Goal: Communication & Community: Answer question/provide support

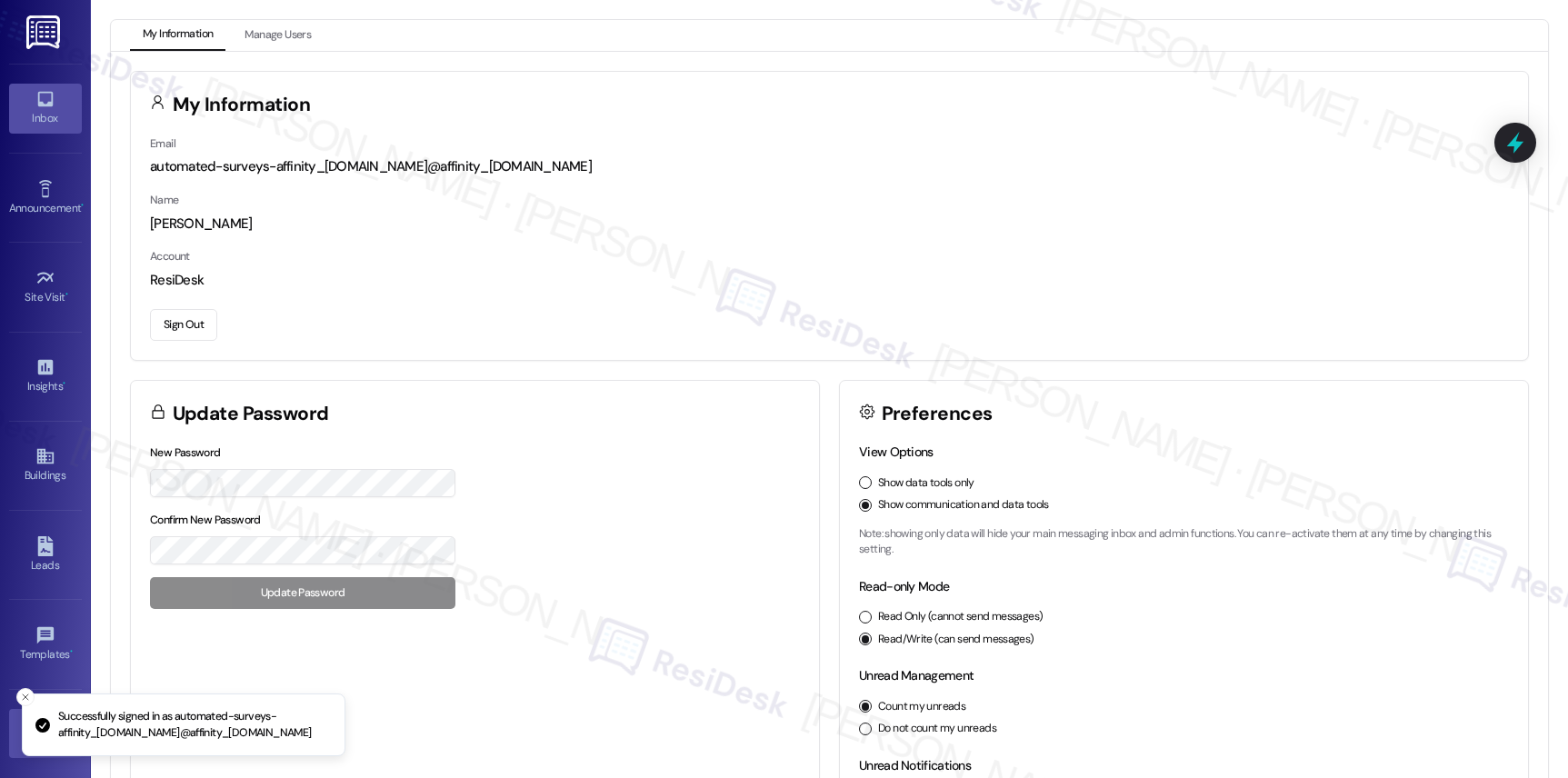
click at [47, 104] on icon at bounding box center [45, 99] width 16 height 16
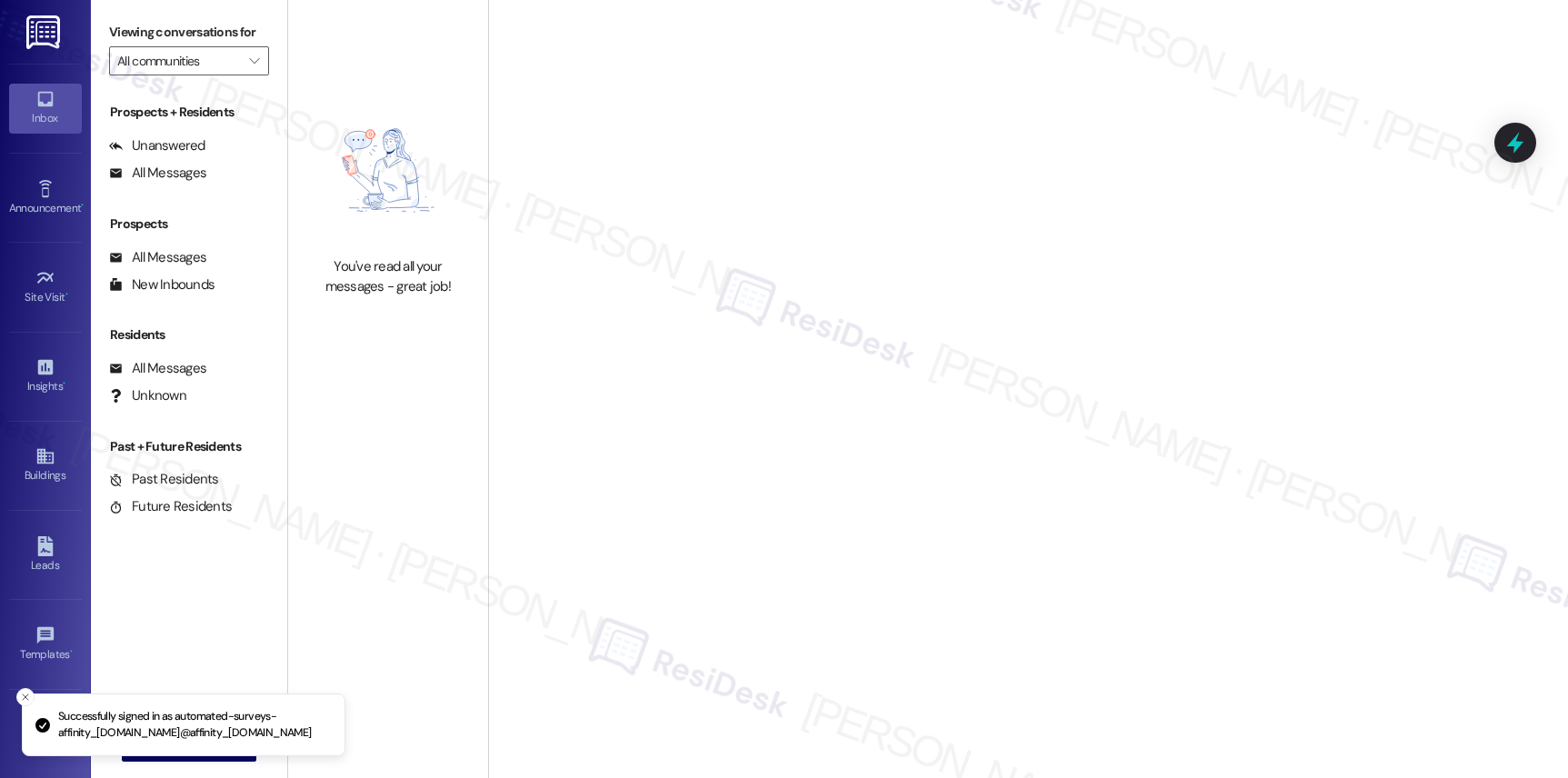
click at [47, 104] on icon at bounding box center [45, 99] width 16 height 16
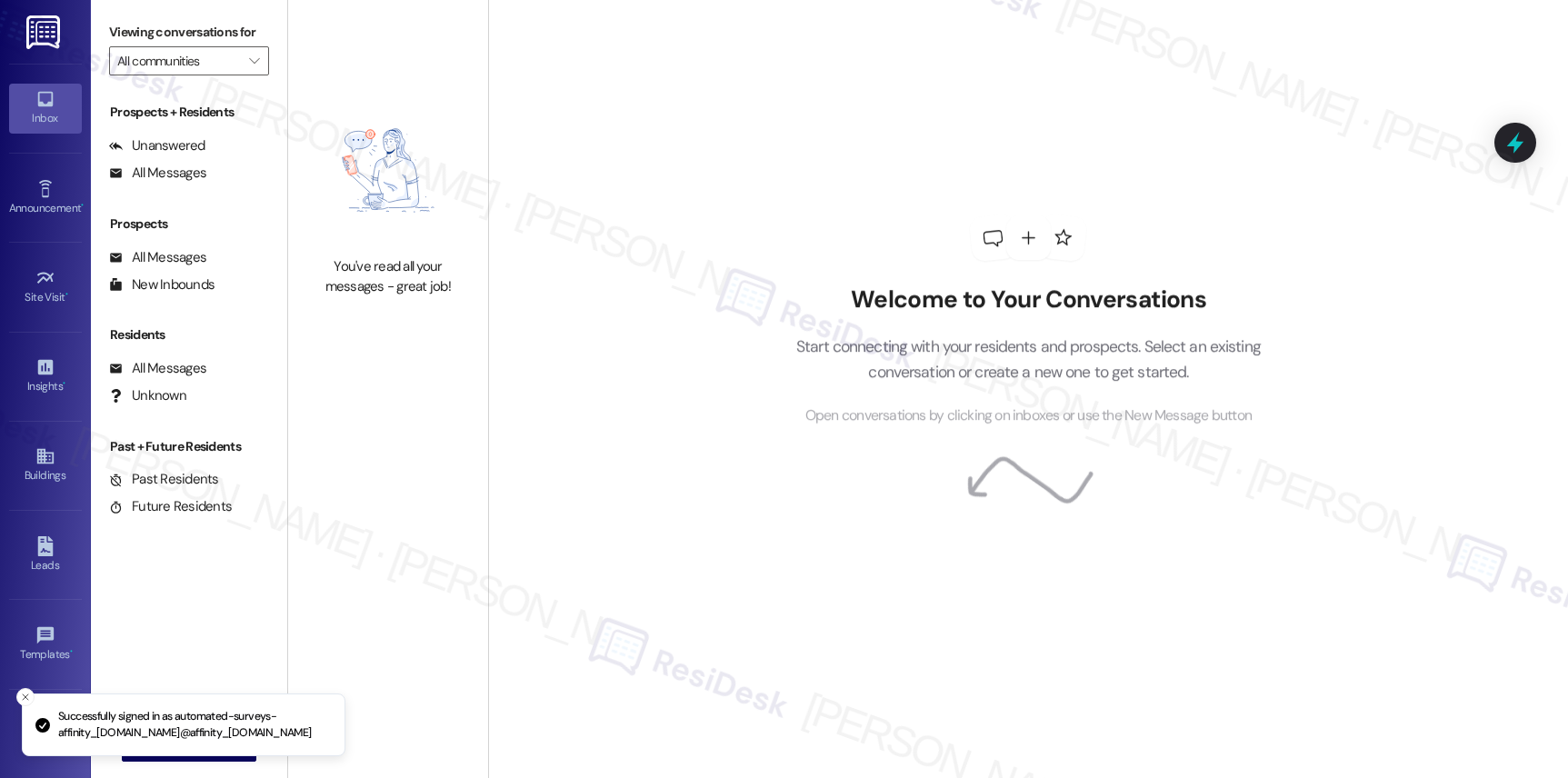
click at [47, 104] on icon at bounding box center [45, 99] width 16 height 16
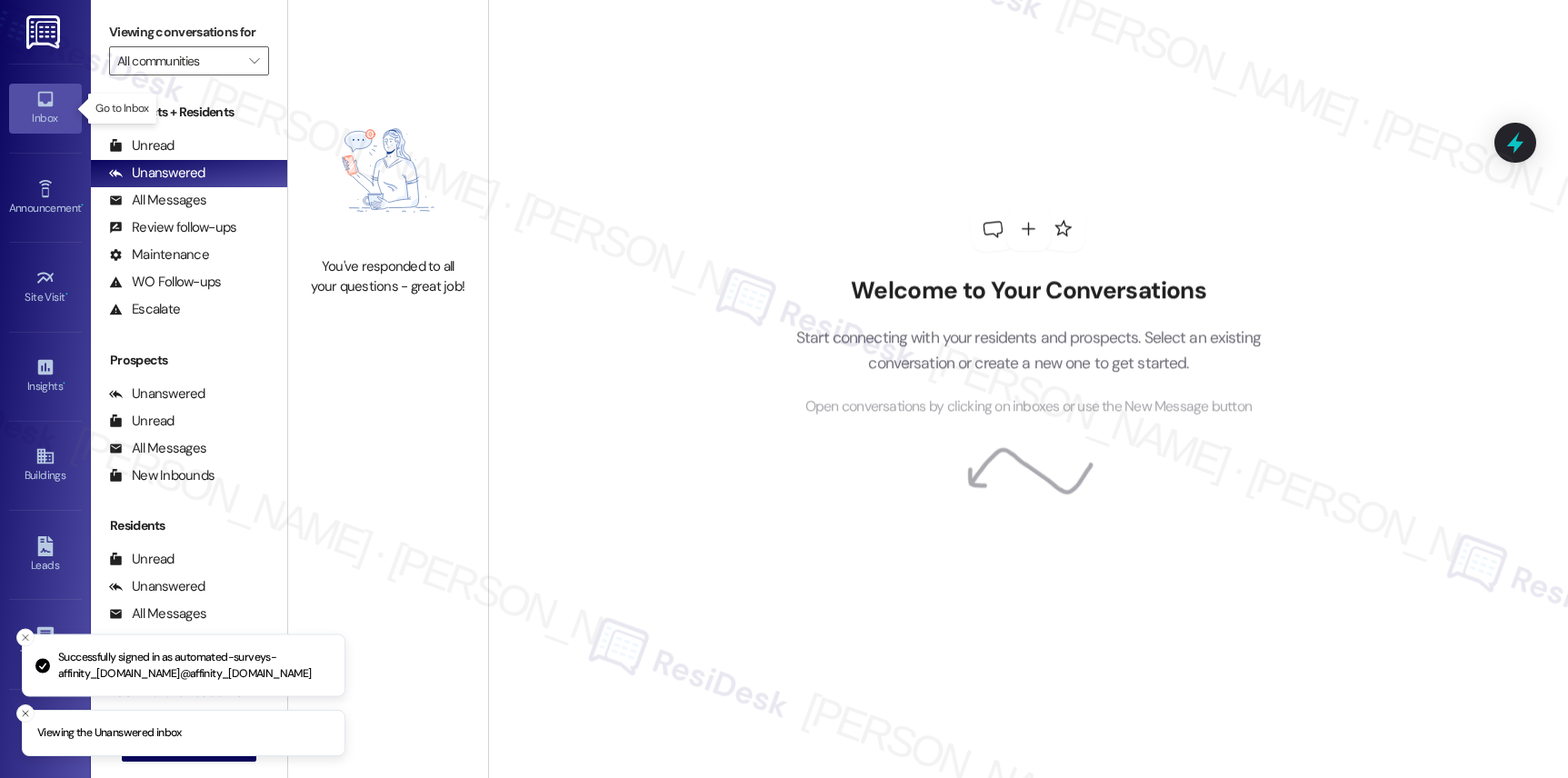
click at [47, 104] on icon at bounding box center [45, 99] width 16 height 16
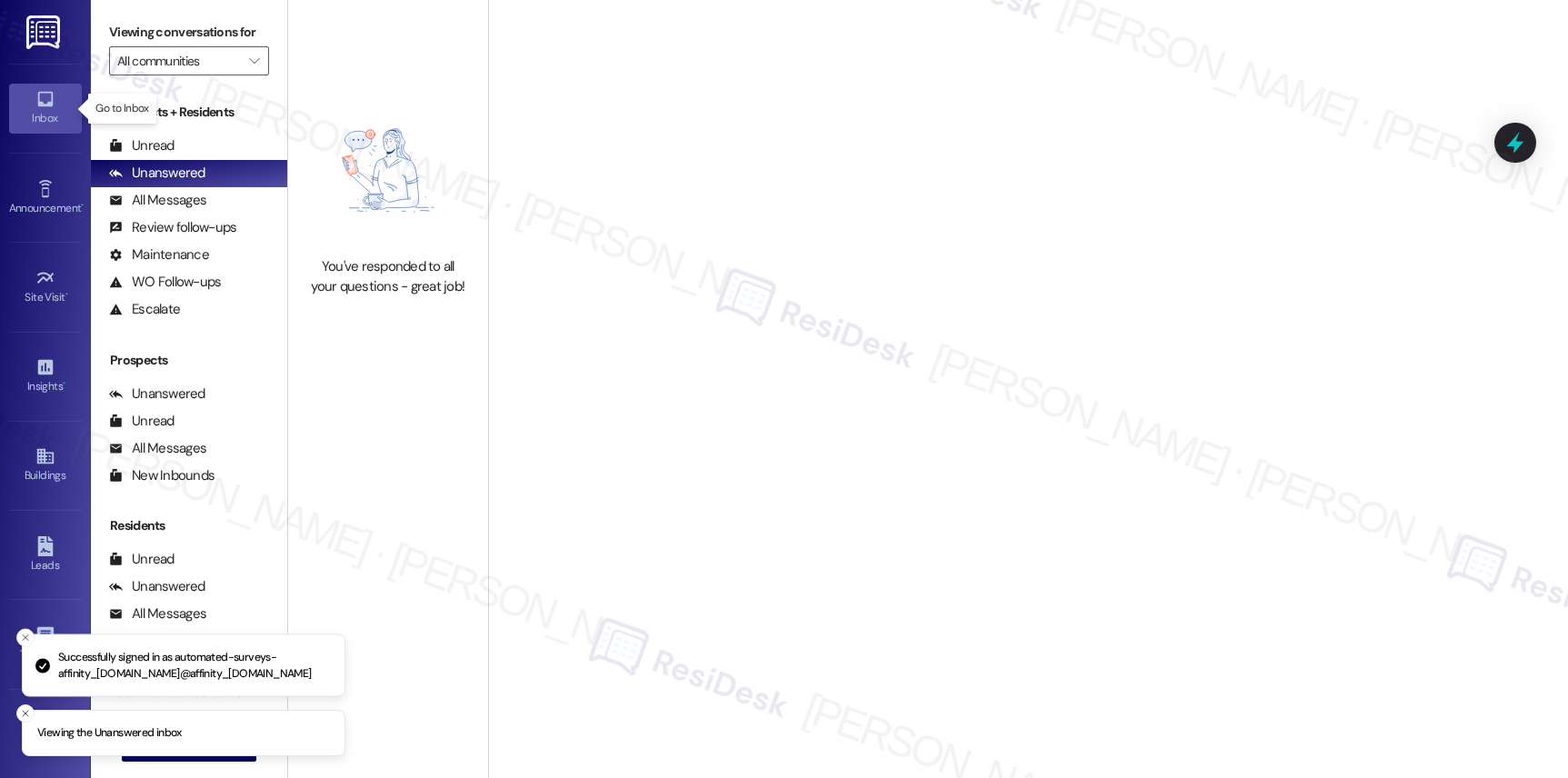
click at [47, 104] on icon at bounding box center [45, 99] width 16 height 16
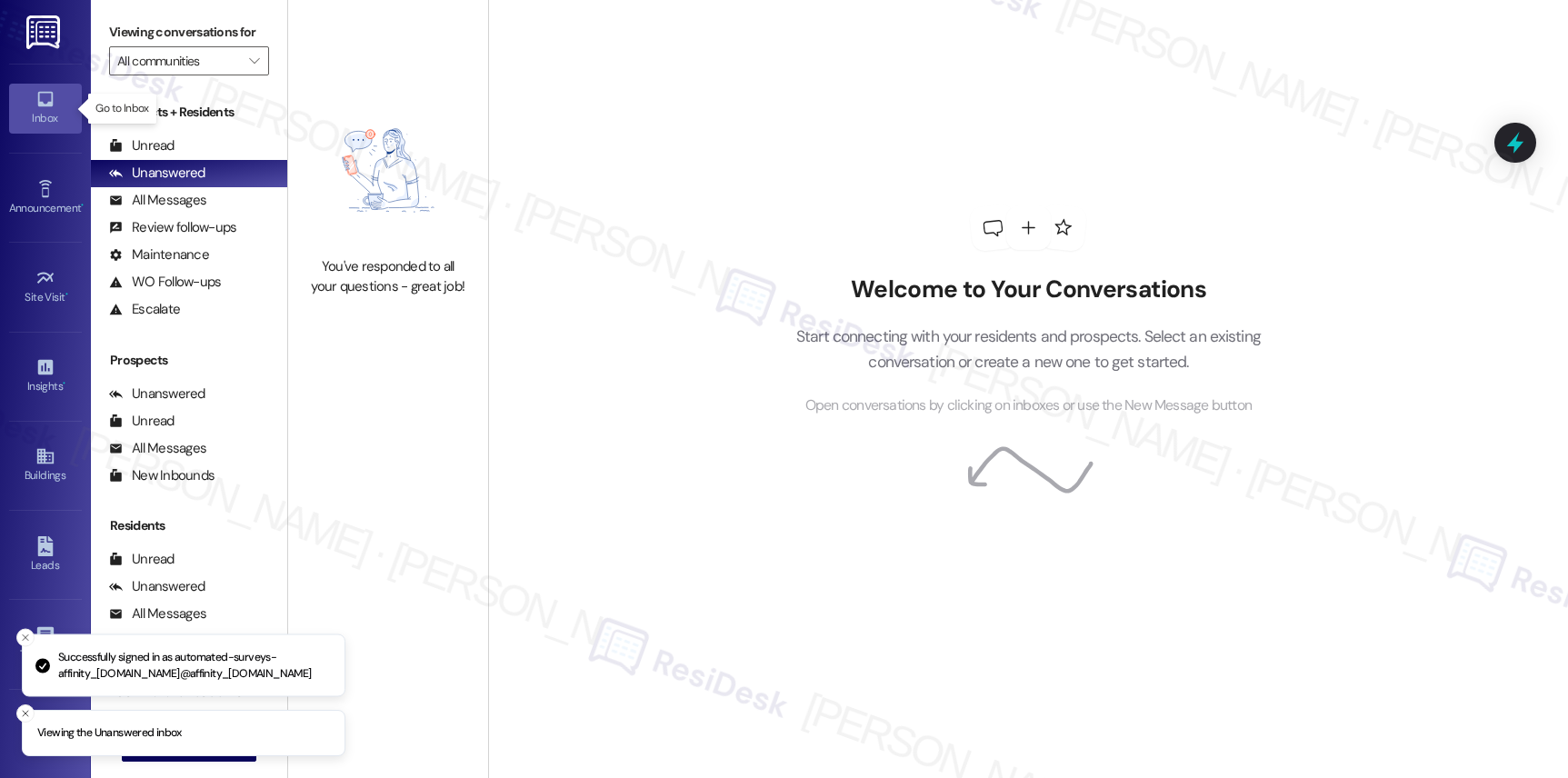
click at [47, 104] on icon at bounding box center [45, 99] width 16 height 16
click at [135, 155] on div "Unread" at bounding box center [142, 146] width 65 height 19
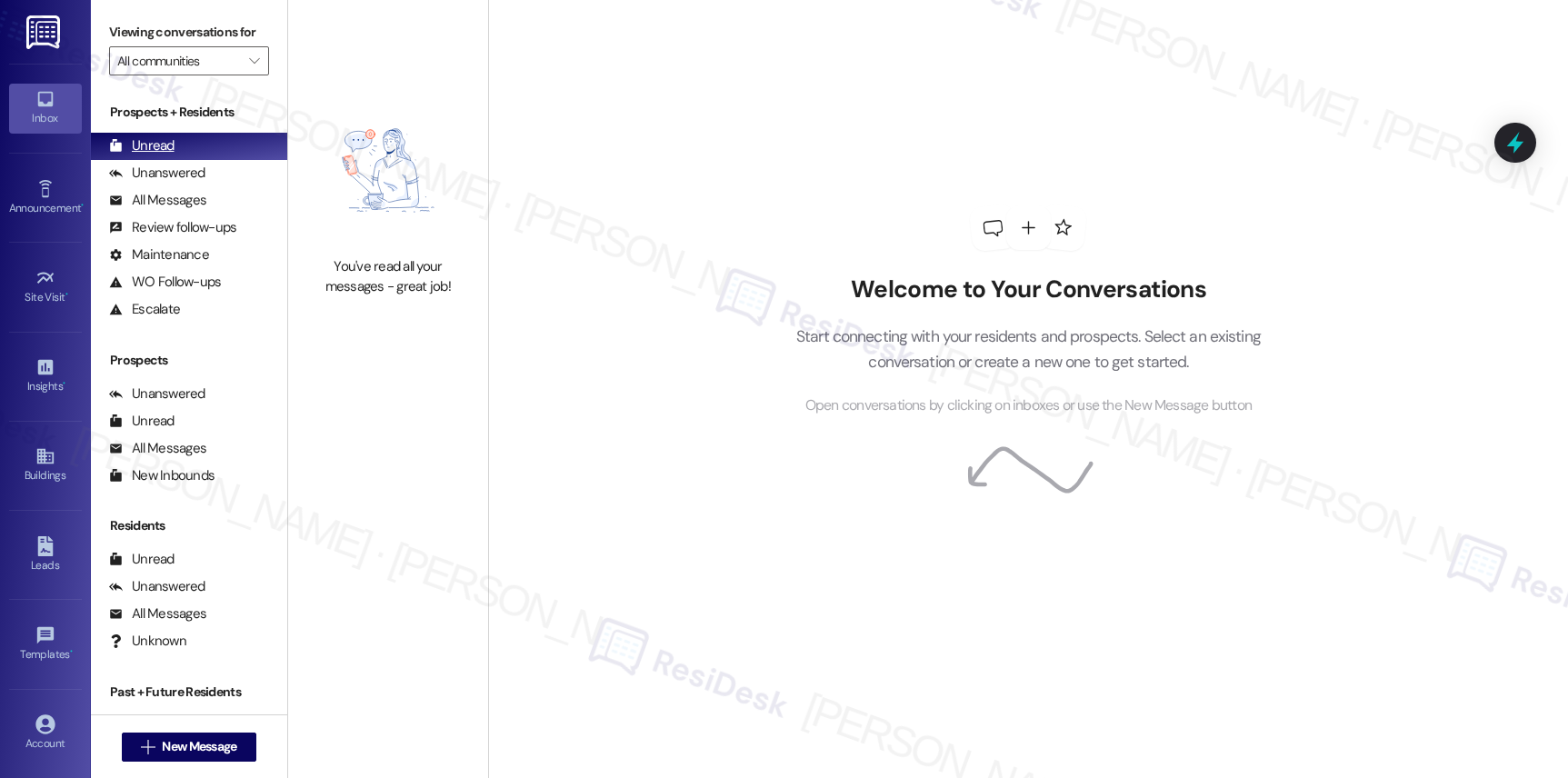
click at [137, 155] on div "Unread" at bounding box center [142, 146] width 65 height 19
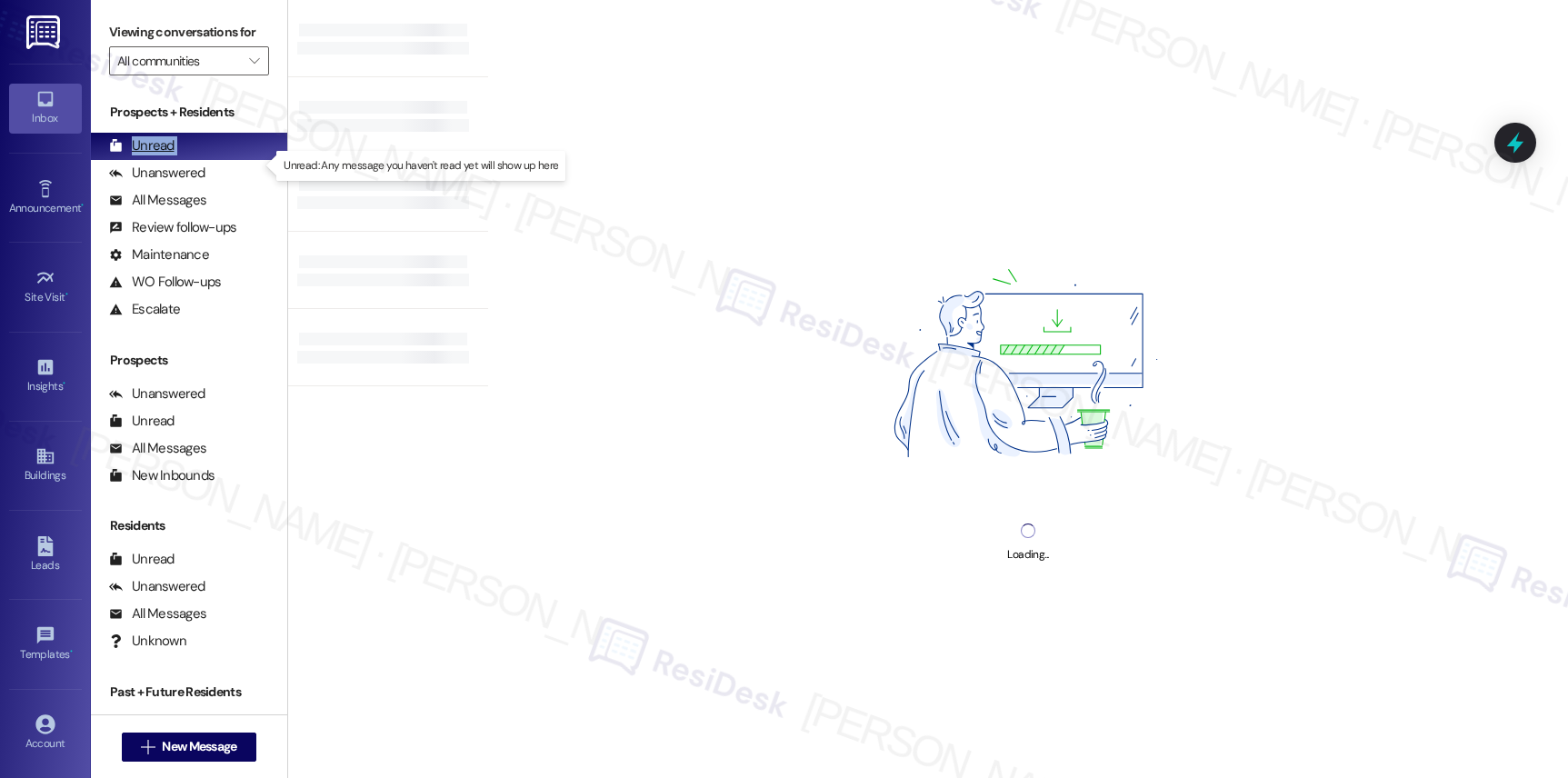
click at [137, 155] on div "Unread" at bounding box center [142, 146] width 65 height 19
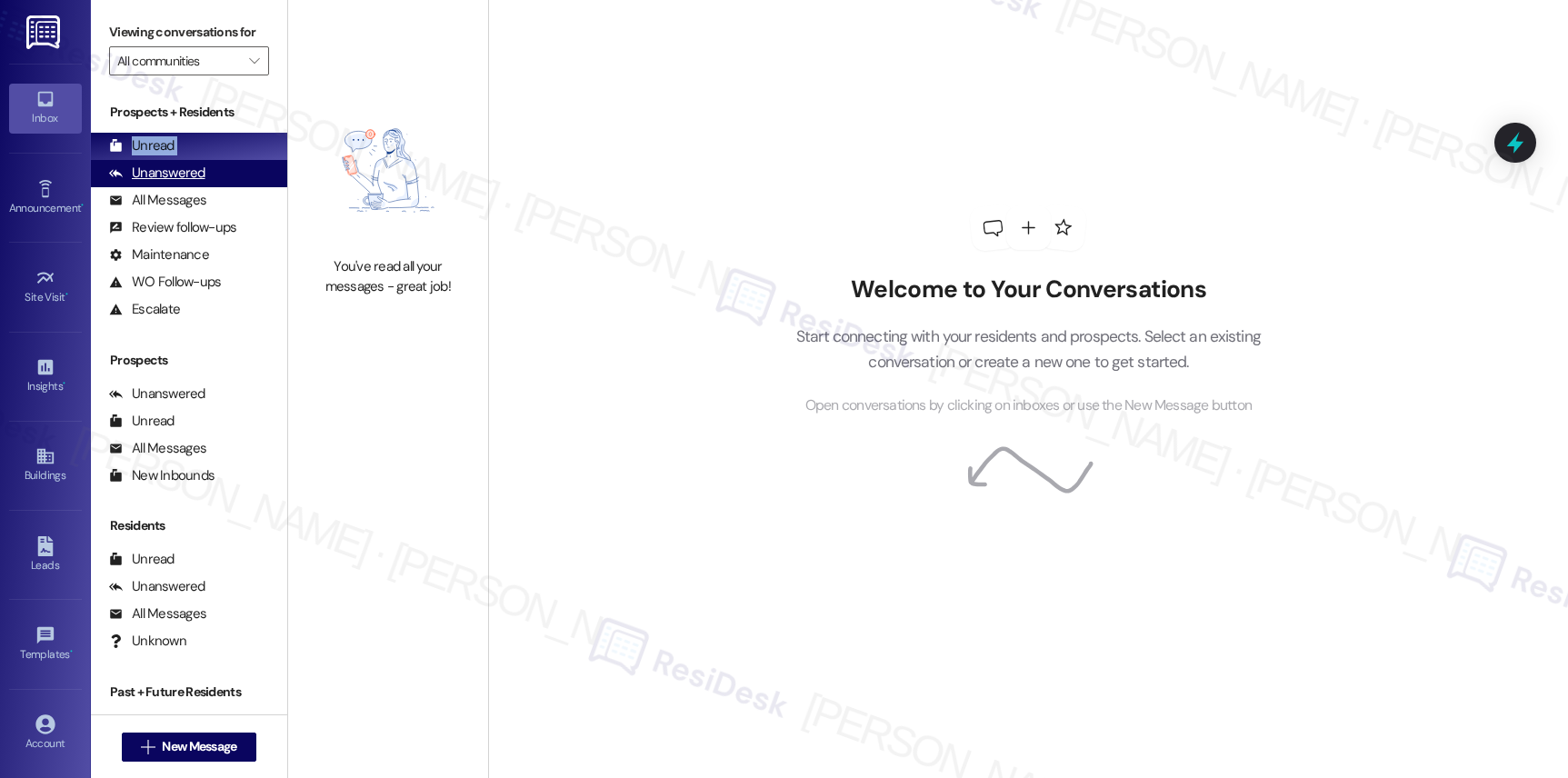
click at [222, 187] on div "Unanswered (0)" at bounding box center [189, 173] width 196 height 27
click at [192, 183] on div "Unanswered" at bounding box center [157, 173] width 96 height 19
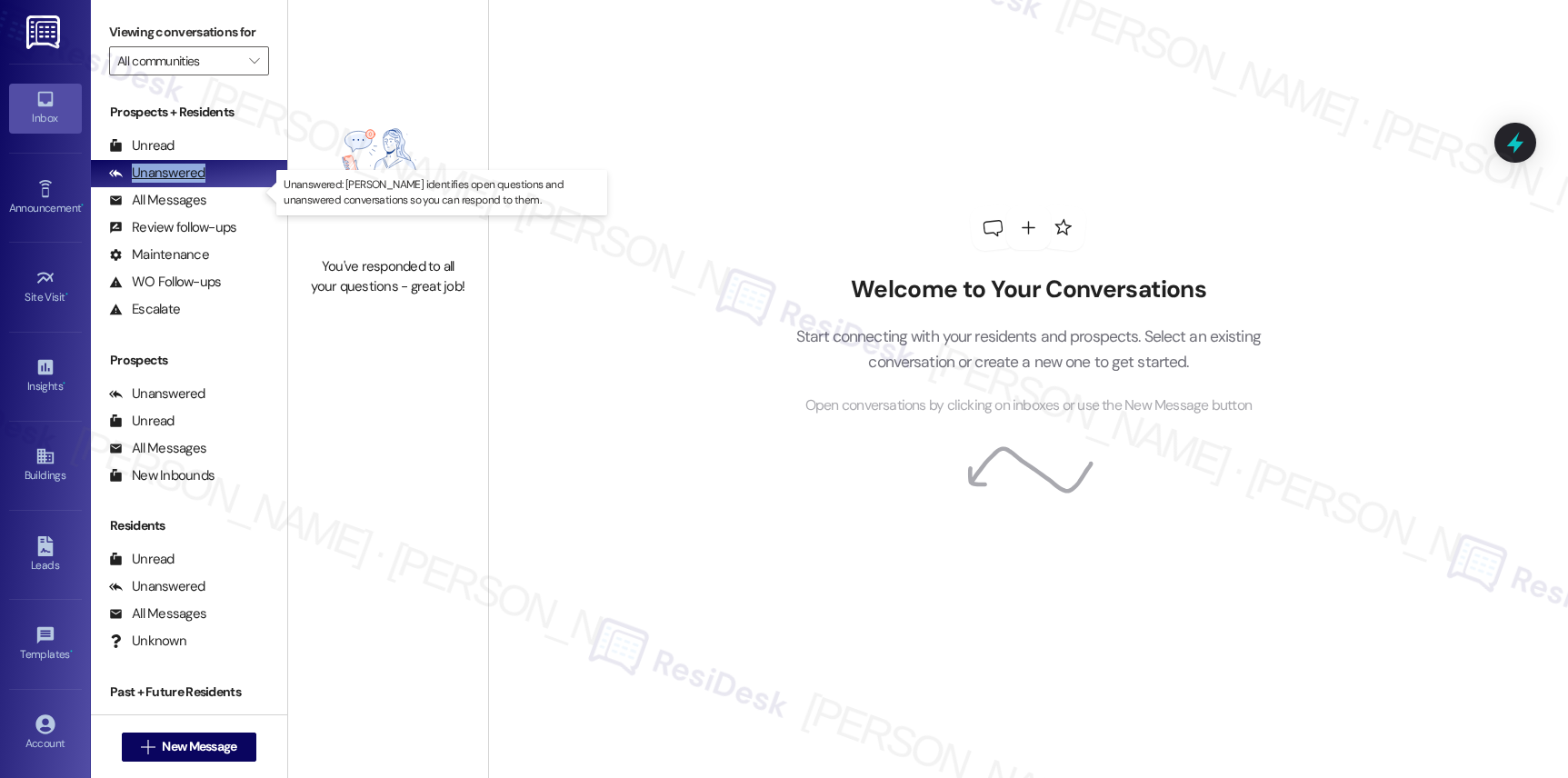
click at [191, 183] on div "Unanswered" at bounding box center [157, 173] width 96 height 19
click at [190, 183] on div "Unanswered" at bounding box center [157, 173] width 96 height 19
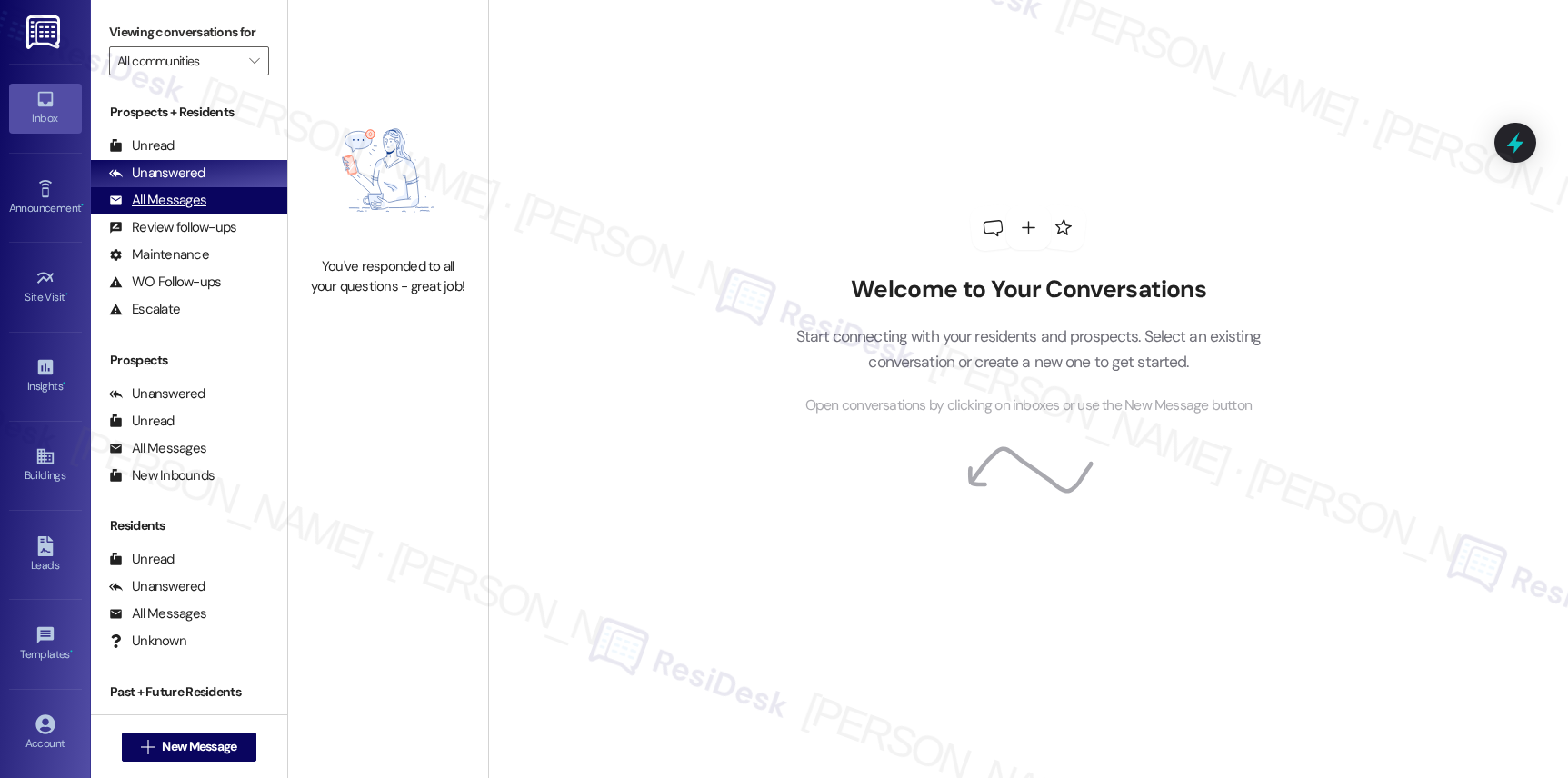
click at [177, 210] on div "All Messages" at bounding box center [158, 200] width 97 height 19
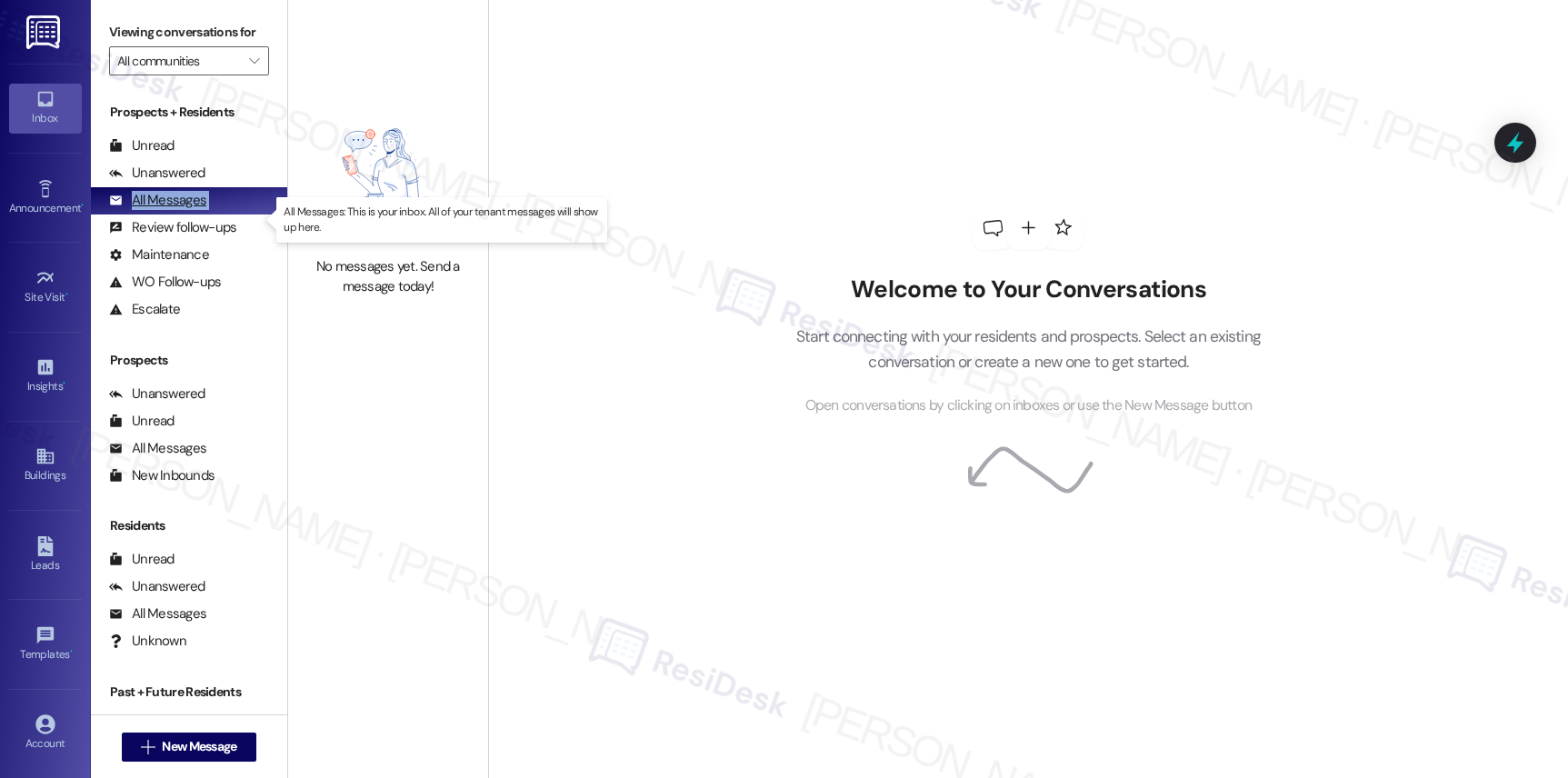
click at [177, 210] on div "All Messages" at bounding box center [158, 200] width 97 height 19
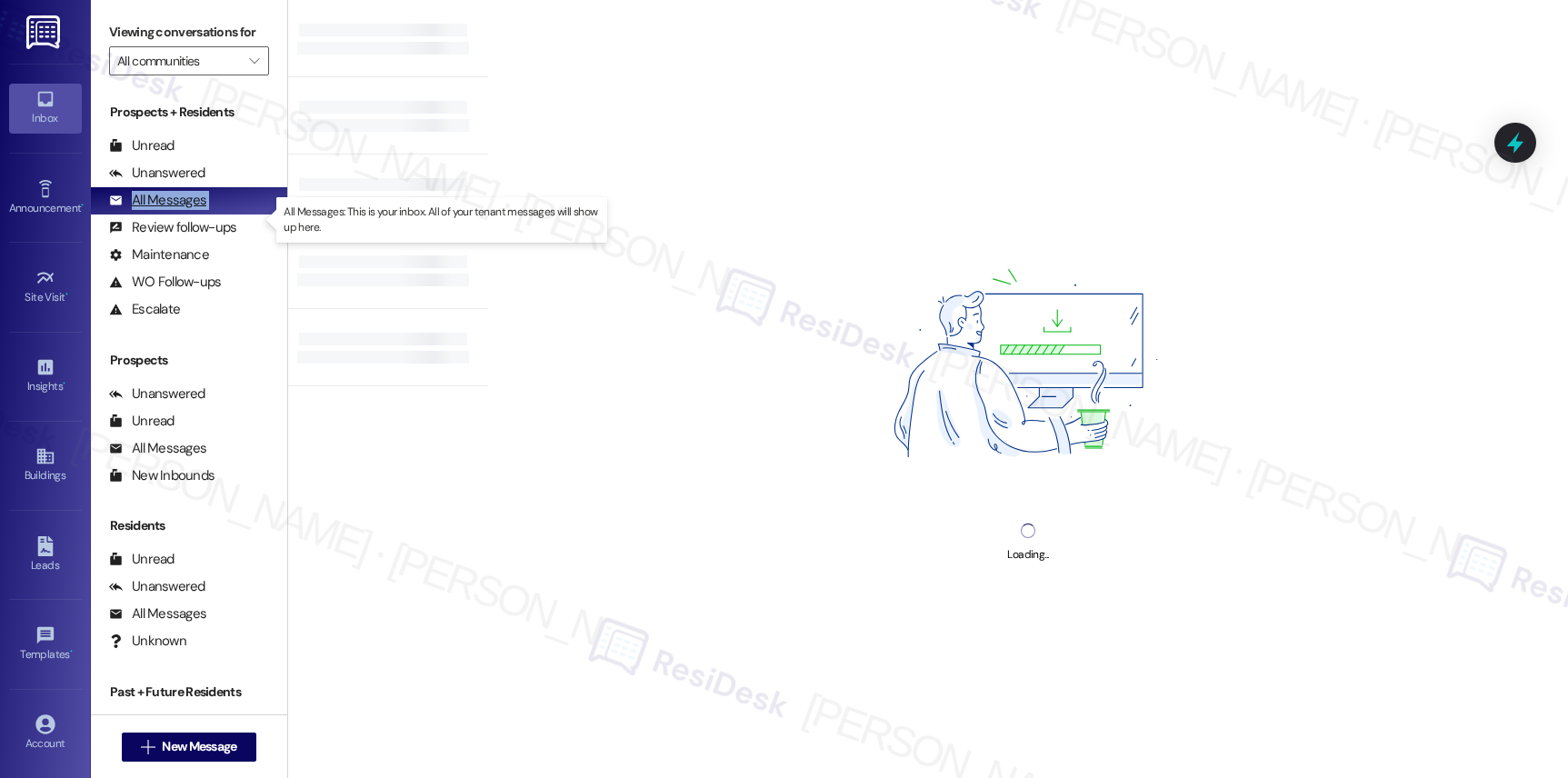
click at [177, 210] on div "All Messages" at bounding box center [158, 200] width 97 height 19
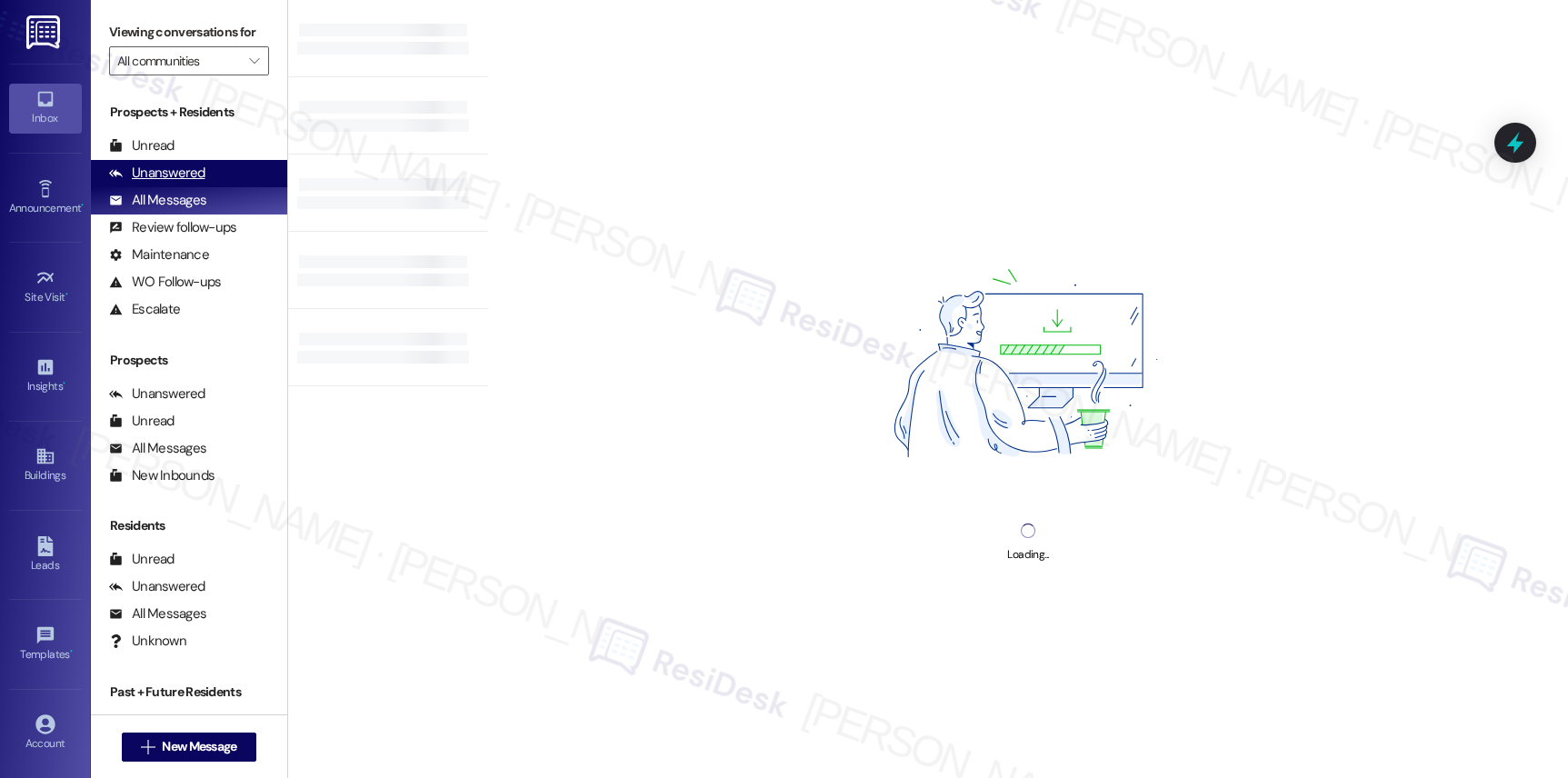
click at [169, 183] on div "Unanswered" at bounding box center [157, 173] width 96 height 19
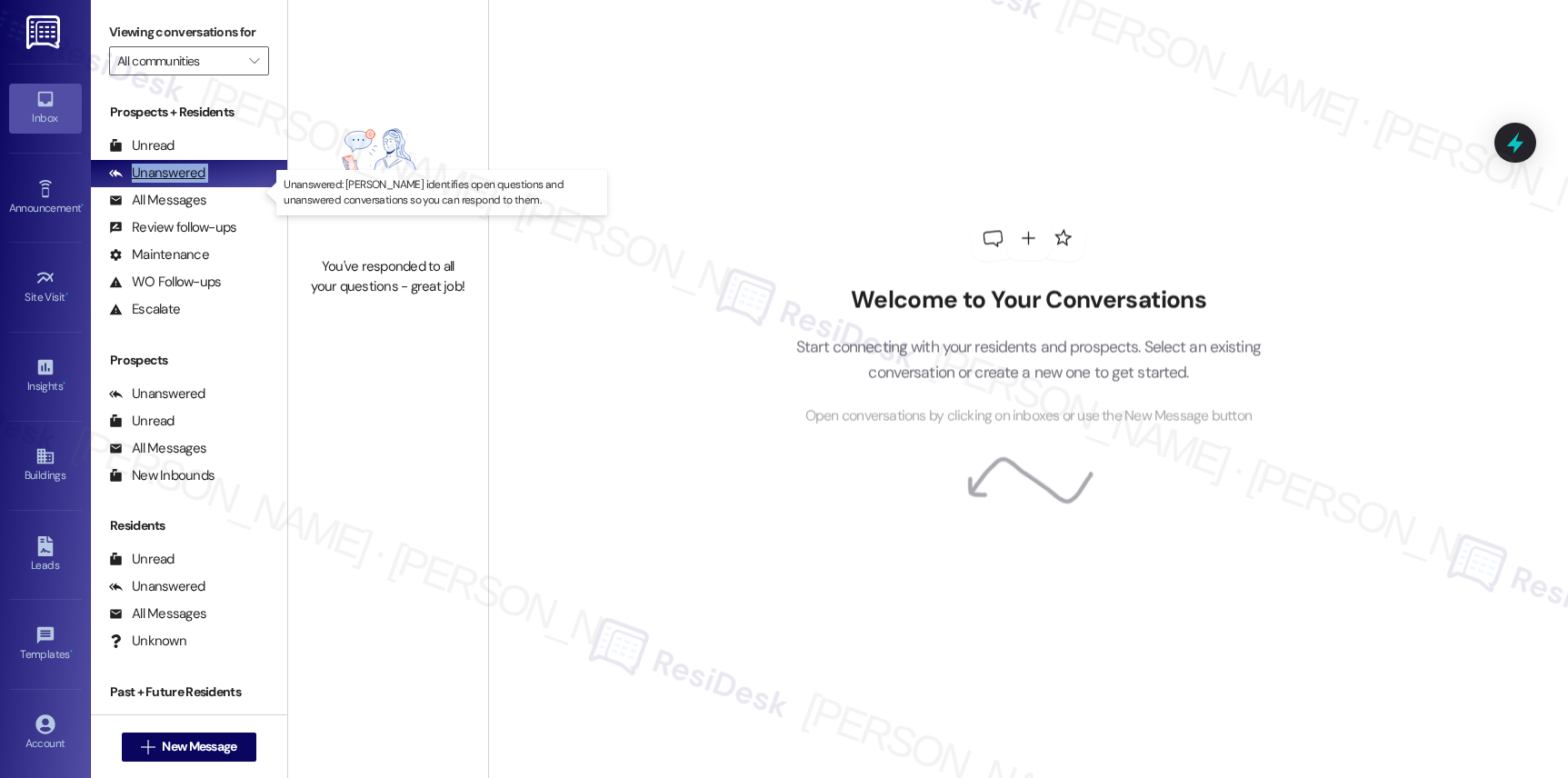
click at [169, 183] on div "Unanswered" at bounding box center [157, 173] width 96 height 19
drag, startPoint x: 169, startPoint y: 183, endPoint x: 161, endPoint y: 166, distance: 18.8
click at [169, 183] on div "Unanswered" at bounding box center [157, 173] width 96 height 19
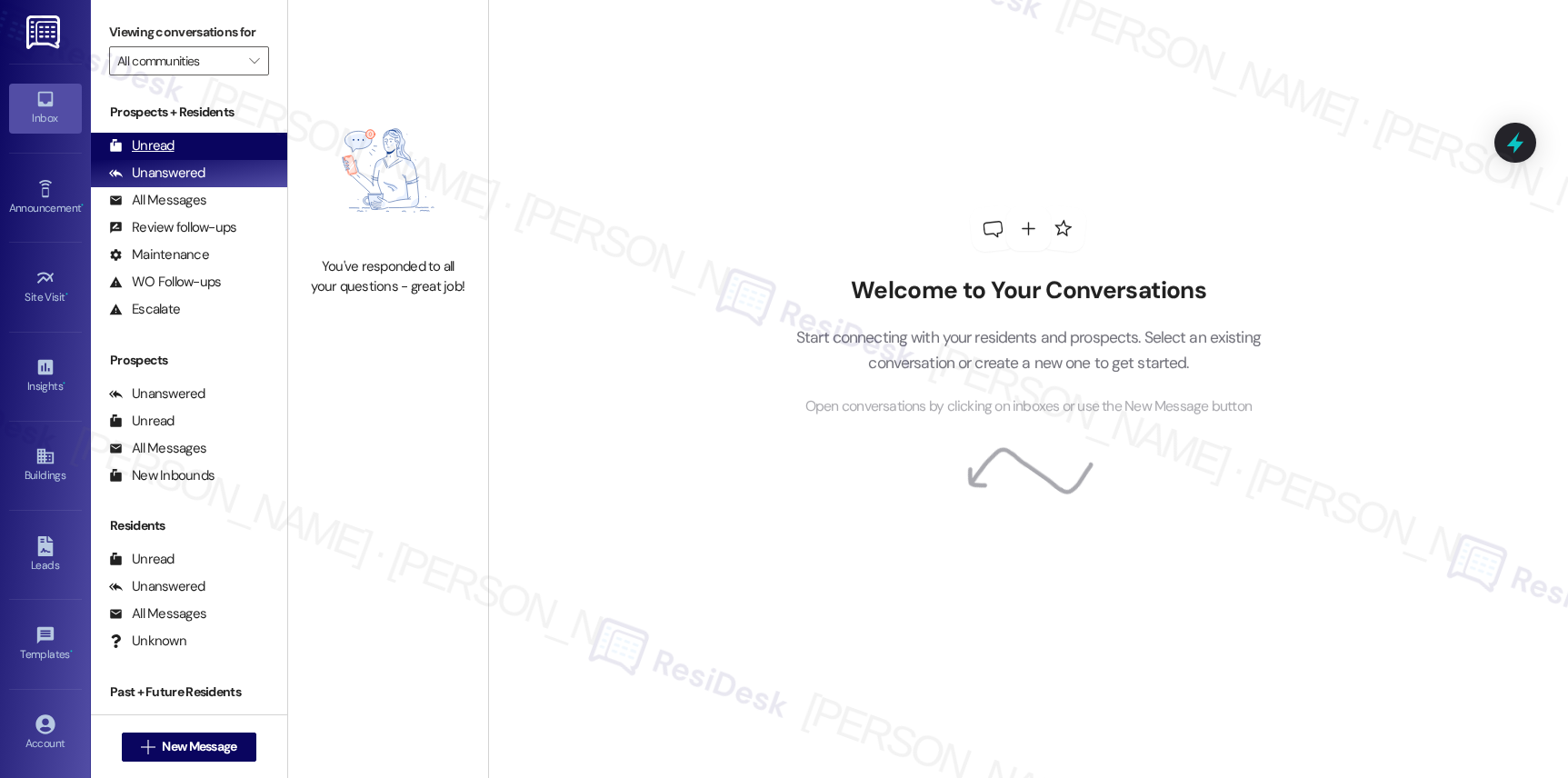
click at [160, 155] on div "Unread" at bounding box center [142, 146] width 65 height 19
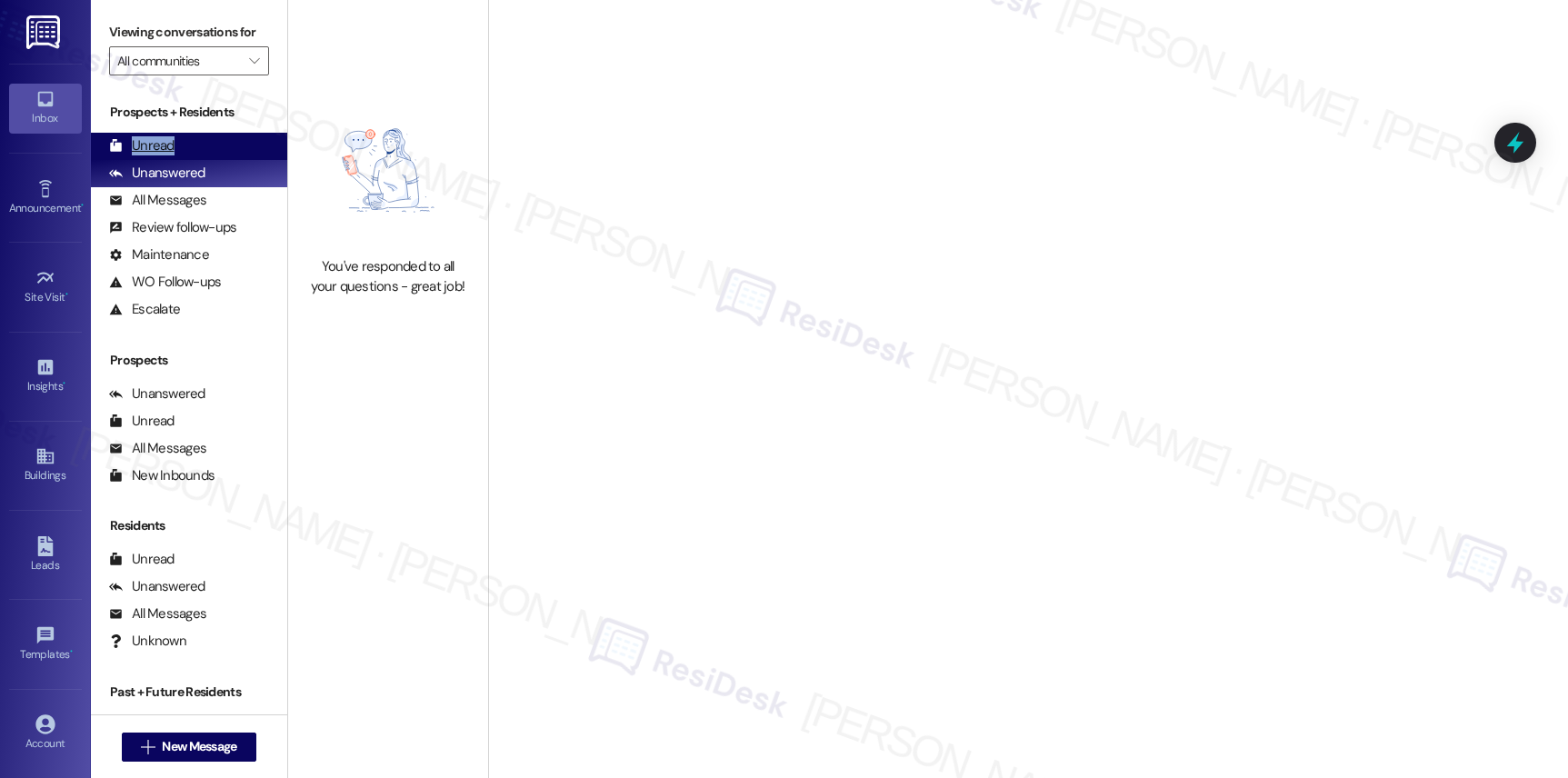
click at [160, 155] on div "Unread" at bounding box center [142, 146] width 65 height 19
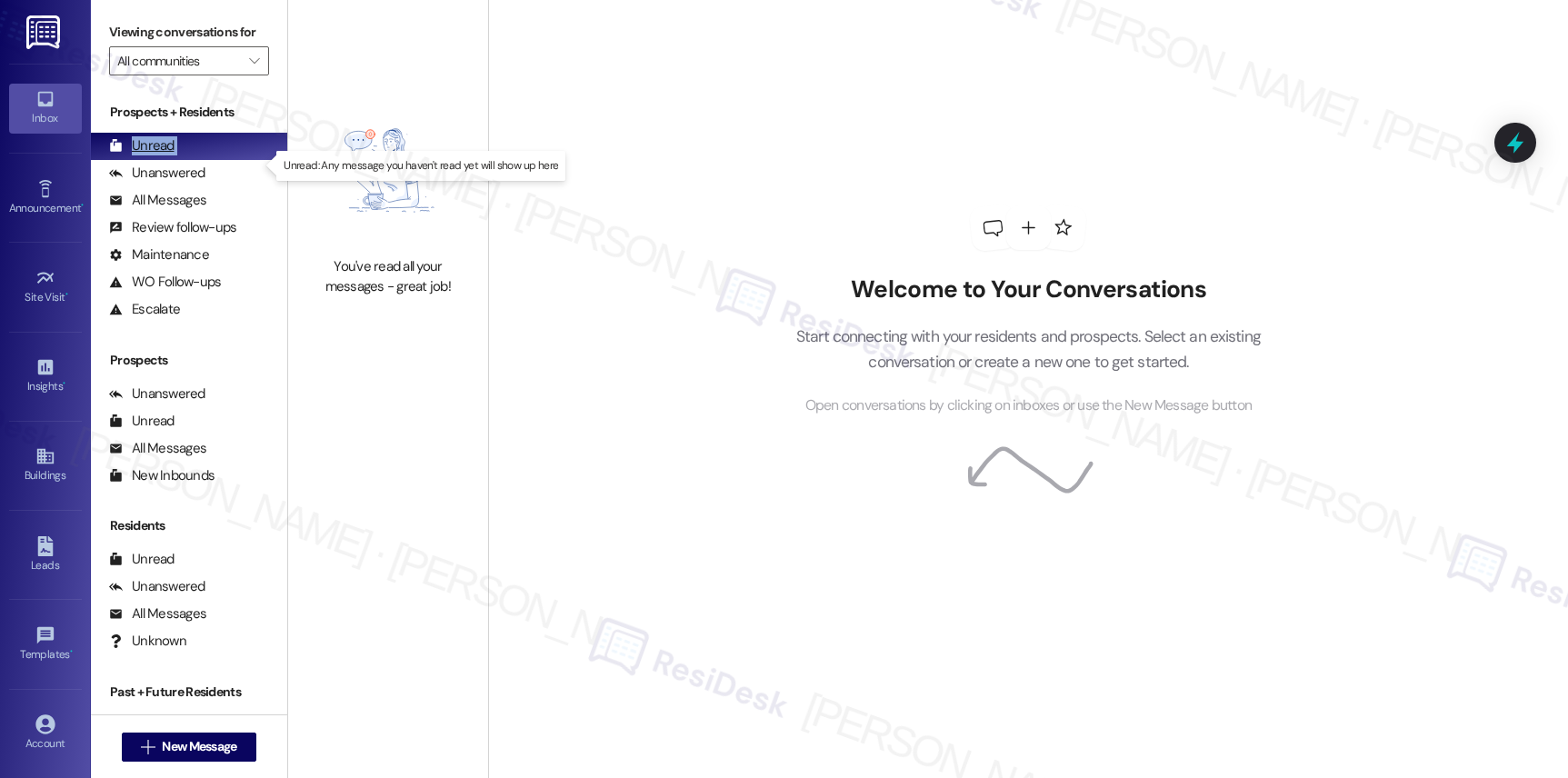
click at [160, 155] on div "Unread" at bounding box center [142, 146] width 65 height 19
click at [130, 155] on div "Unread" at bounding box center [142, 146] width 65 height 19
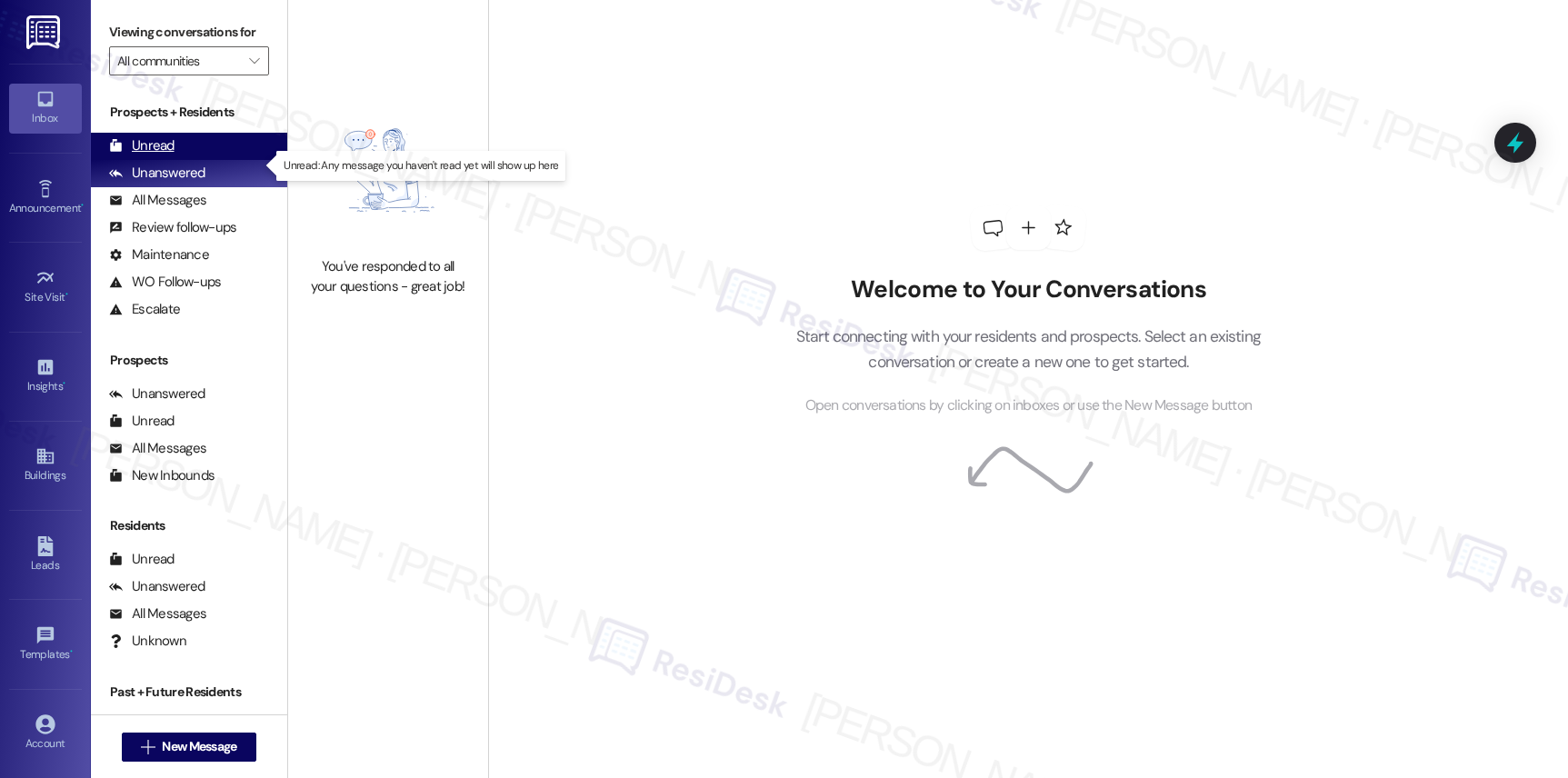
click at [130, 155] on div "Unread" at bounding box center [142, 146] width 65 height 19
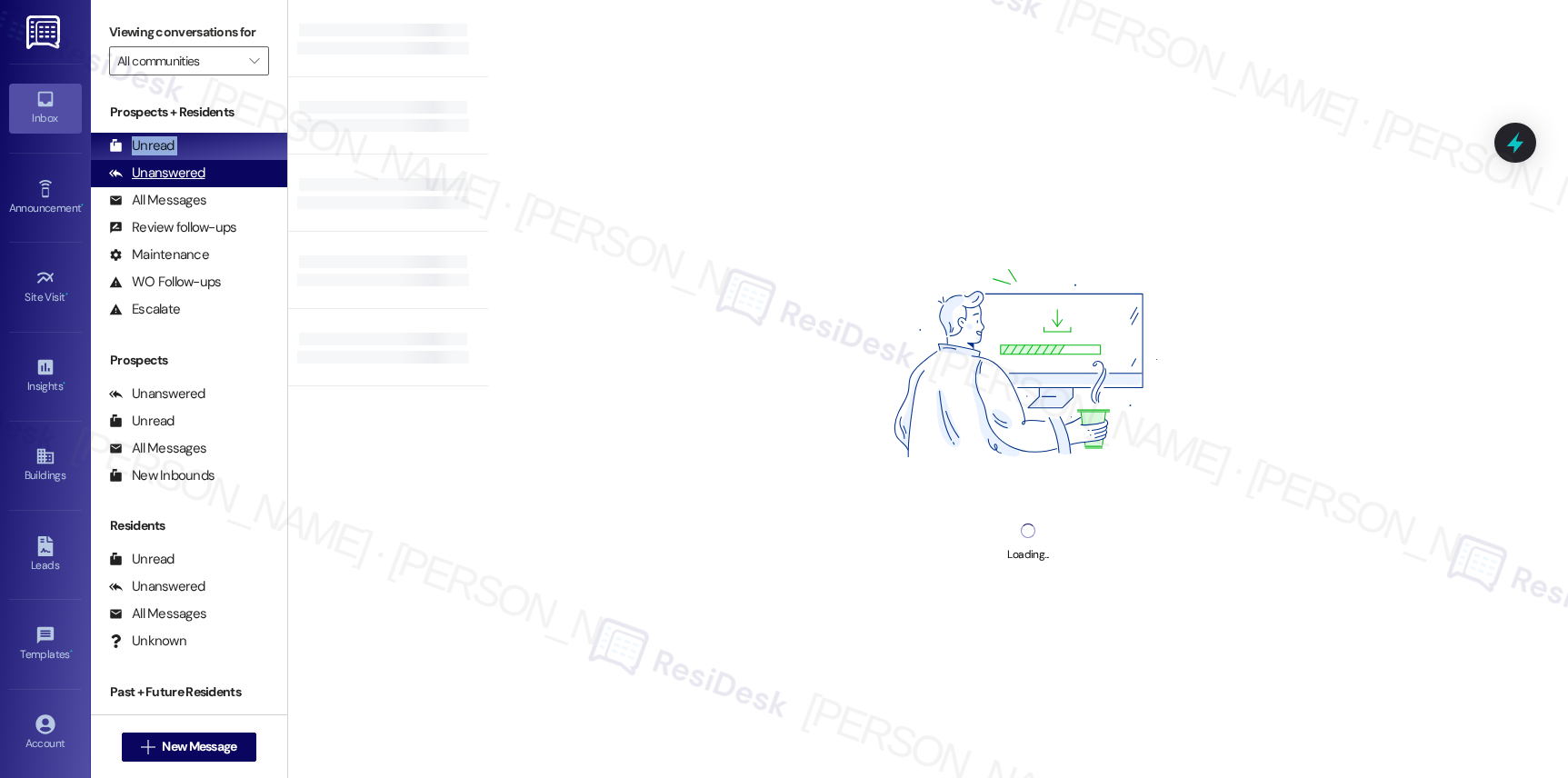
click at [135, 179] on div "Unanswered (0)" at bounding box center [189, 173] width 196 height 27
click at [136, 179] on div "Unanswered (0)" at bounding box center [189, 173] width 196 height 27
click at [142, 182] on div "Unanswered (0)" at bounding box center [189, 173] width 196 height 27
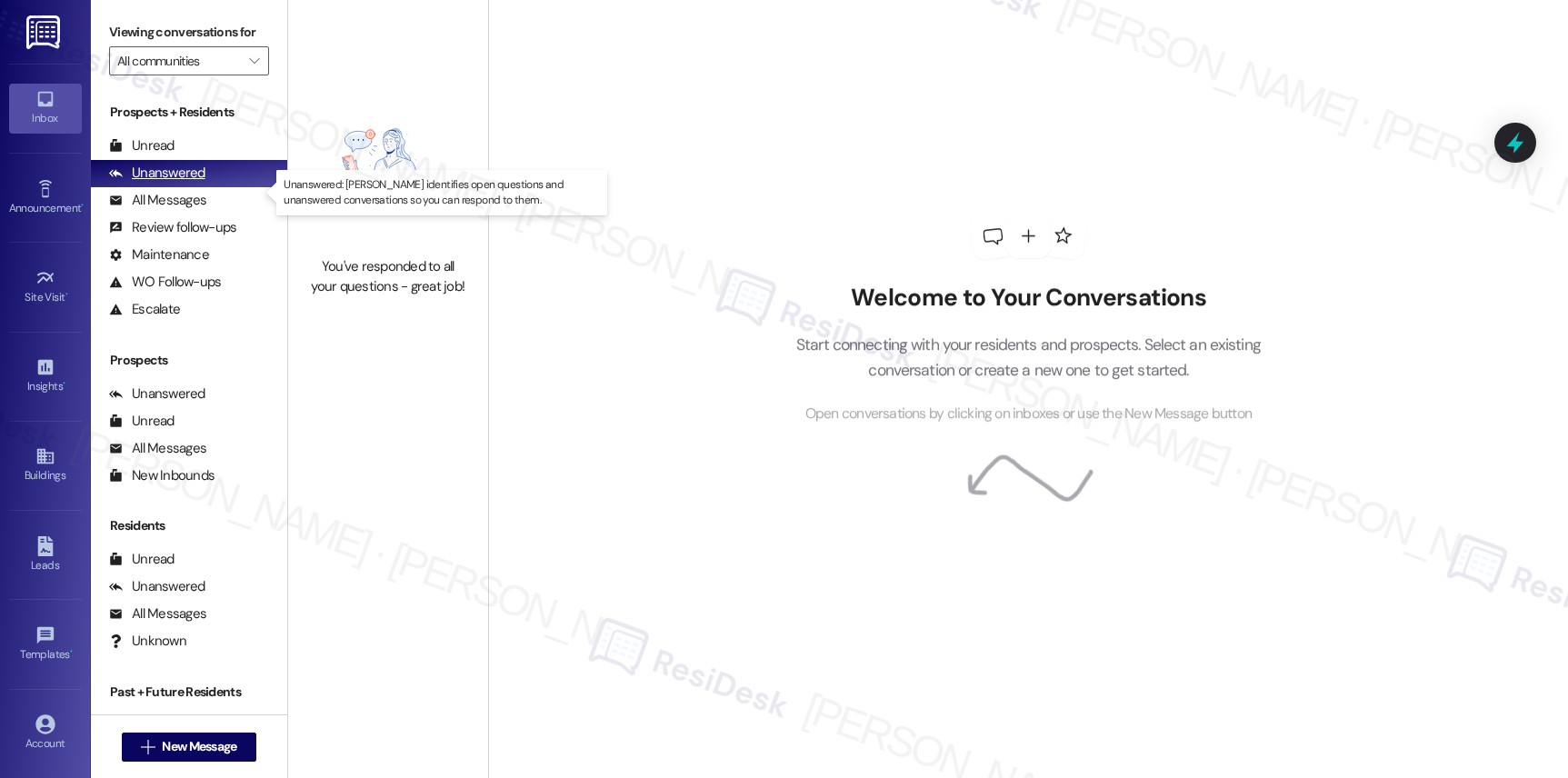
click at [146, 183] on div "Unanswered" at bounding box center [157, 173] width 96 height 19
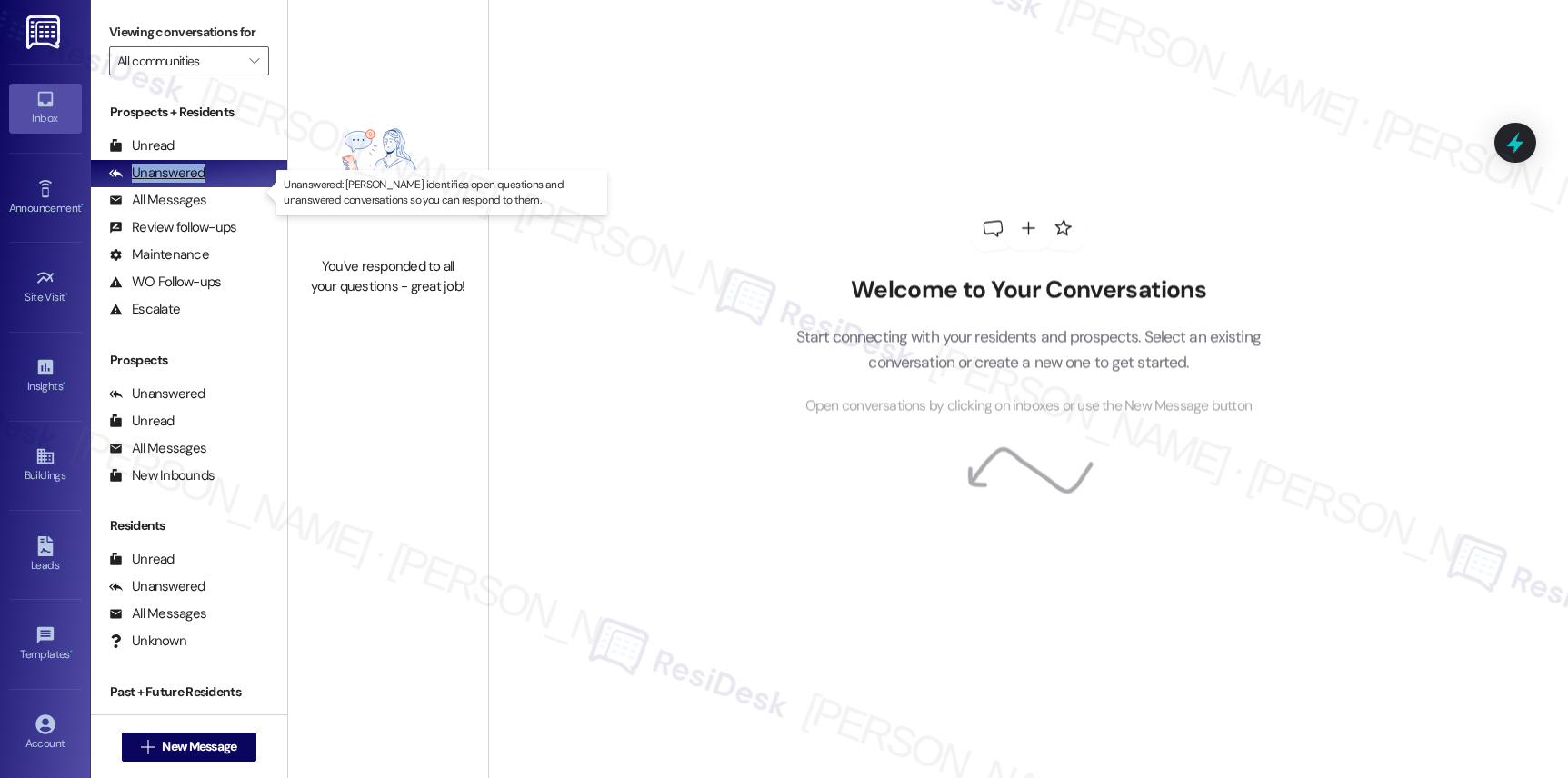
click at [146, 183] on div "Unanswered" at bounding box center [157, 173] width 96 height 19
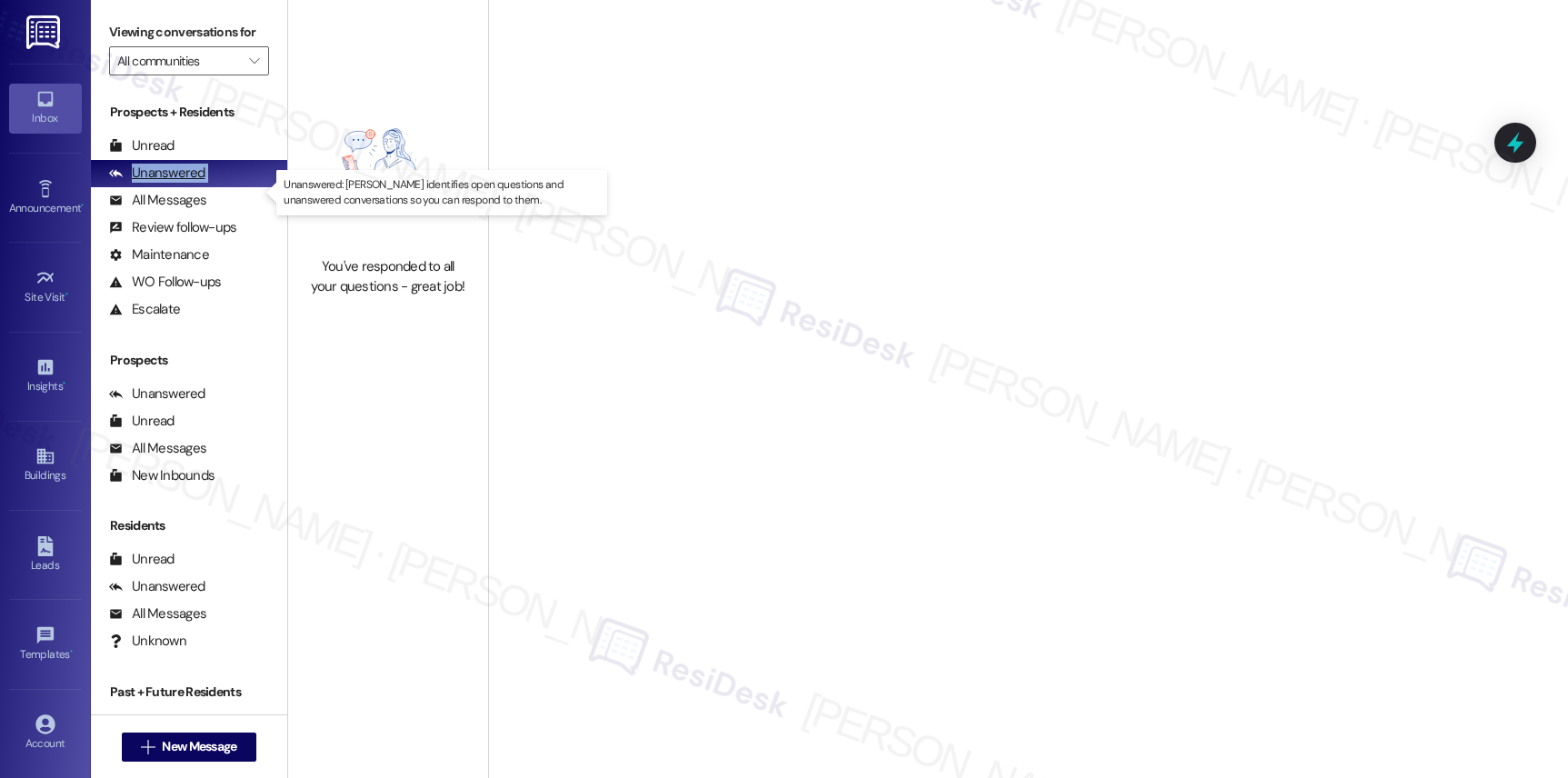
click at [146, 183] on div "Unanswered" at bounding box center [157, 173] width 96 height 19
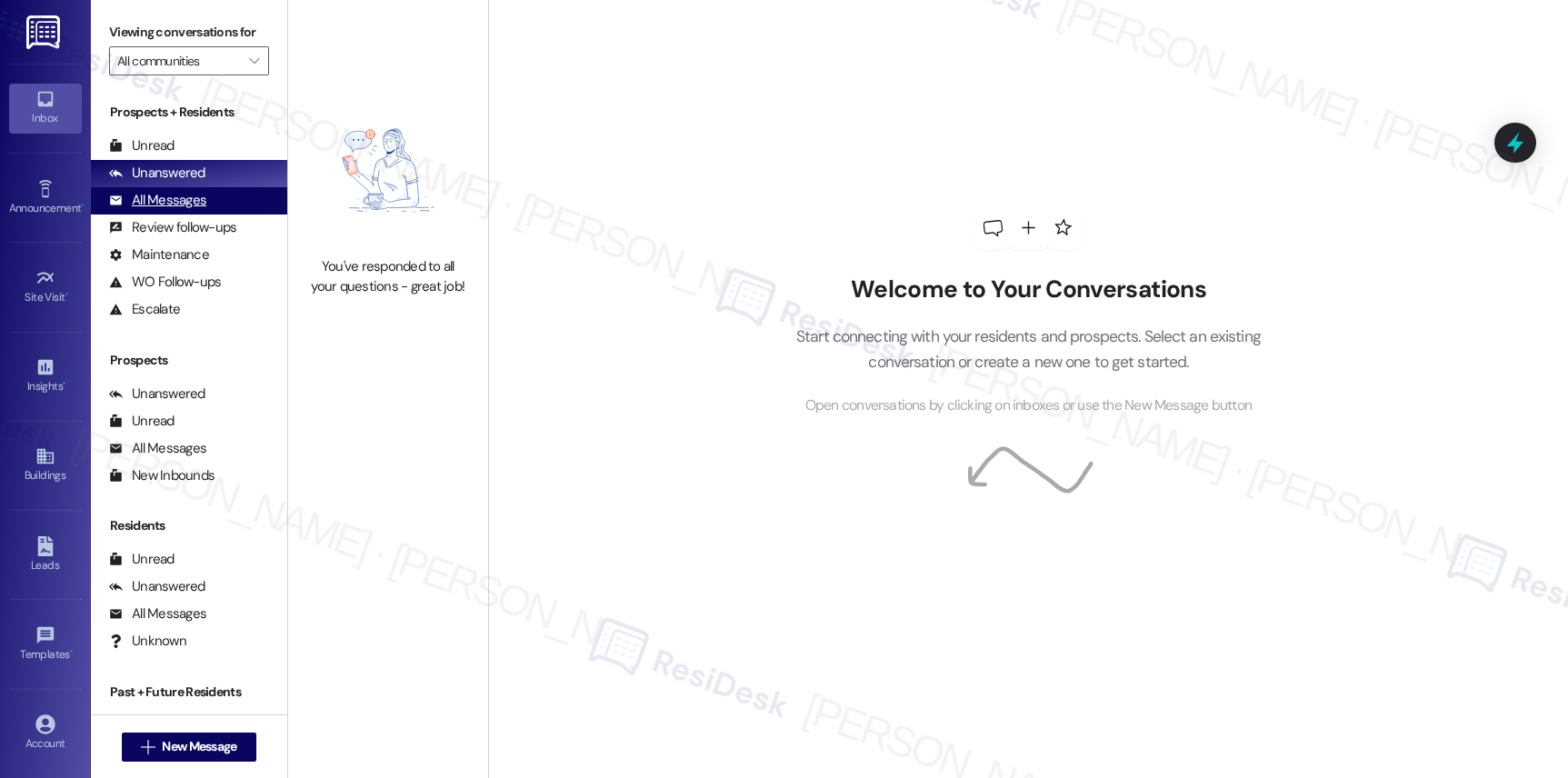
click at [181, 210] on div "All Messages" at bounding box center [158, 200] width 97 height 19
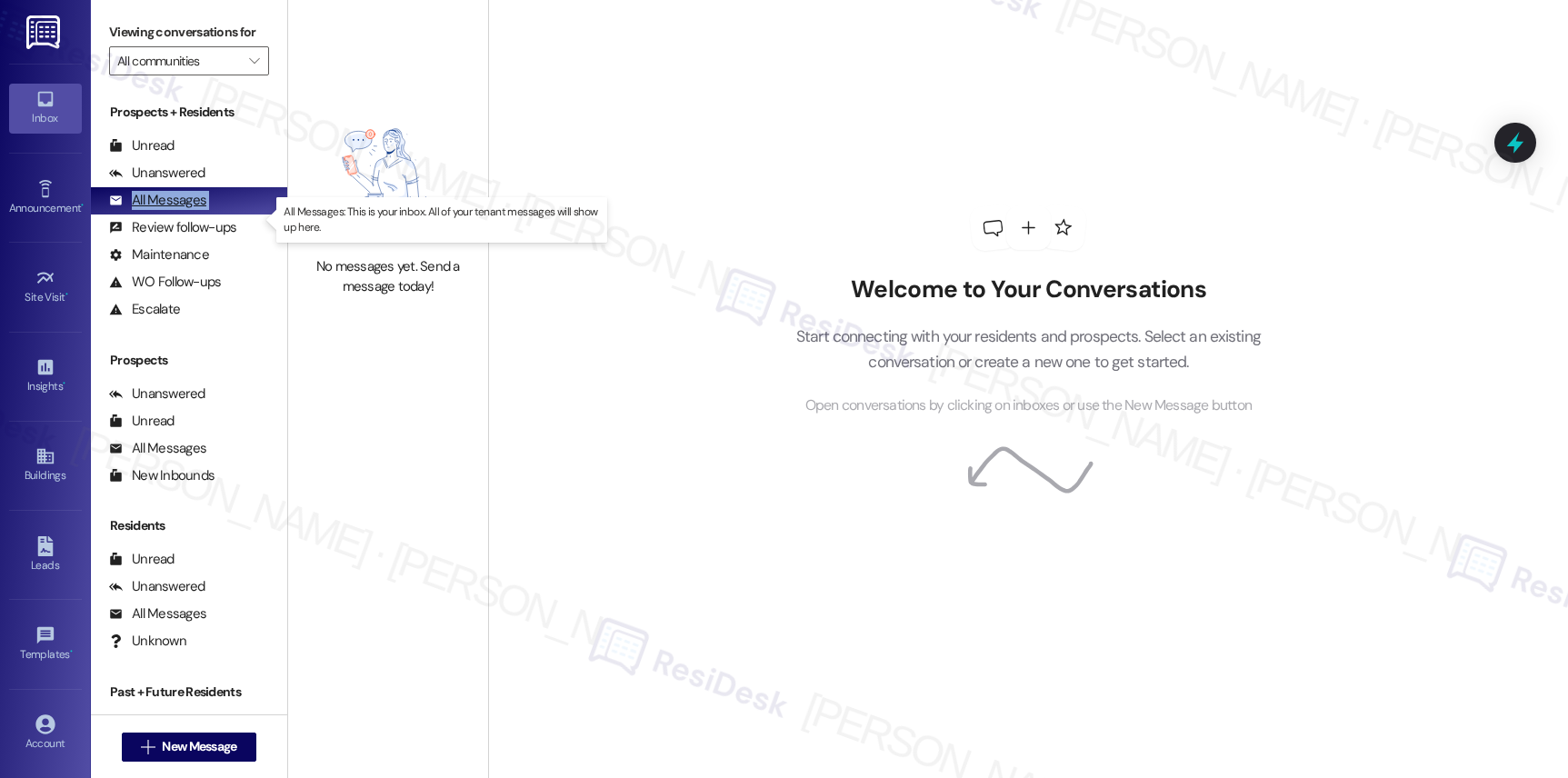
click at [181, 210] on div "All Messages" at bounding box center [158, 200] width 97 height 19
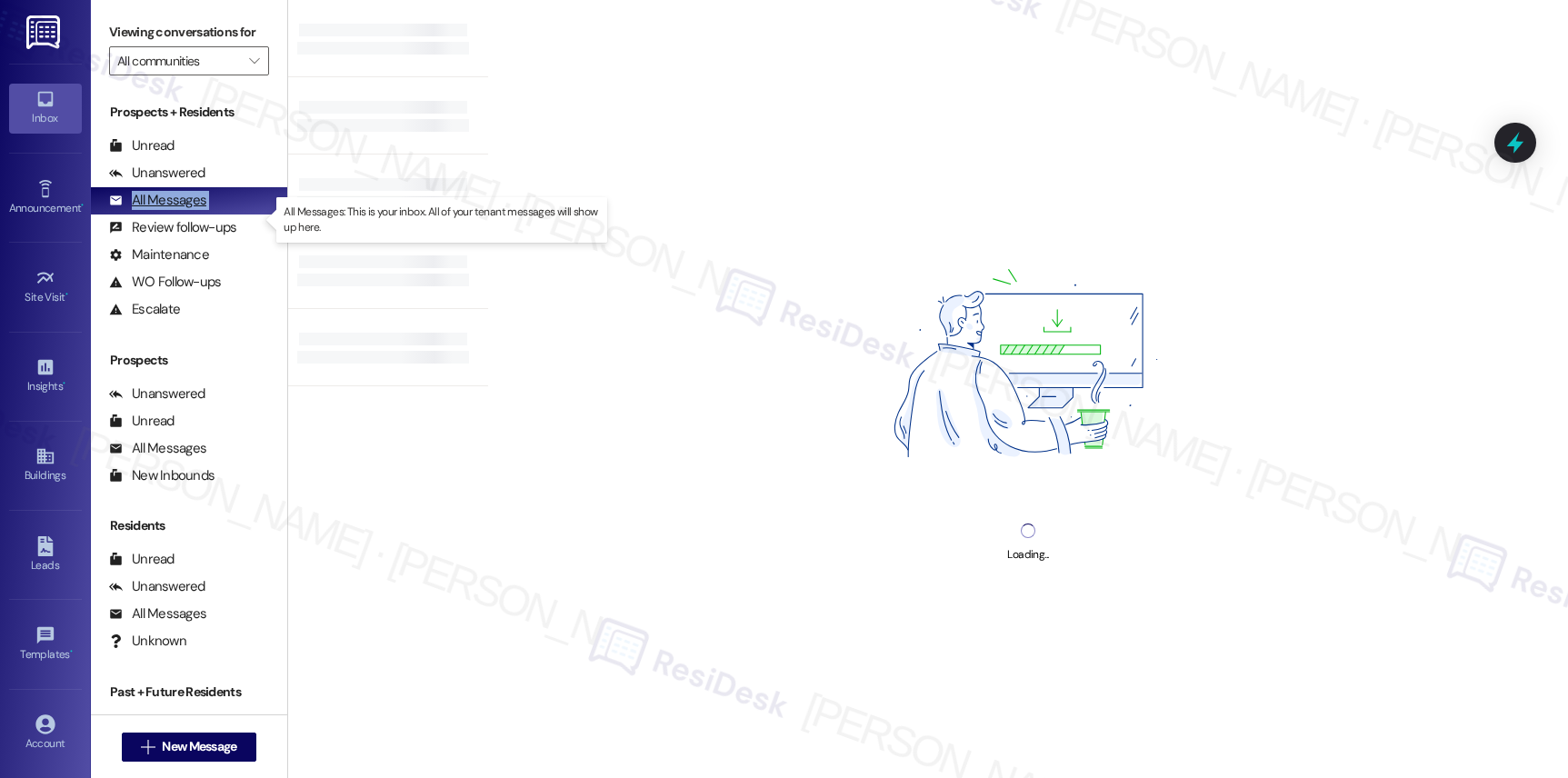
click at [181, 210] on div "All Messages" at bounding box center [158, 200] width 97 height 19
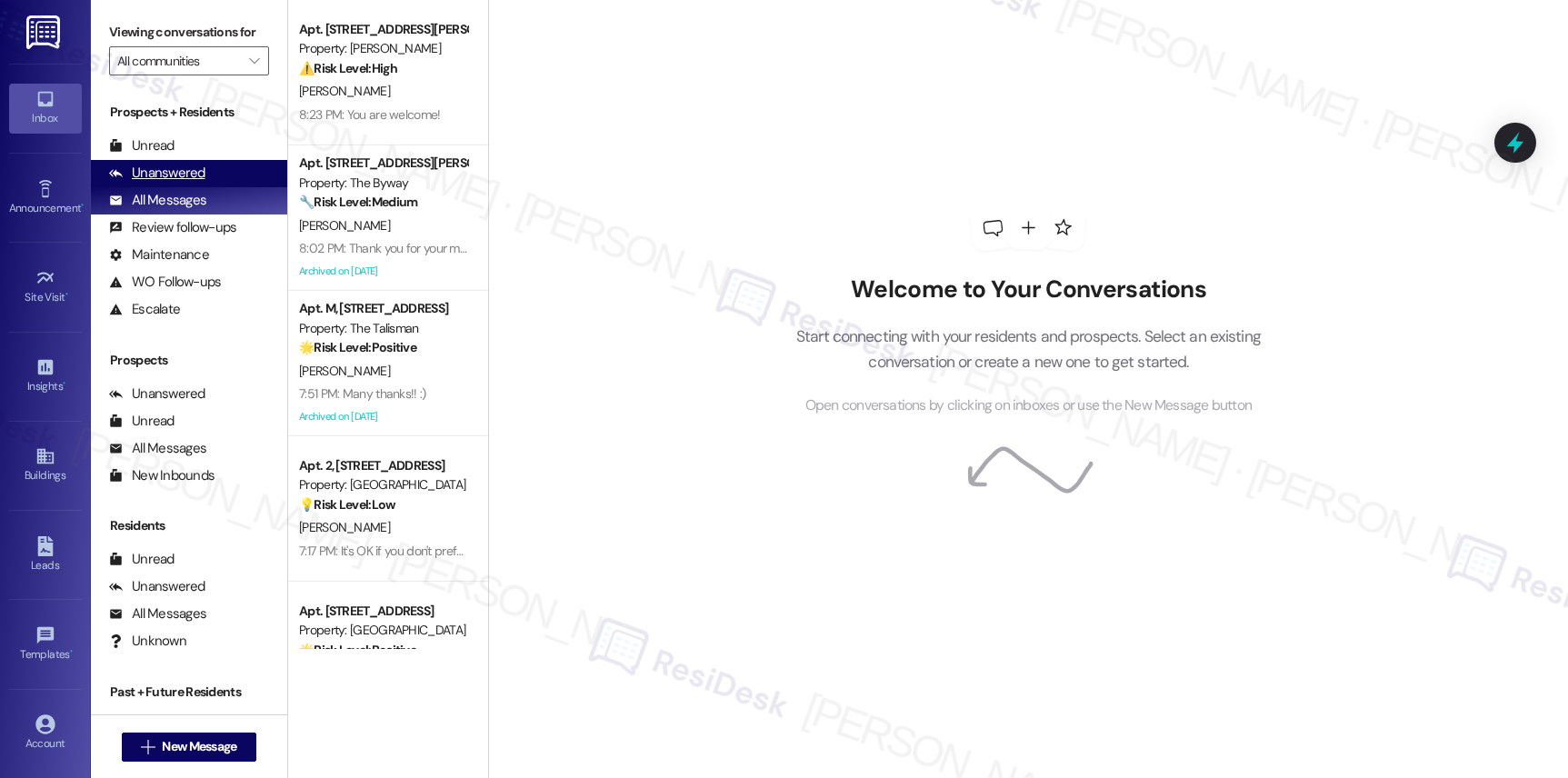
click at [167, 183] on div "Unanswered" at bounding box center [157, 173] width 96 height 19
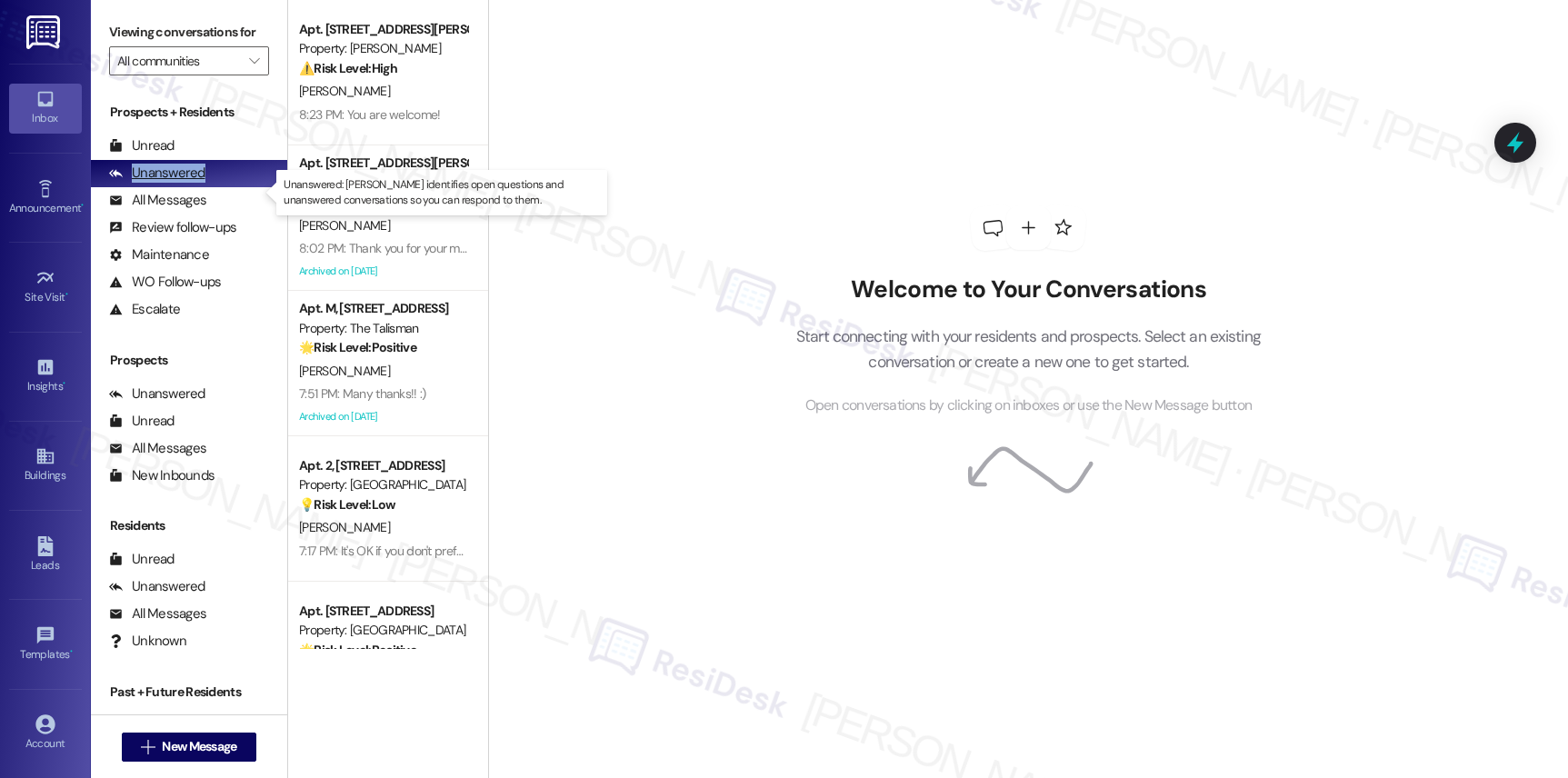
click at [167, 183] on div "Unanswered" at bounding box center [157, 173] width 96 height 19
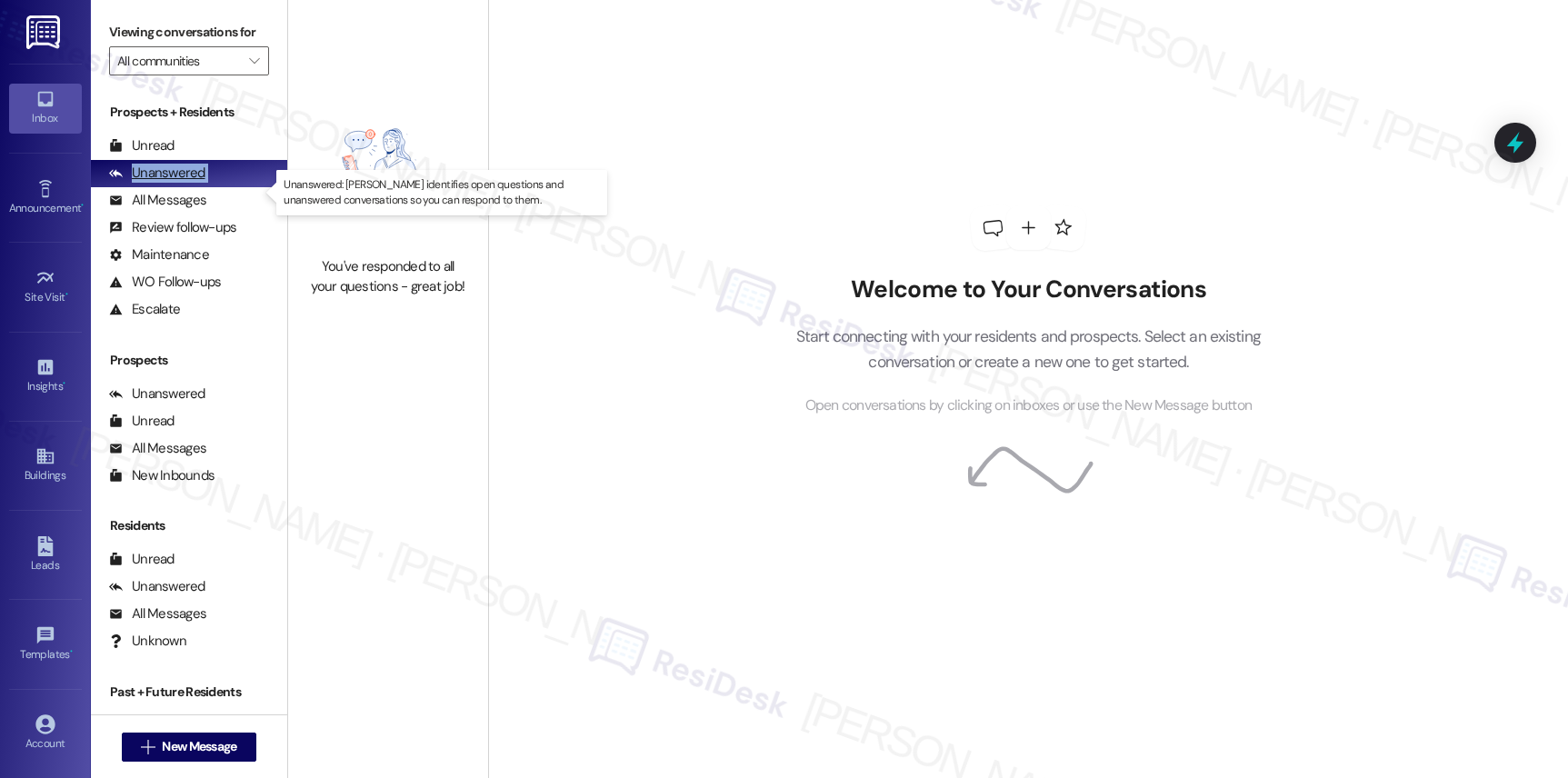
click at [167, 183] on div "Unanswered" at bounding box center [157, 173] width 96 height 19
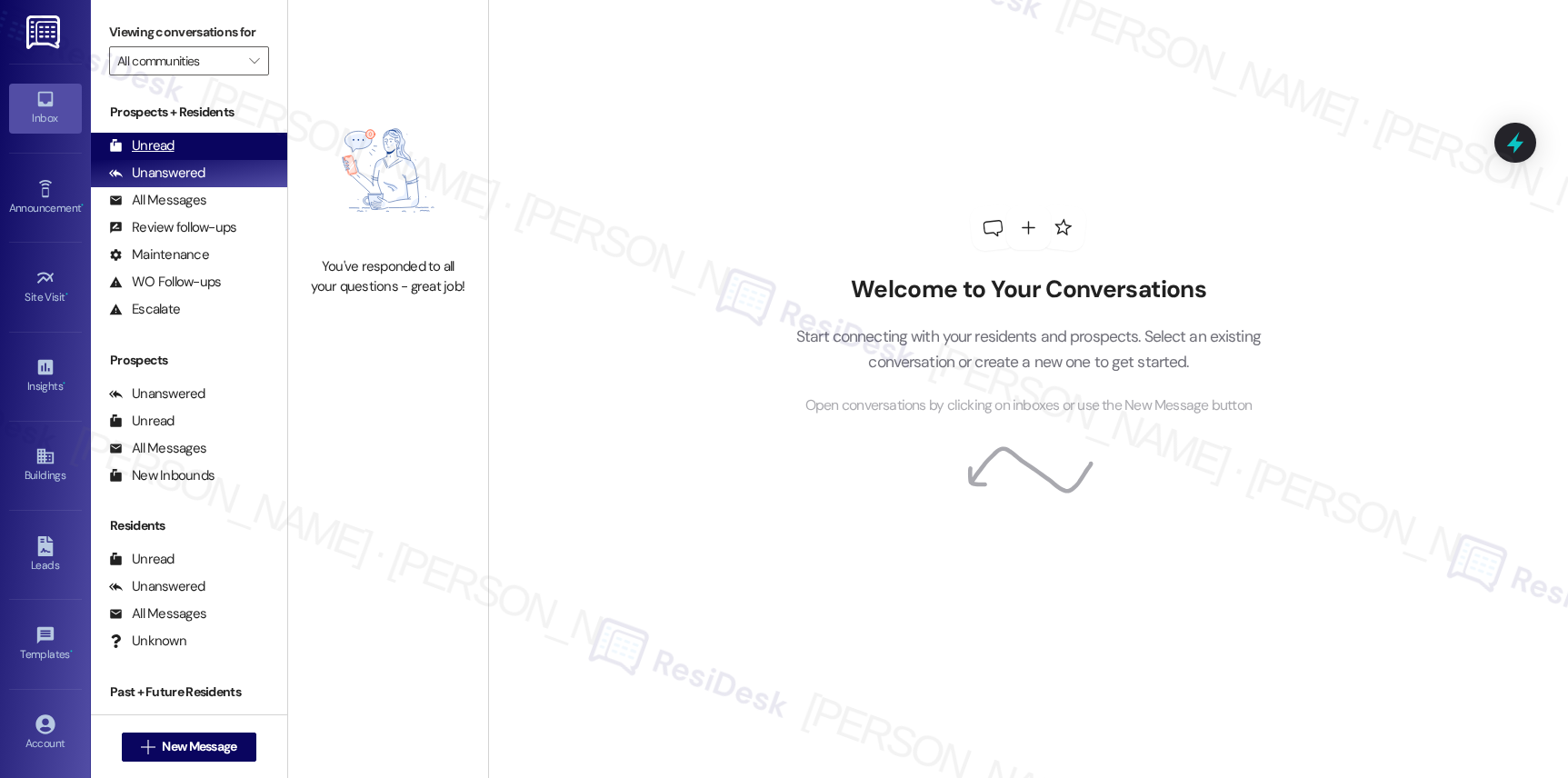
drag, startPoint x: 135, startPoint y: 150, endPoint x: 157, endPoint y: 158, distance: 23.4
click at [142, 151] on div "Prospects + Residents Unread (0) Unread: Any message you haven't read yet will …" at bounding box center [189, 212] width 196 height 219
click at [157, 155] on div "Unread" at bounding box center [142, 146] width 65 height 19
click at [155, 155] on div "Unread" at bounding box center [142, 146] width 65 height 19
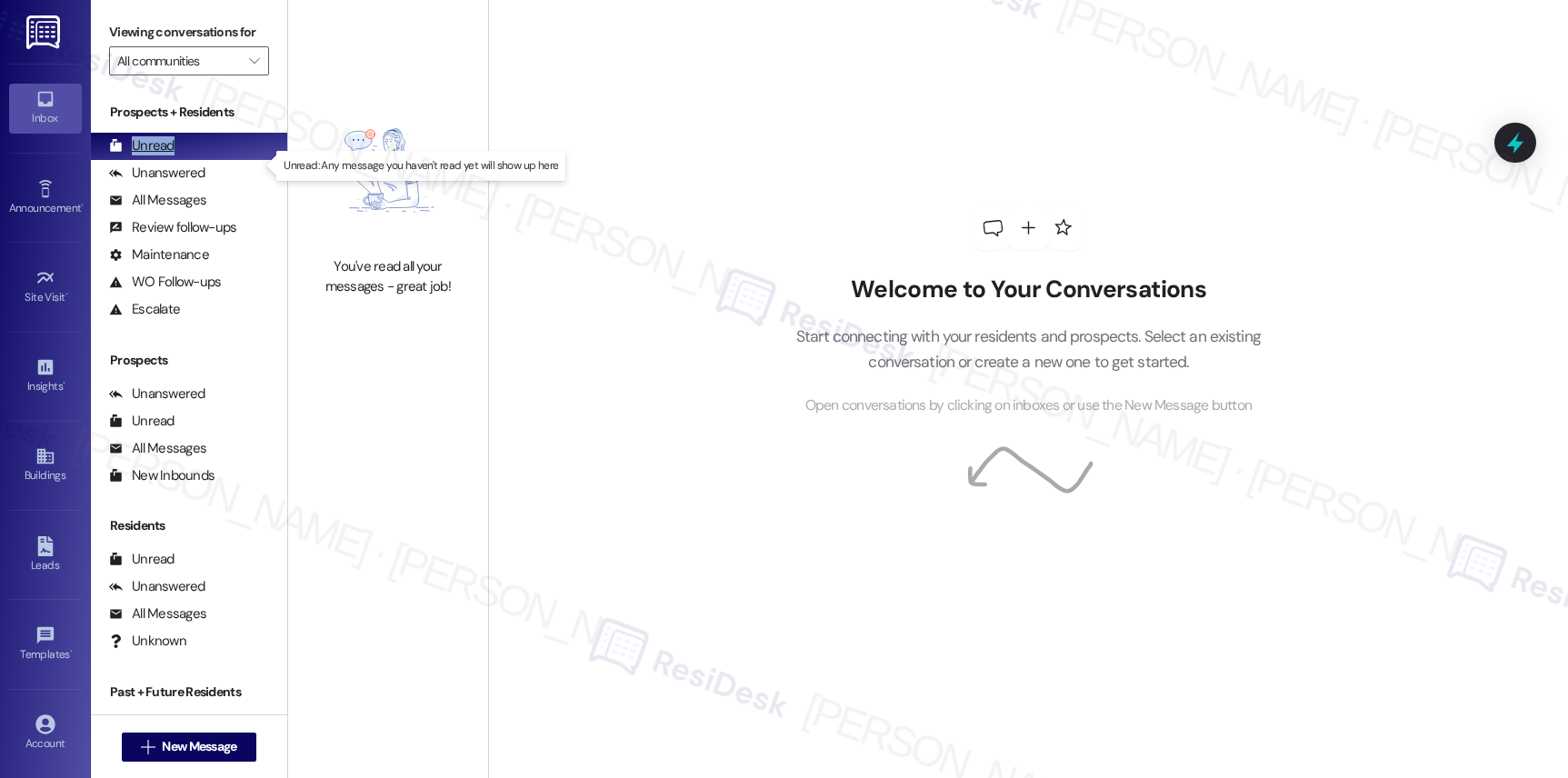
click at [155, 155] on div "Unread" at bounding box center [142, 146] width 65 height 19
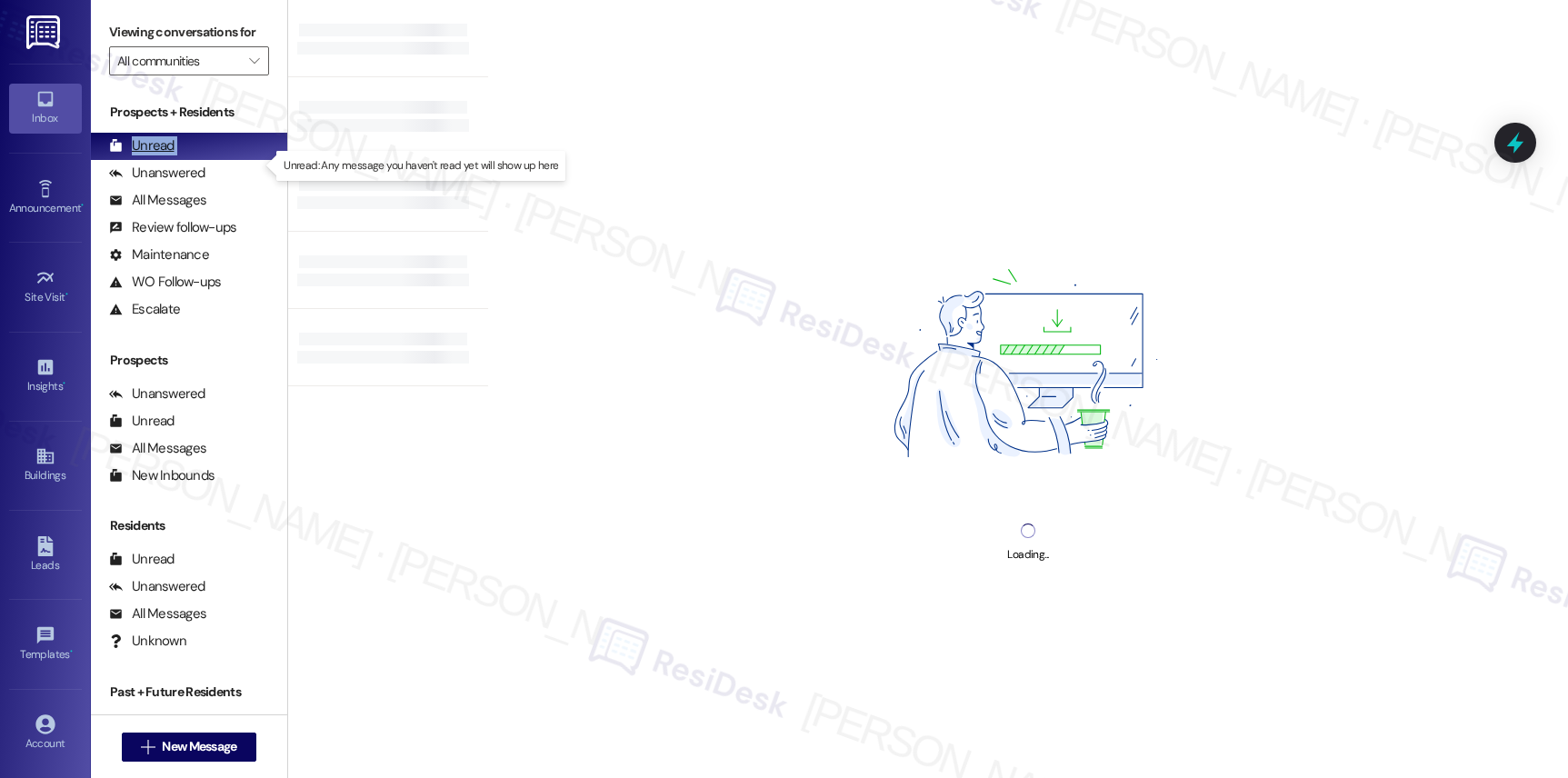
click at [155, 155] on div "Unread" at bounding box center [142, 146] width 65 height 19
click at [183, 183] on div "Unanswered" at bounding box center [157, 173] width 96 height 19
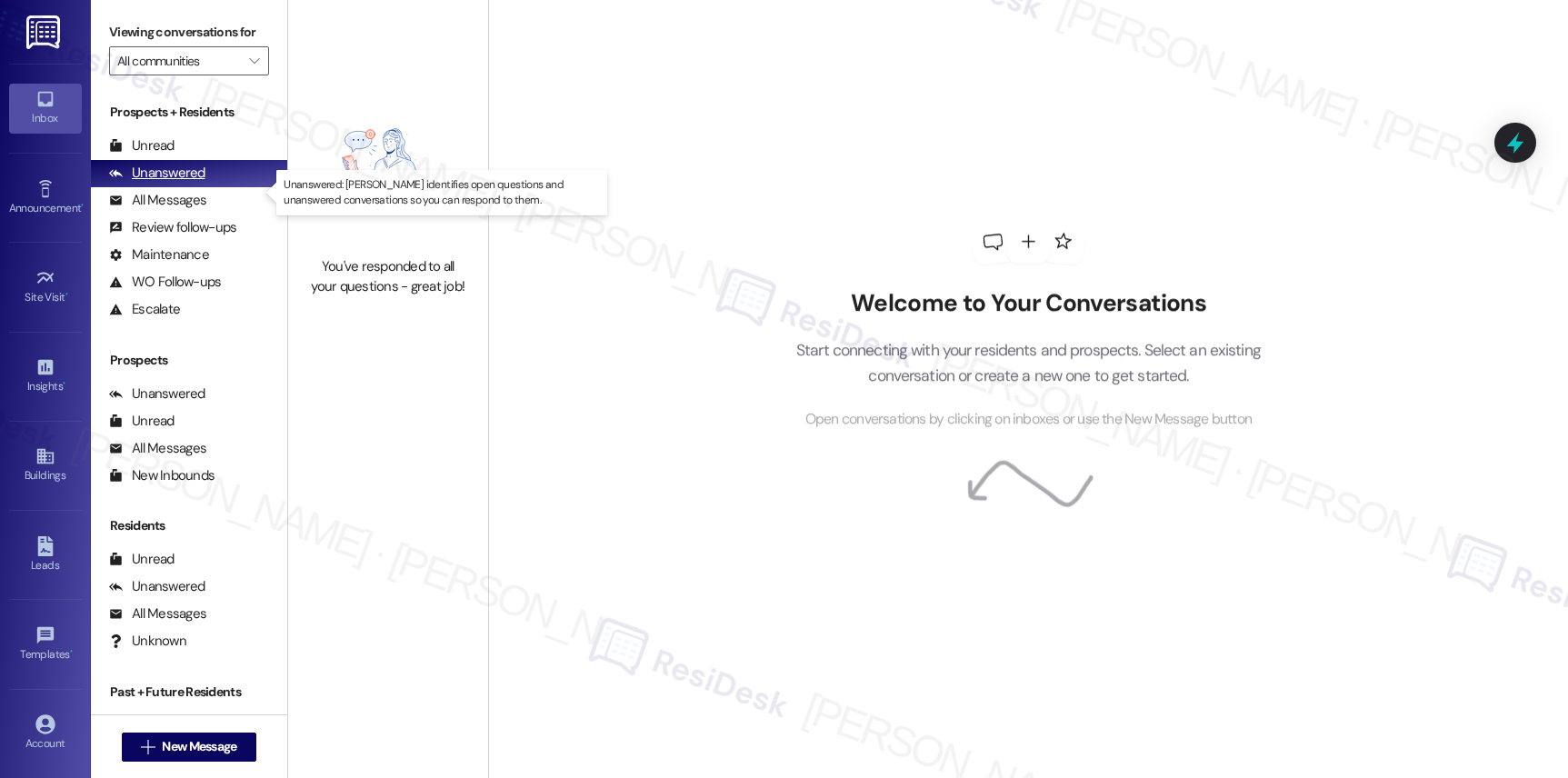
click at [183, 183] on div "Unanswered" at bounding box center [157, 173] width 96 height 19
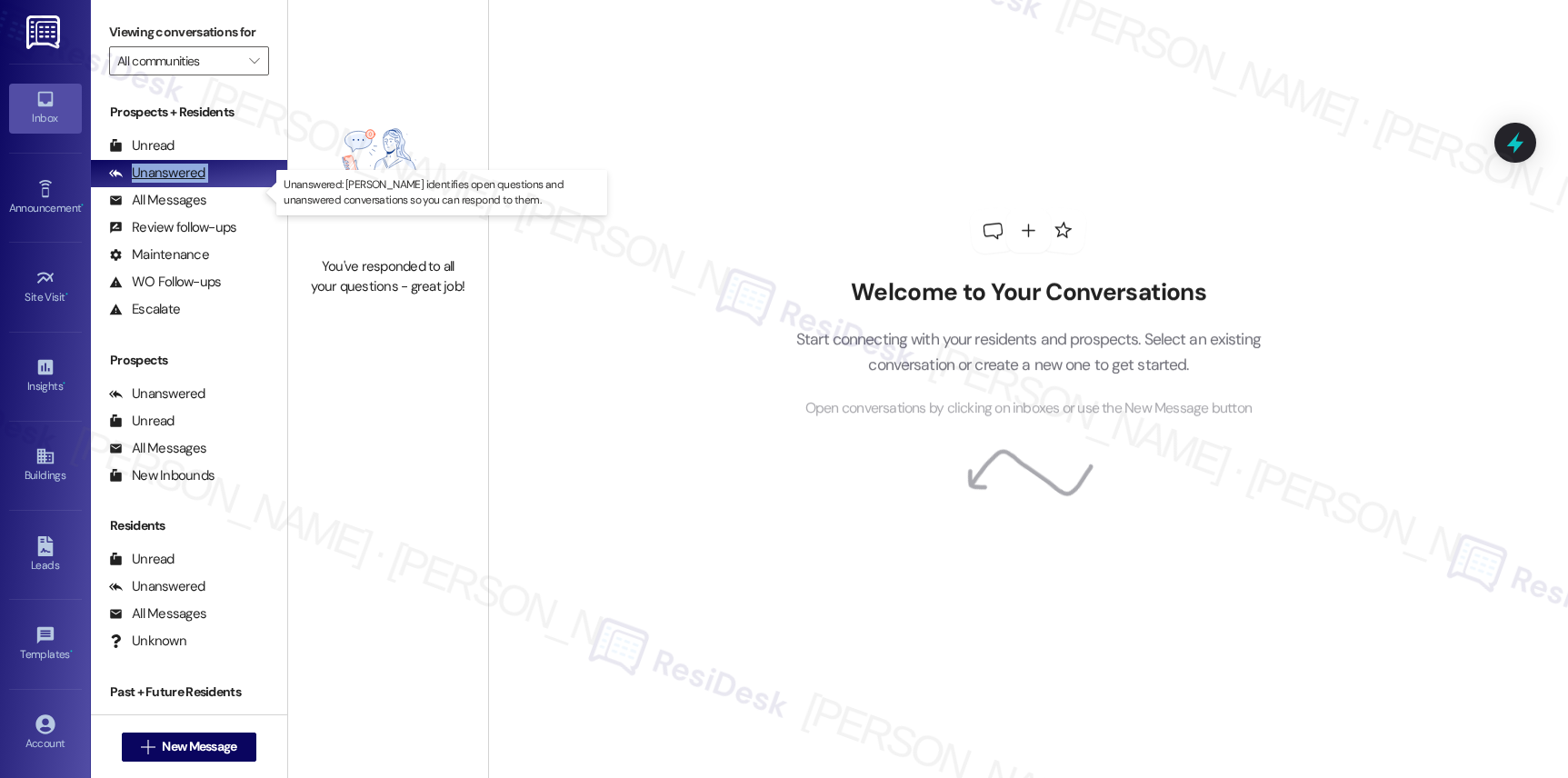
click at [183, 183] on div "Unanswered" at bounding box center [157, 173] width 96 height 19
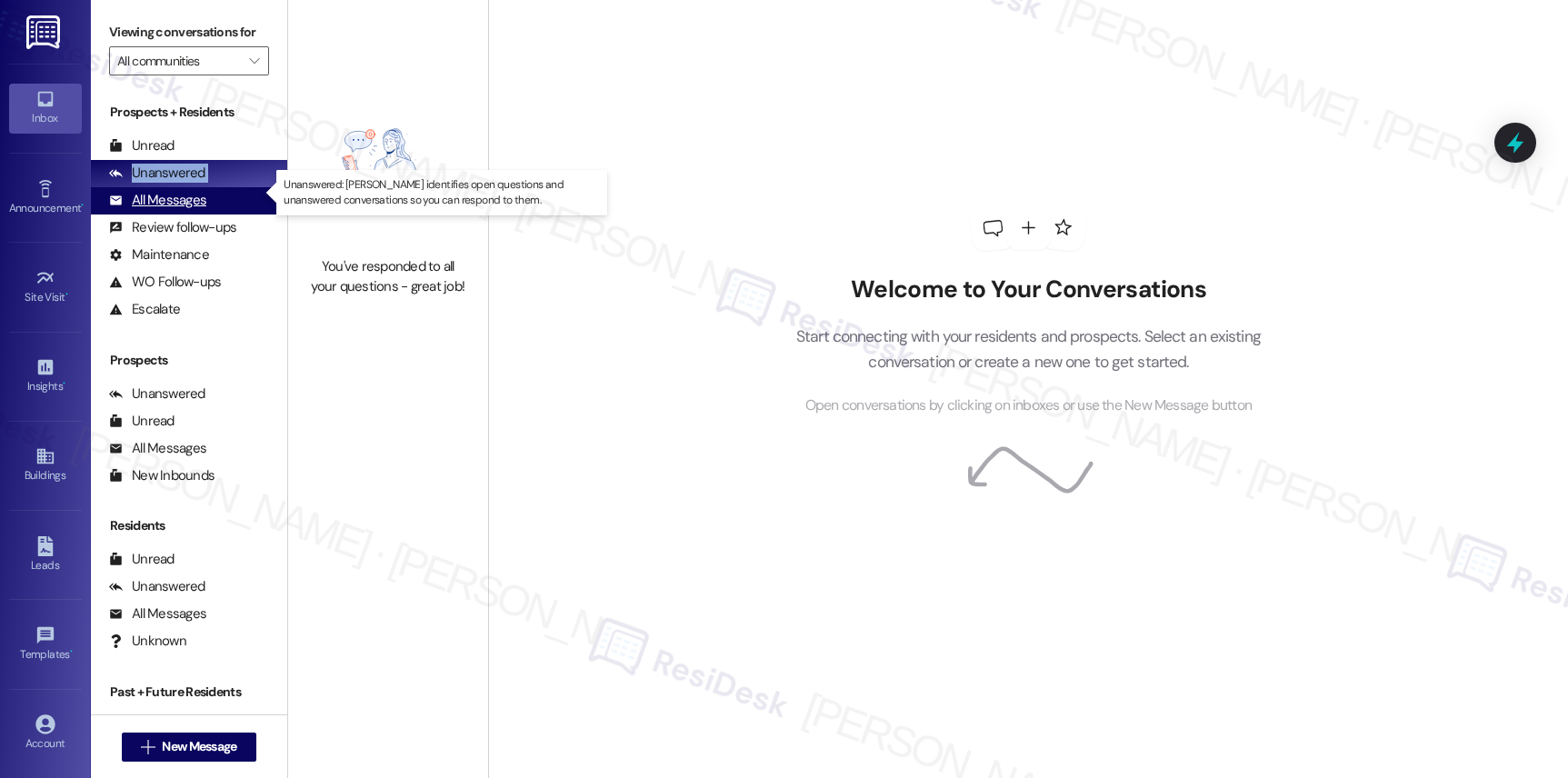
click at [163, 209] on div "All Messages" at bounding box center [158, 200] width 97 height 19
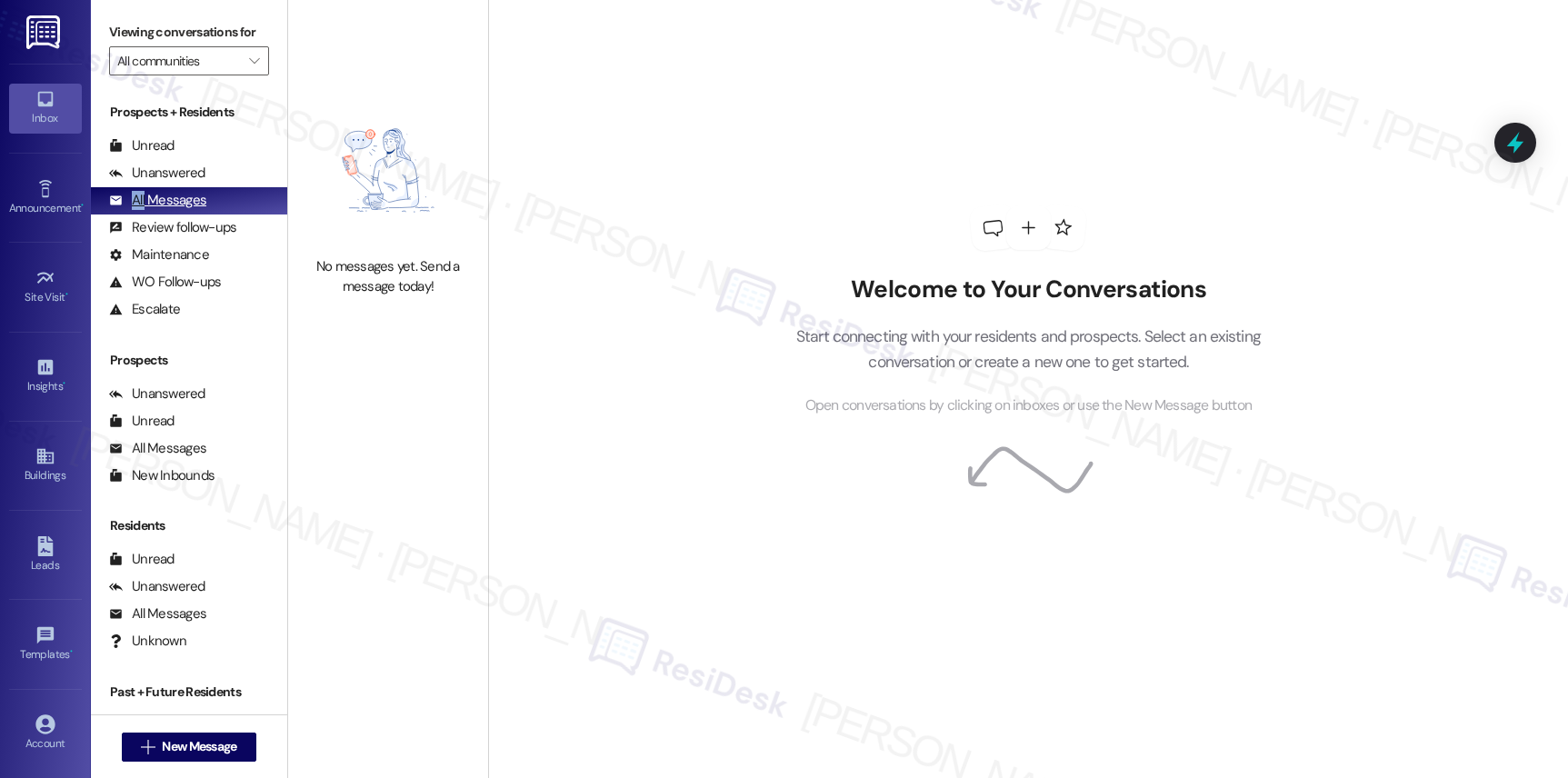
click at [163, 210] on div "All Messages" at bounding box center [158, 200] width 97 height 19
click at [162, 210] on div "All Messages" at bounding box center [158, 200] width 97 height 19
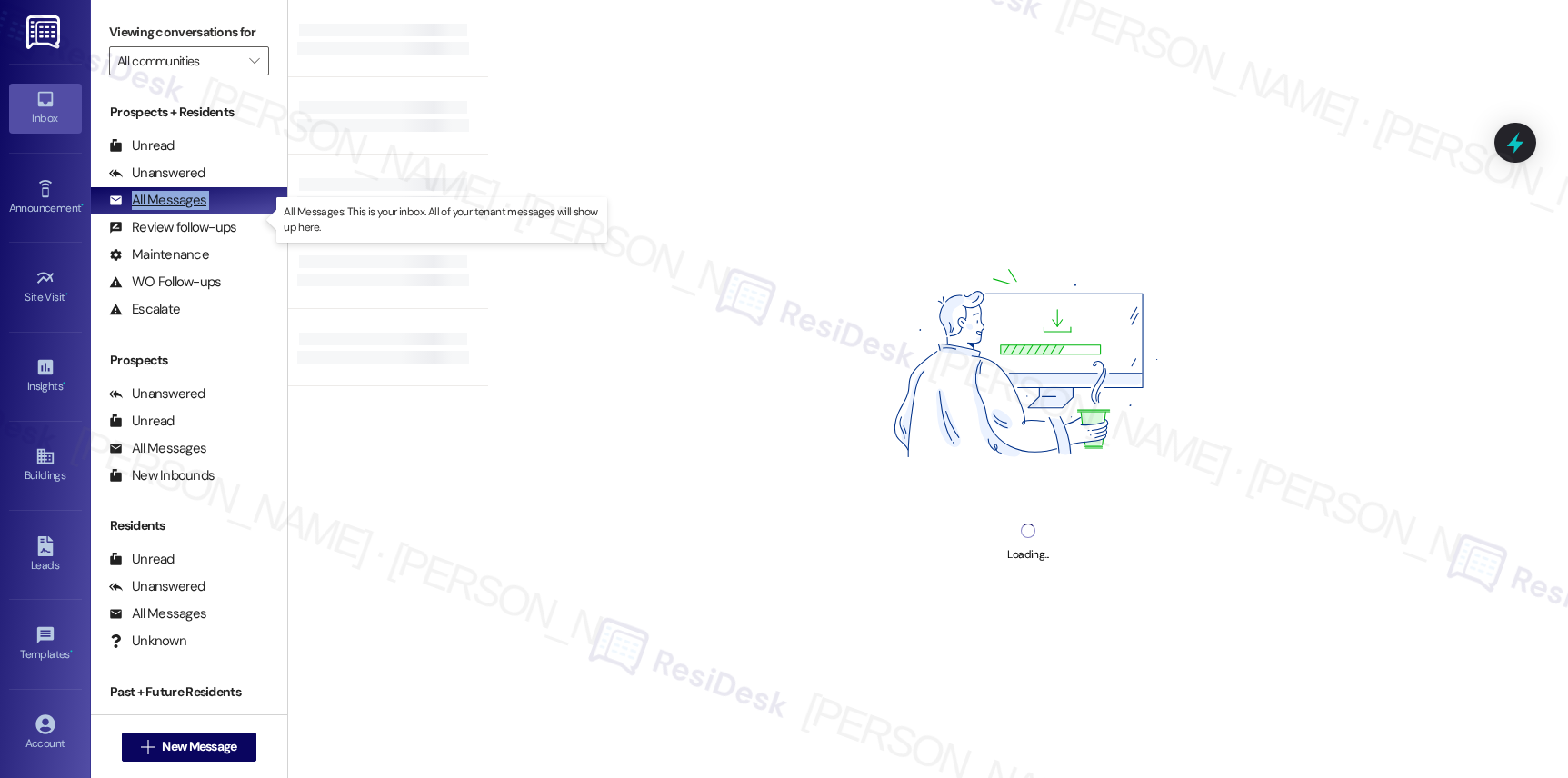
click at [162, 210] on div "All Messages" at bounding box center [158, 200] width 97 height 19
click at [164, 210] on div "All Messages" at bounding box center [158, 200] width 97 height 19
drag, startPoint x: 164, startPoint y: 214, endPoint x: 306, endPoint y: 211, distance: 142.0
click at [164, 210] on div "All Messages" at bounding box center [158, 200] width 97 height 19
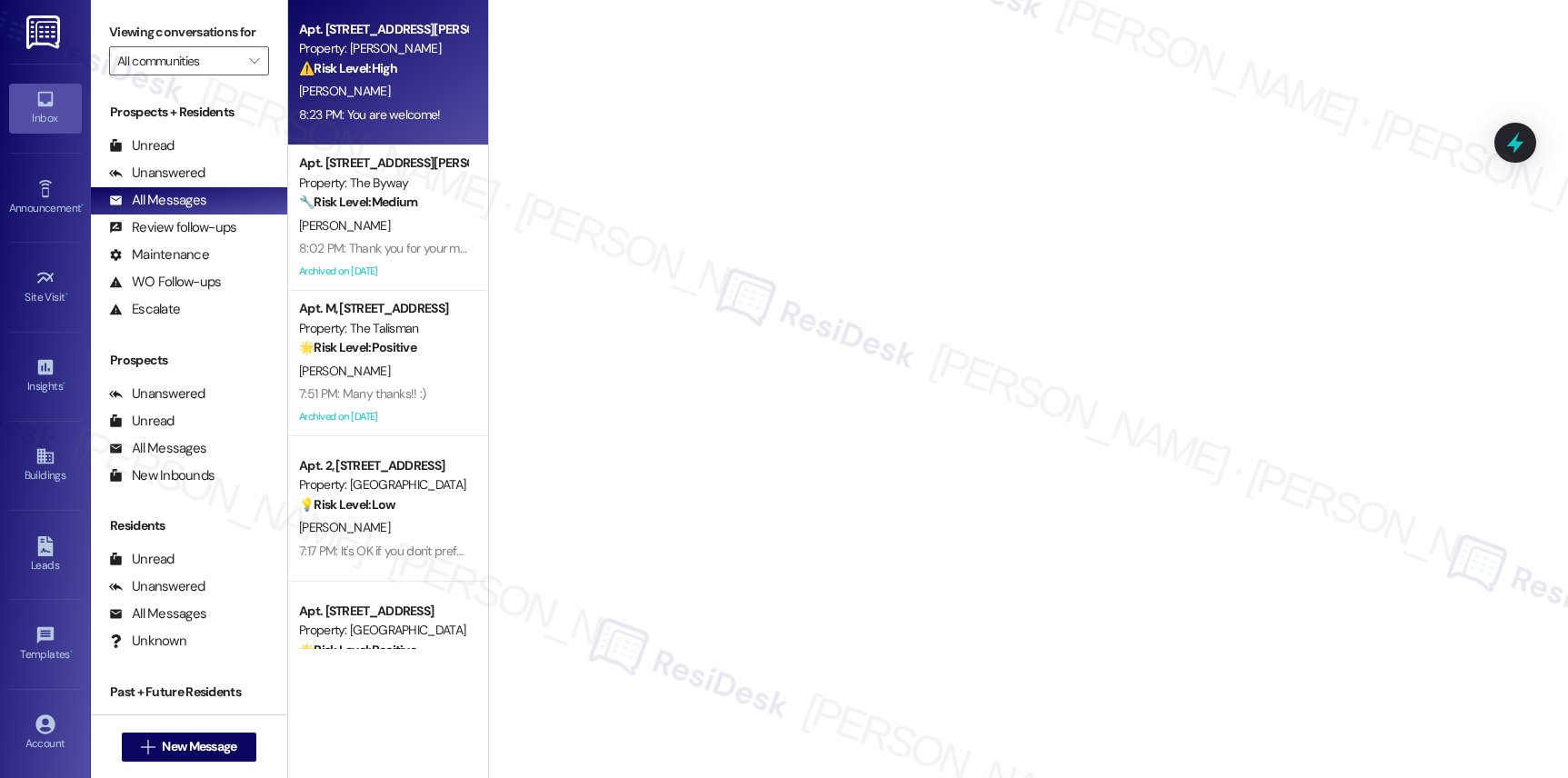
click at [336, 127] on div "Apt. 308, [STREET_ADDRESS][PERSON_NAME] Property: [PERSON_NAME] ⚠️ Risk Level: …" at bounding box center [388, 73] width 200 height 146
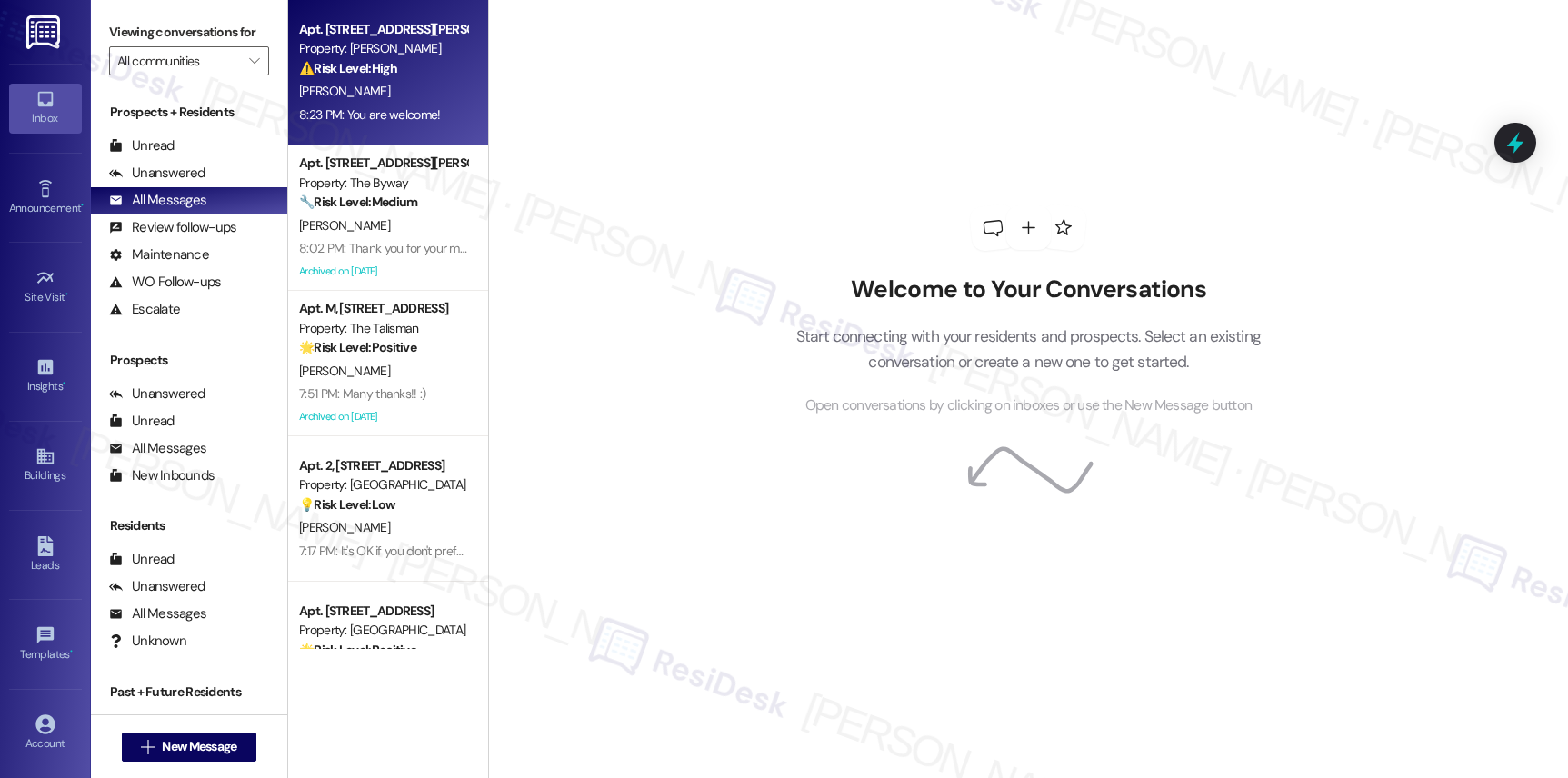
click at [357, 106] on div "8:23 PM: You are welcome! 8:23 PM: You are welcome!" at bounding box center [370, 115] width 142 height 17
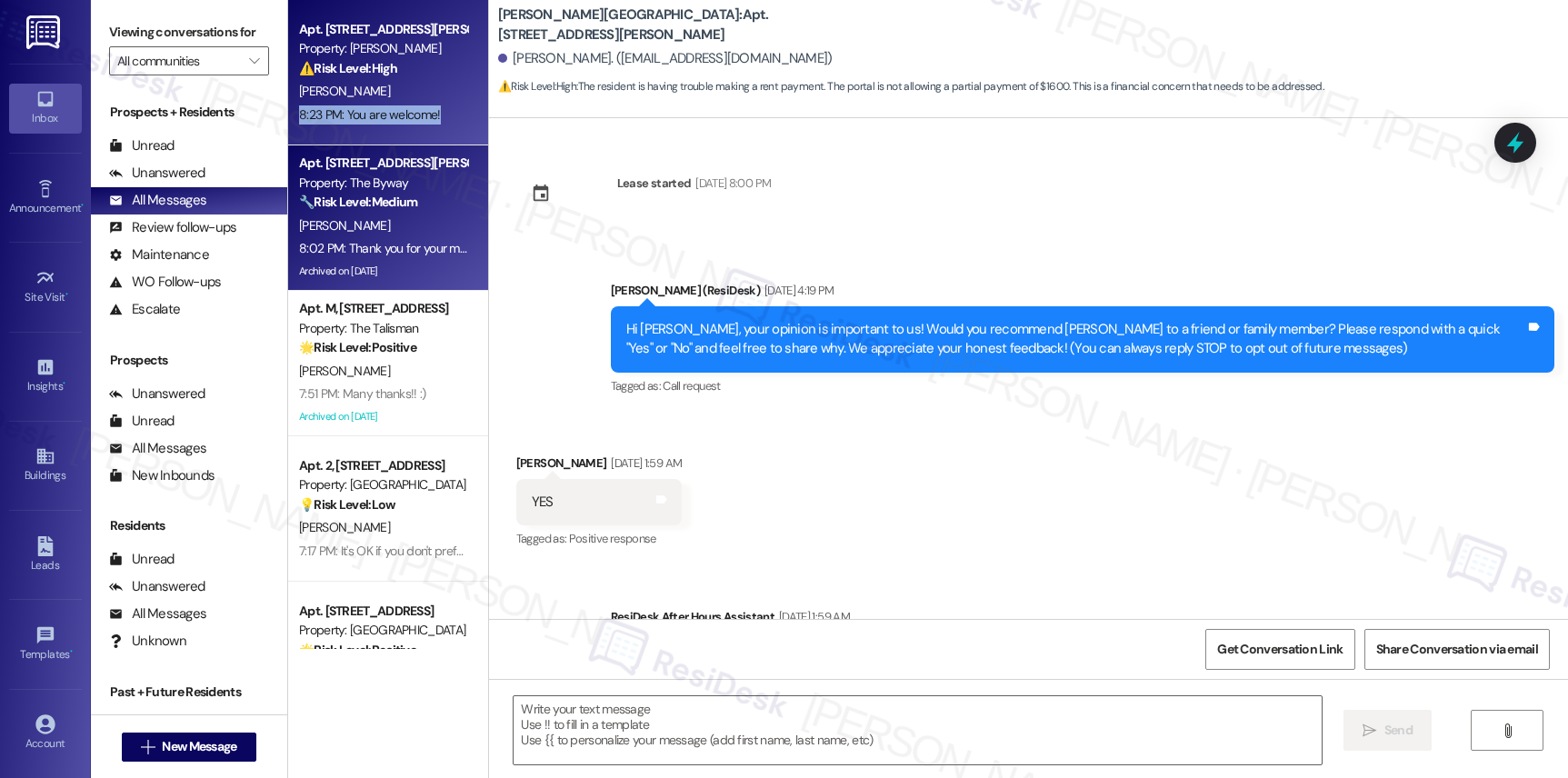
click at [350, 168] on div "Apt. [STREET_ADDRESS][PERSON_NAME]" at bounding box center [383, 163] width 168 height 19
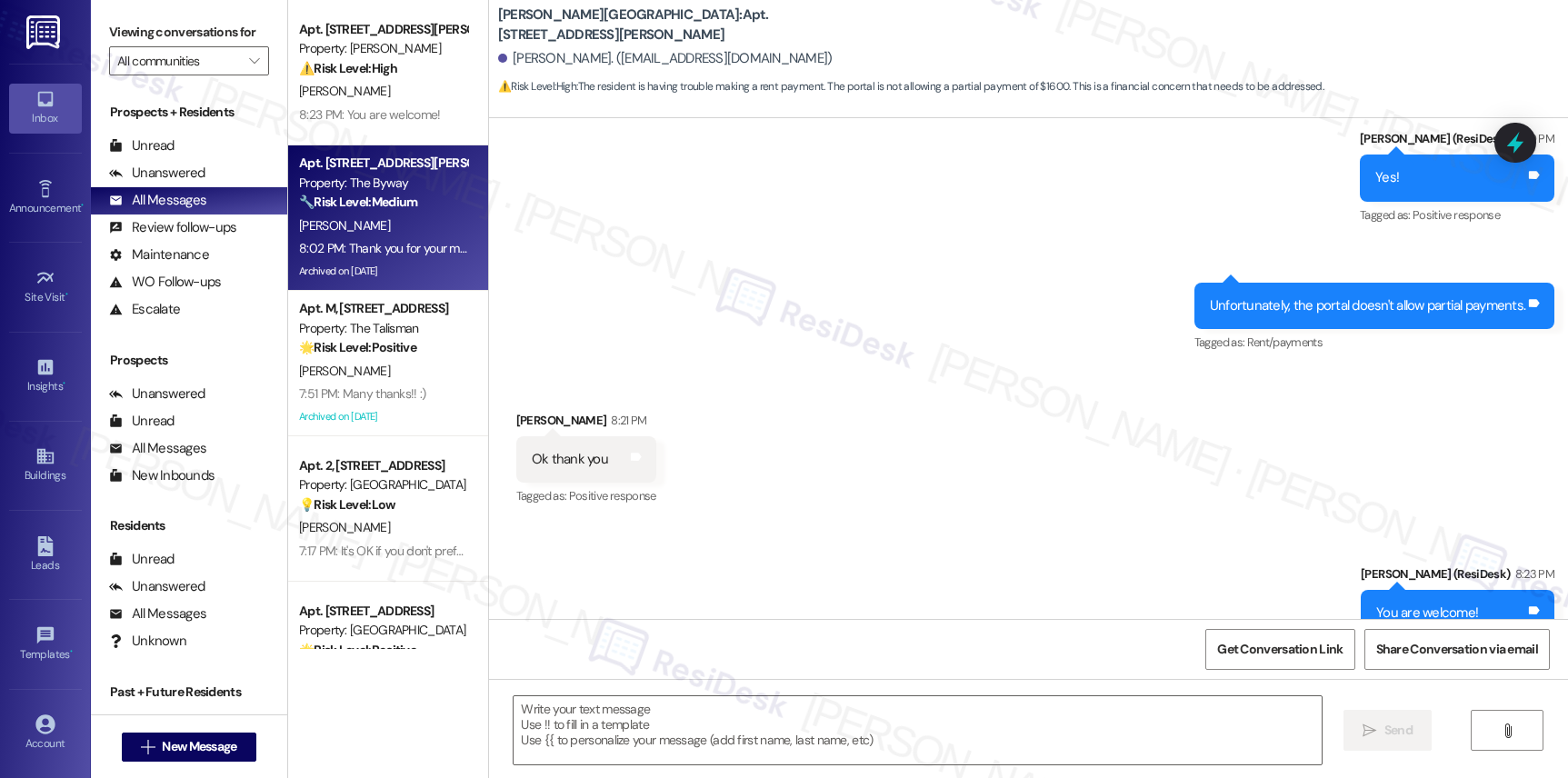
click at [350, 168] on div "Apt. [STREET_ADDRESS][PERSON_NAME]" at bounding box center [383, 163] width 168 height 19
type textarea "Fetching suggested responses. Please feel free to read through the conversation…"
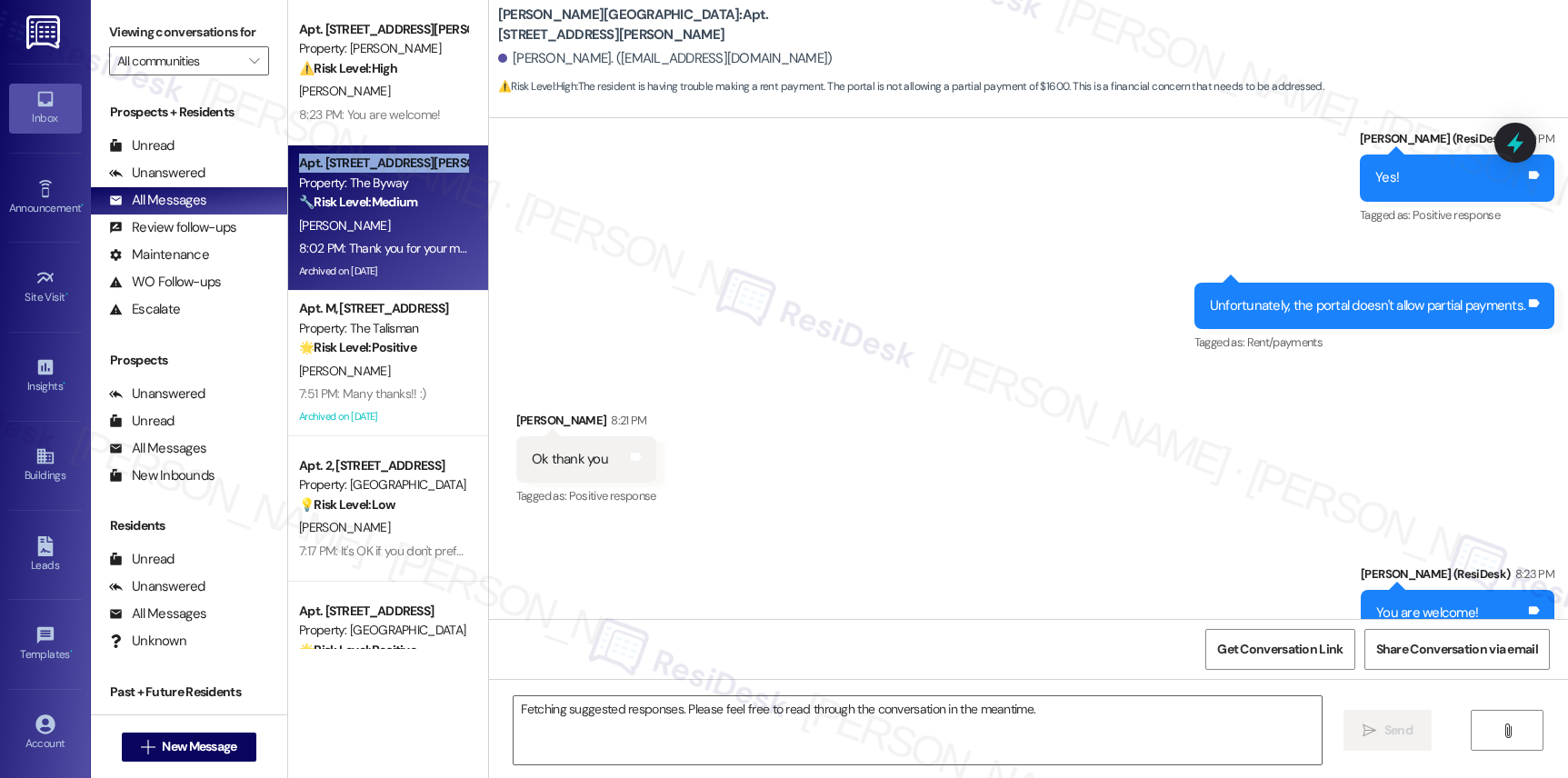
click at [350, 168] on div "Apt. [STREET_ADDRESS][PERSON_NAME]" at bounding box center [383, 163] width 168 height 19
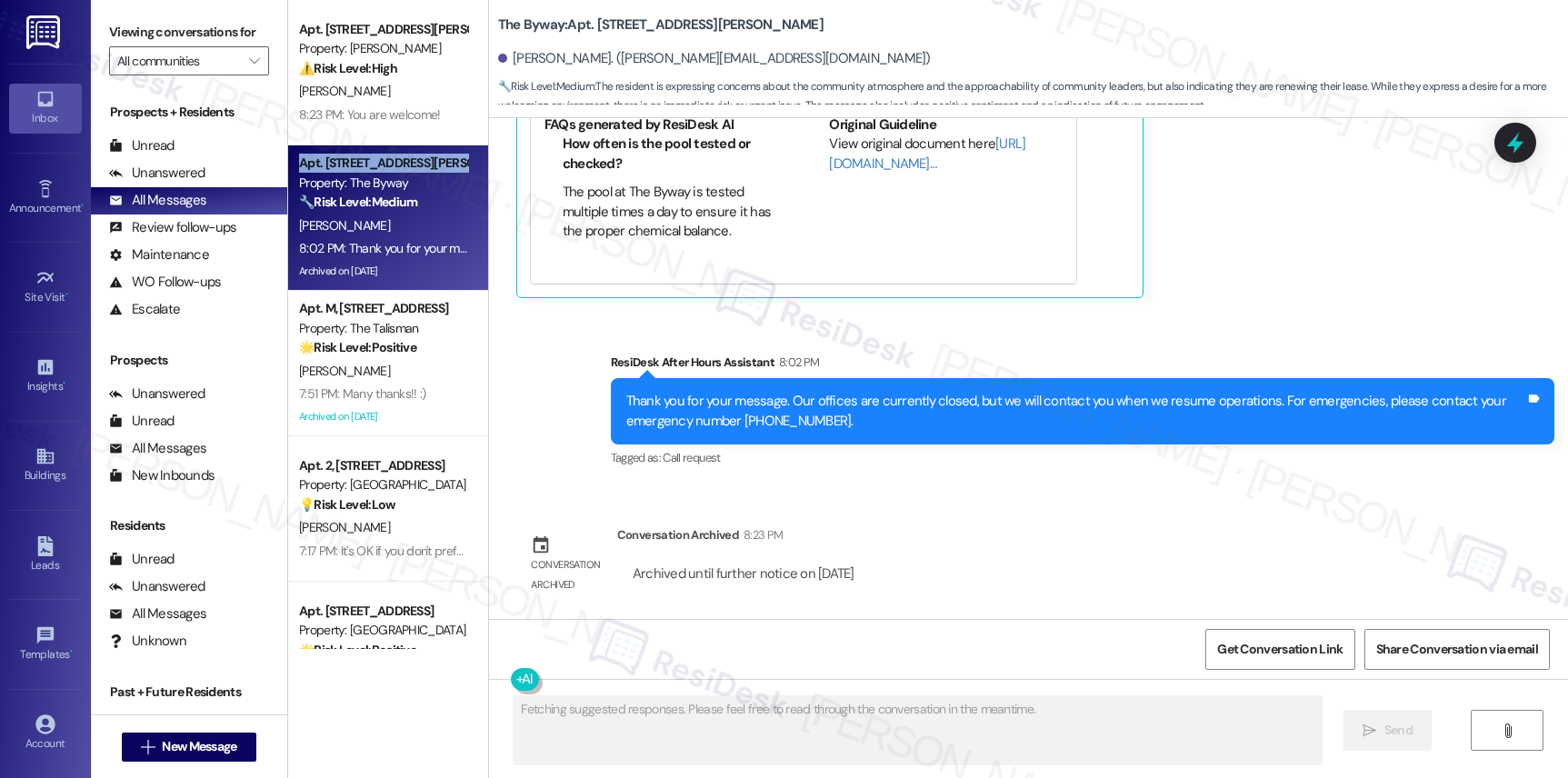
click at [350, 168] on div "Apt. [STREET_ADDRESS][PERSON_NAME]" at bounding box center [383, 163] width 168 height 19
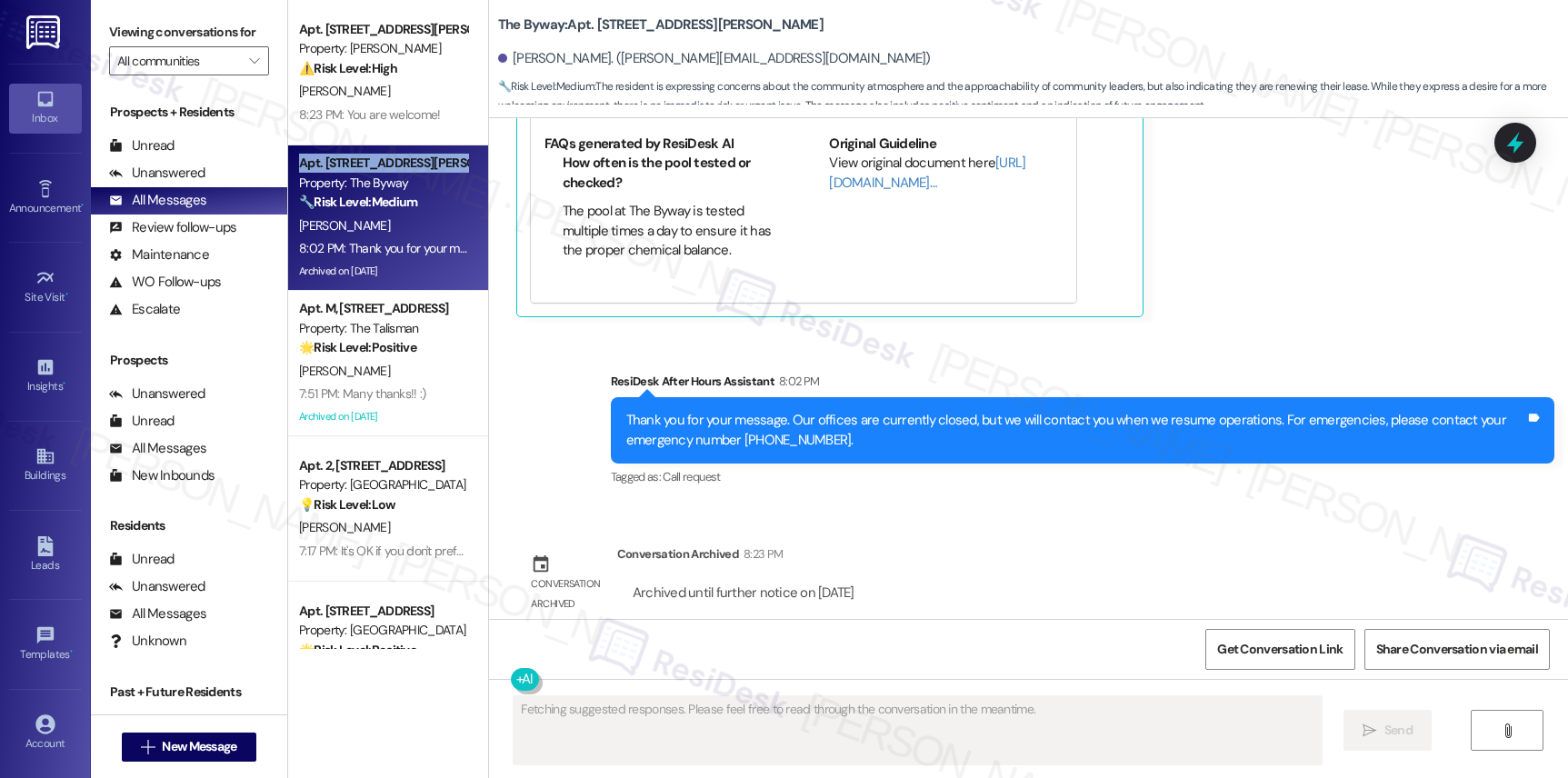
click at [350, 168] on div "Apt. [STREET_ADDRESS][PERSON_NAME]" at bounding box center [383, 163] width 168 height 19
click at [344, 266] on div "Apt. [STREET_ADDRESS][PERSON_NAME] Property: The Byway 🔧 Risk Level: Medium The…" at bounding box center [388, 219] width 200 height 146
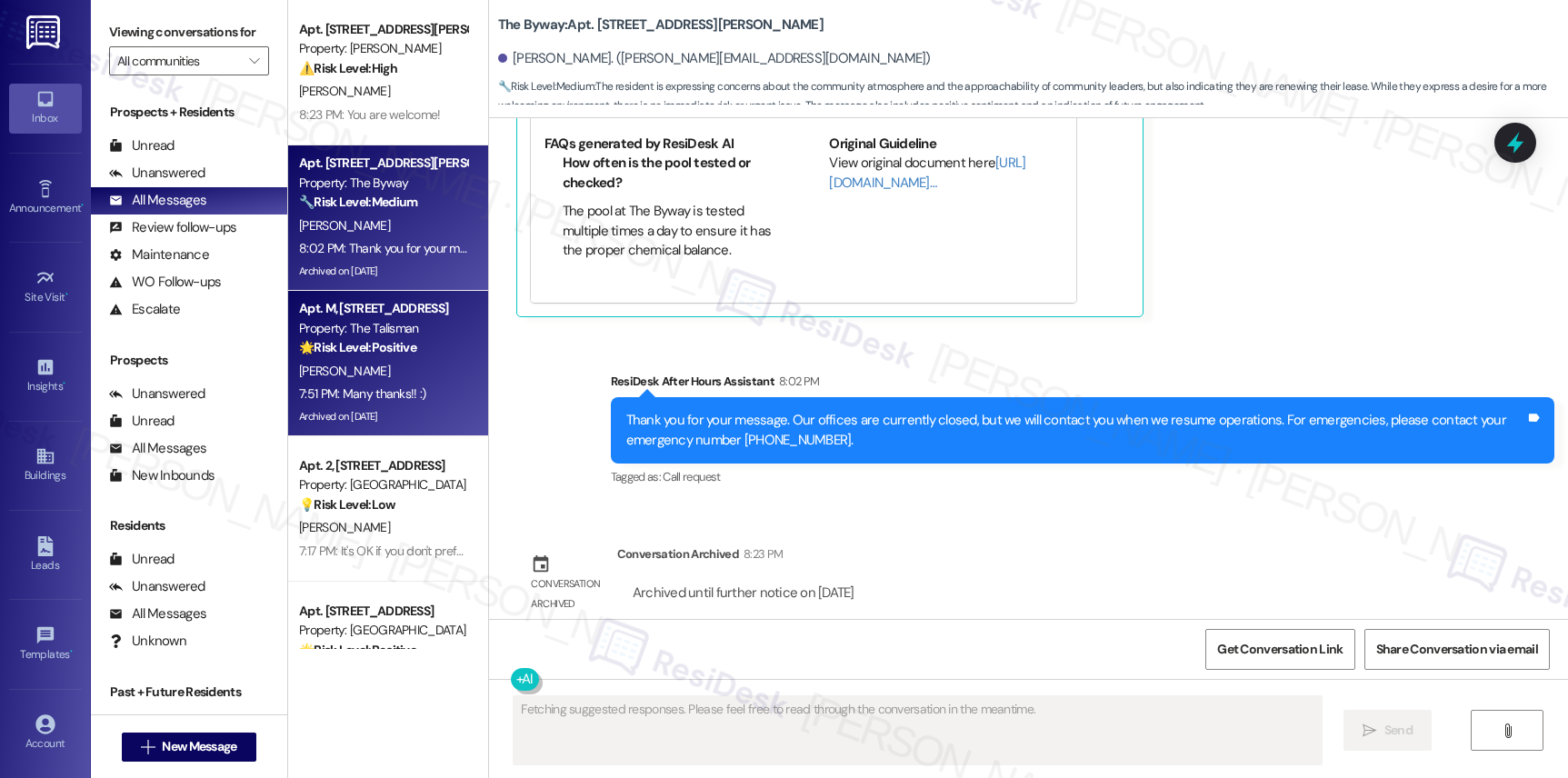
click at [372, 337] on div "Apt. M, [STREET_ADDRESS] Property: The Talisman 🌟 Risk Level: Positive The resi…" at bounding box center [383, 328] width 172 height 62
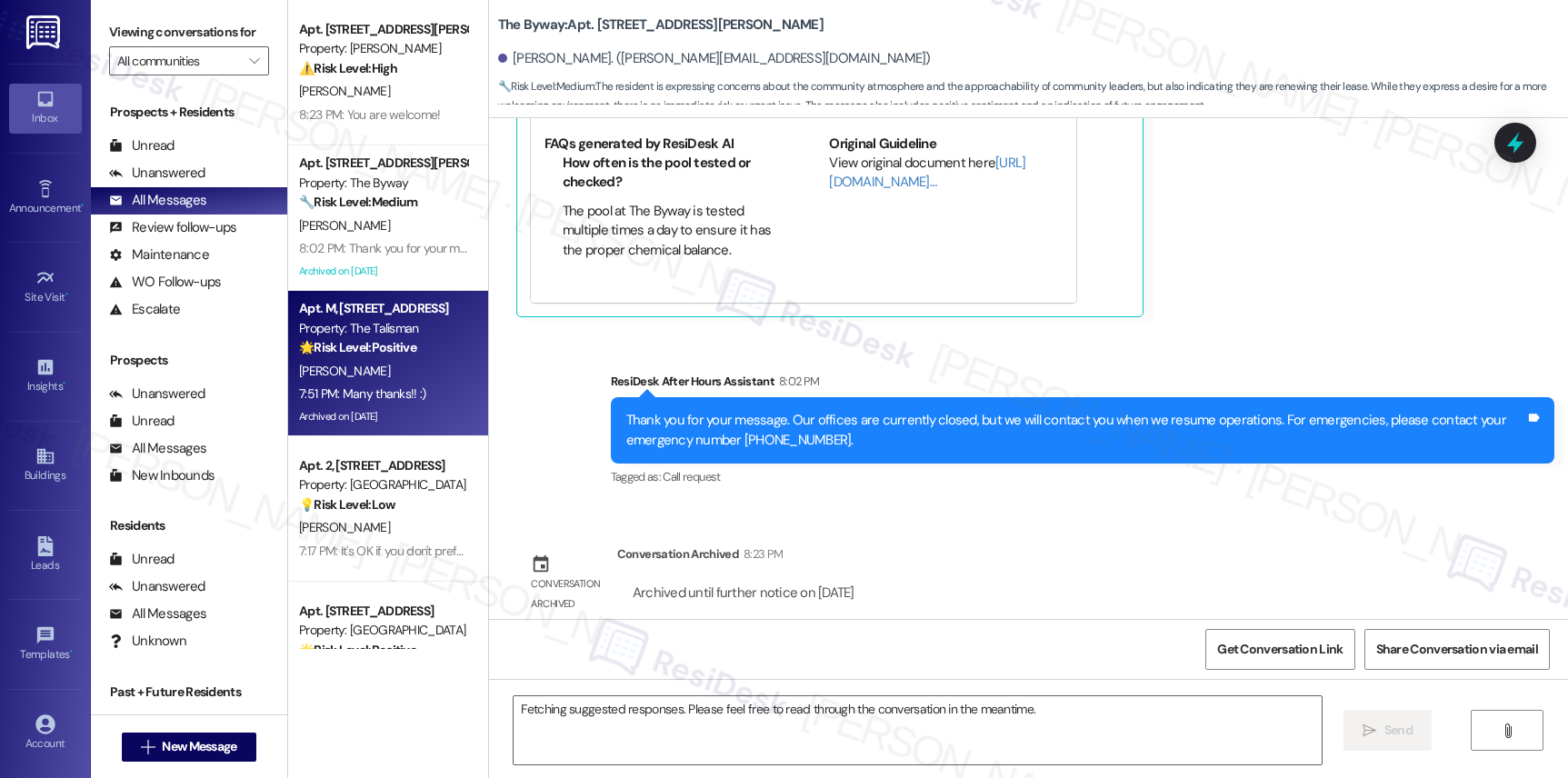
click at [375, 344] on strong "🌟 Risk Level: Positive" at bounding box center [357, 347] width 117 height 17
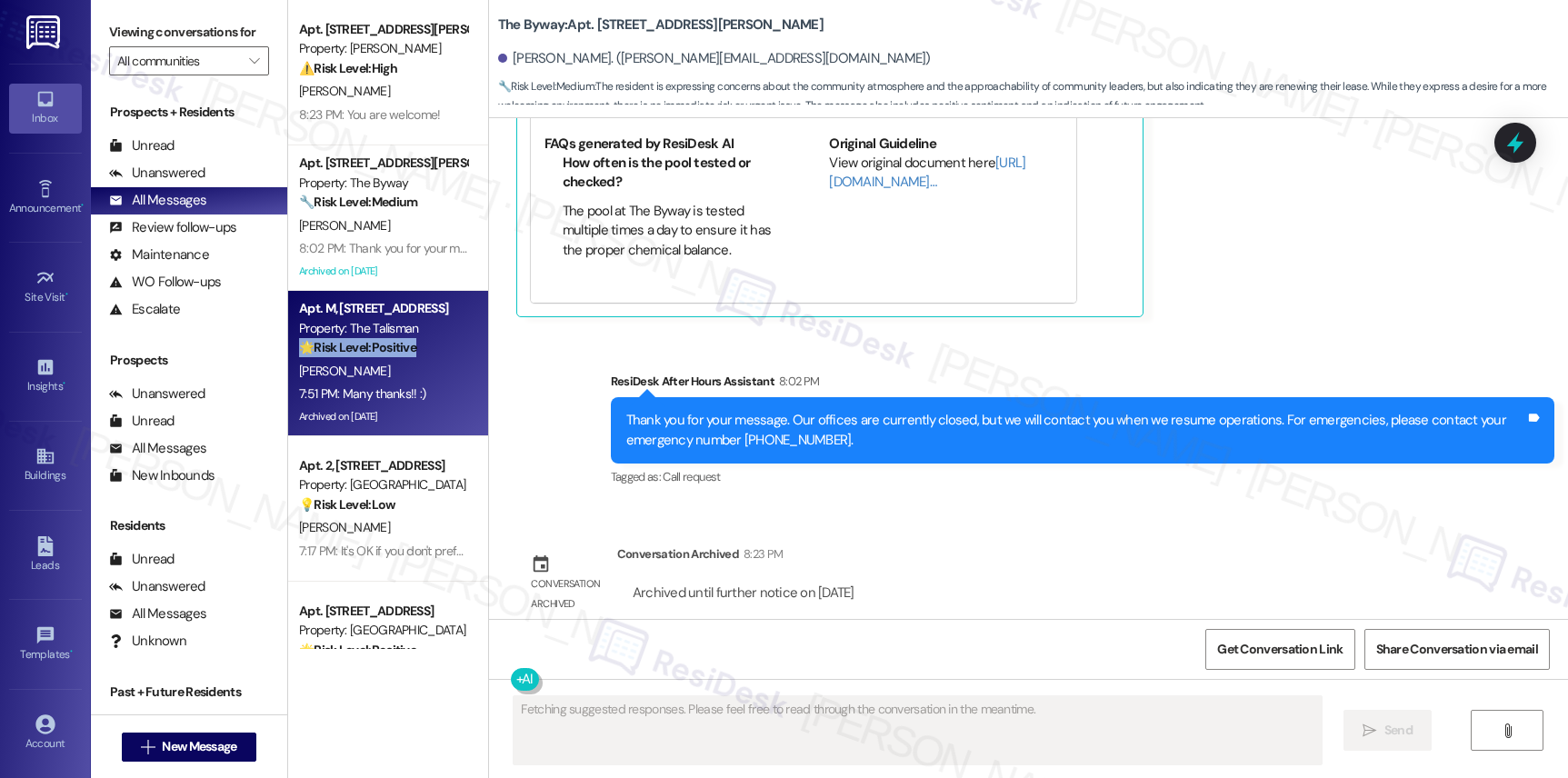
click at [375, 344] on strong "🌟 Risk Level: Positive" at bounding box center [357, 347] width 117 height 17
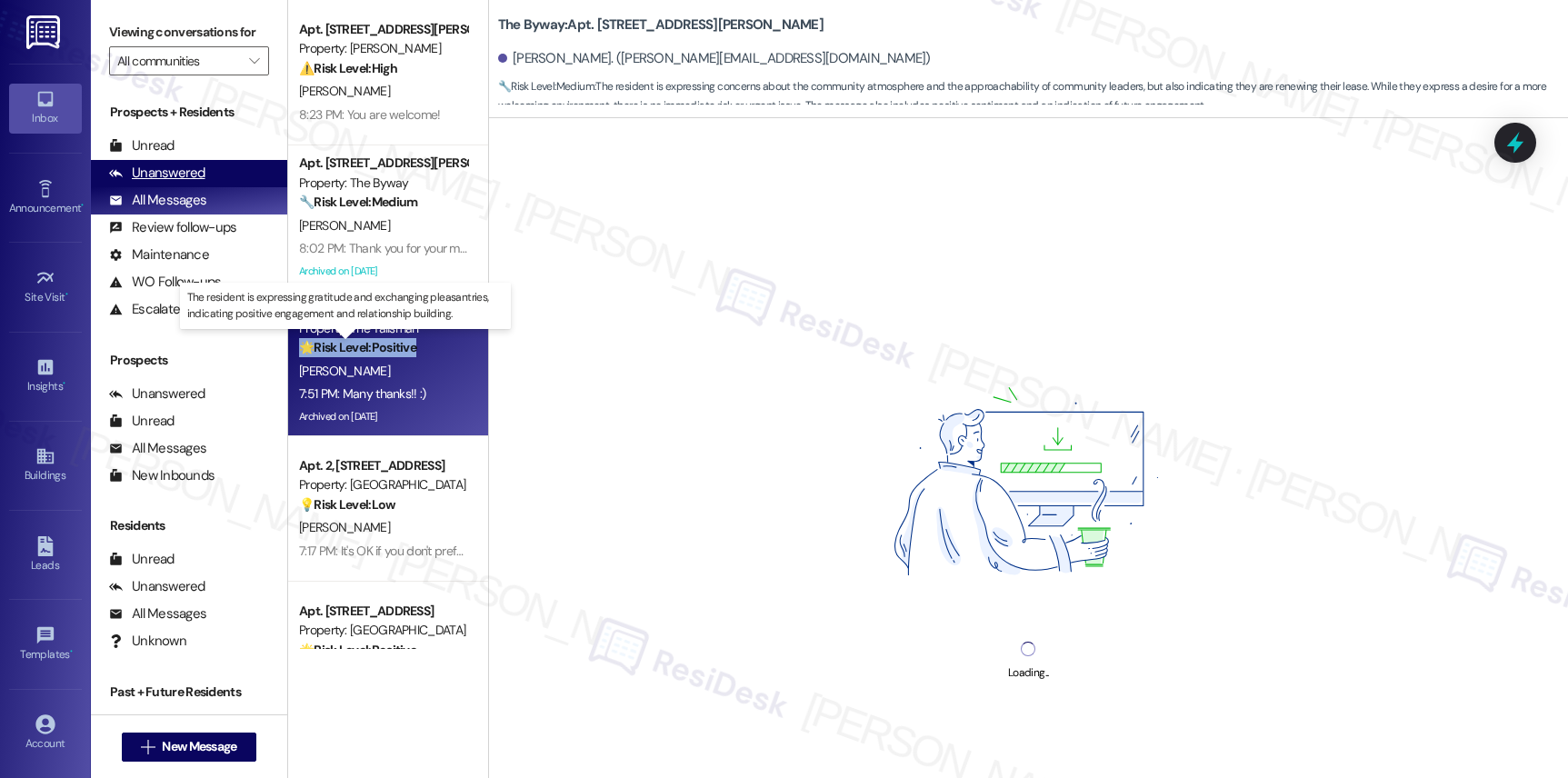
click at [148, 210] on div "All Messages" at bounding box center [158, 200] width 97 height 19
click at [151, 183] on div "Unanswered" at bounding box center [157, 173] width 96 height 19
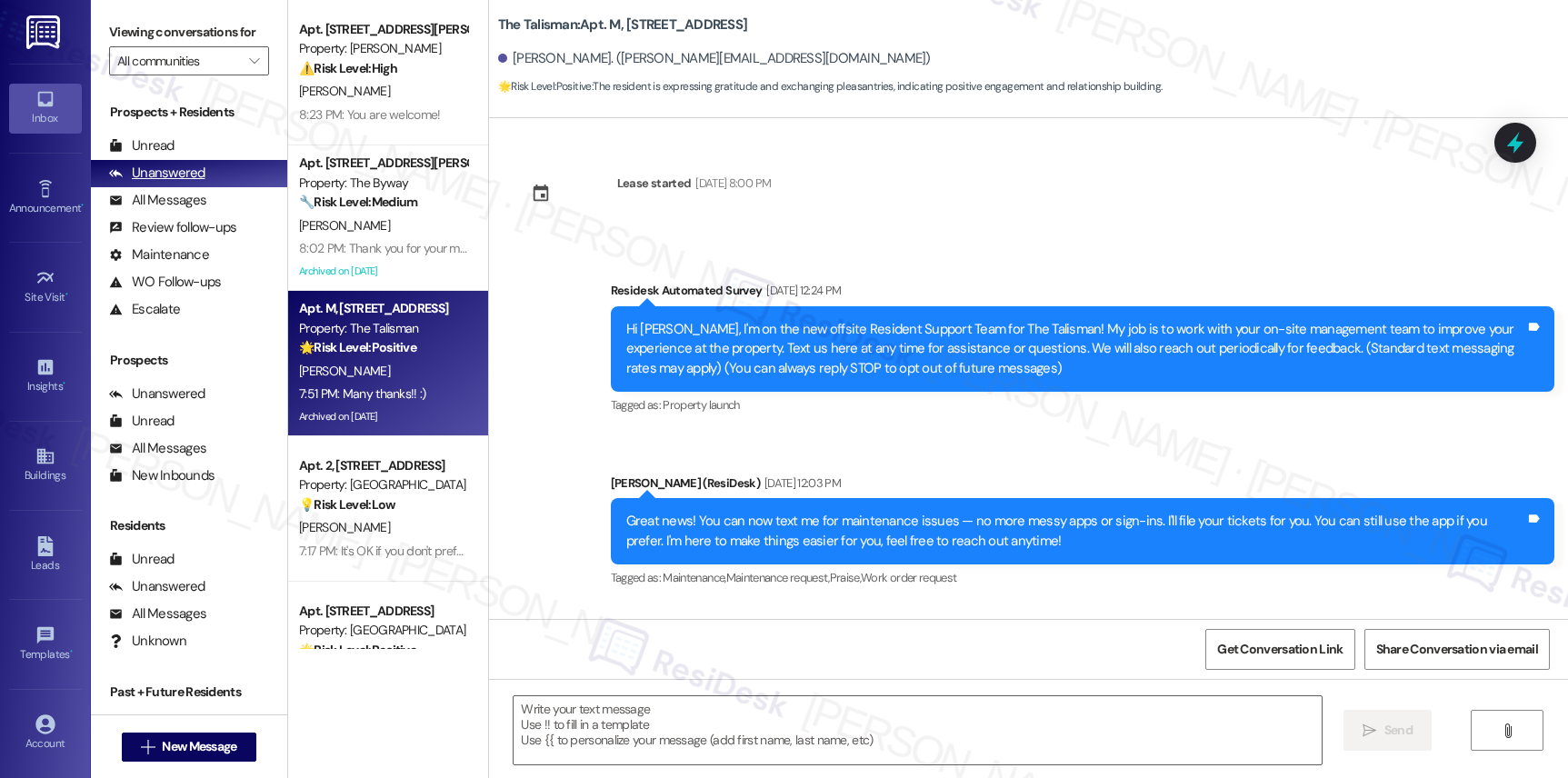
click at [151, 183] on div "Unanswered" at bounding box center [157, 173] width 96 height 19
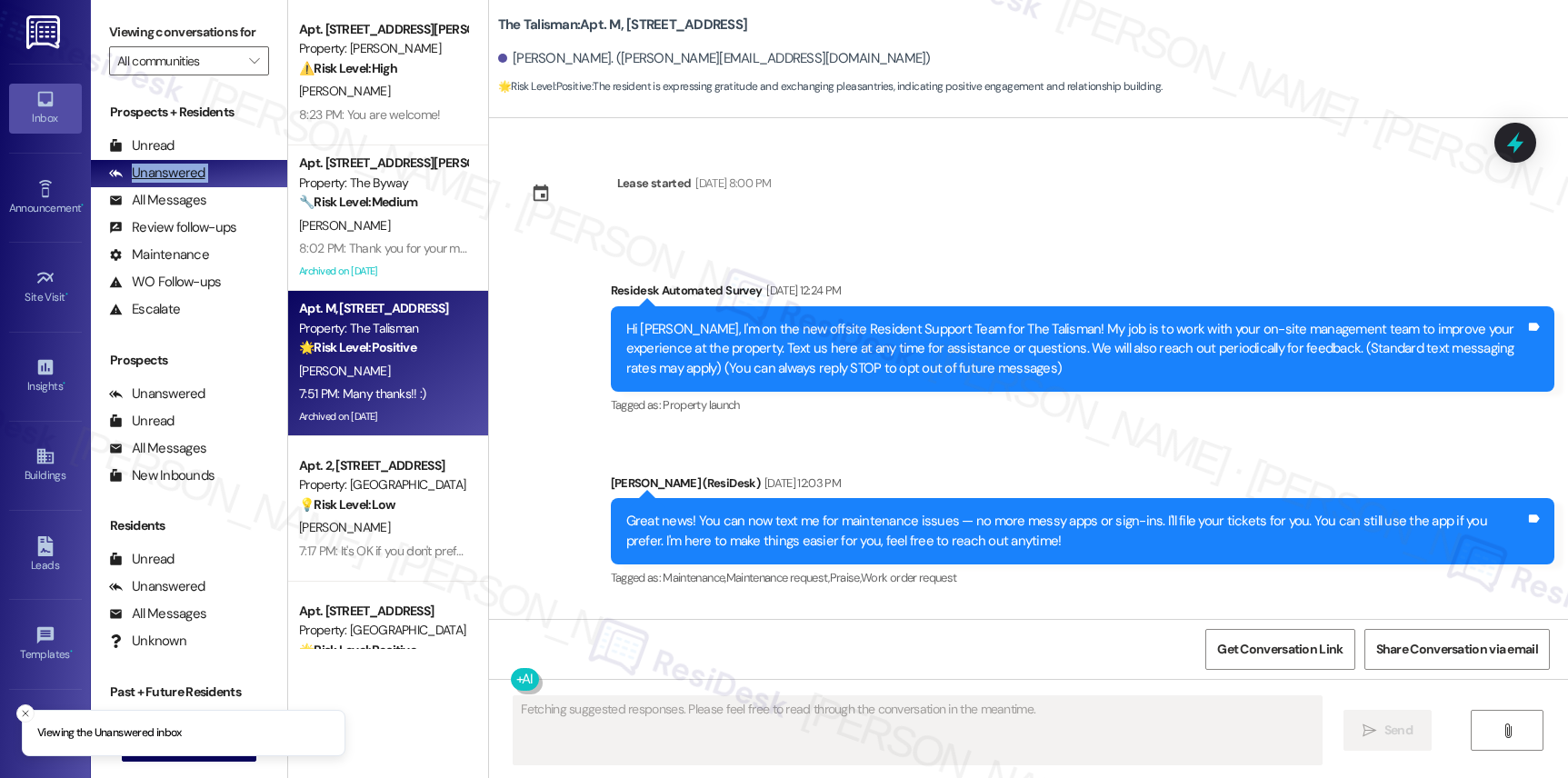
click at [151, 183] on div "Unanswered" at bounding box center [157, 173] width 96 height 19
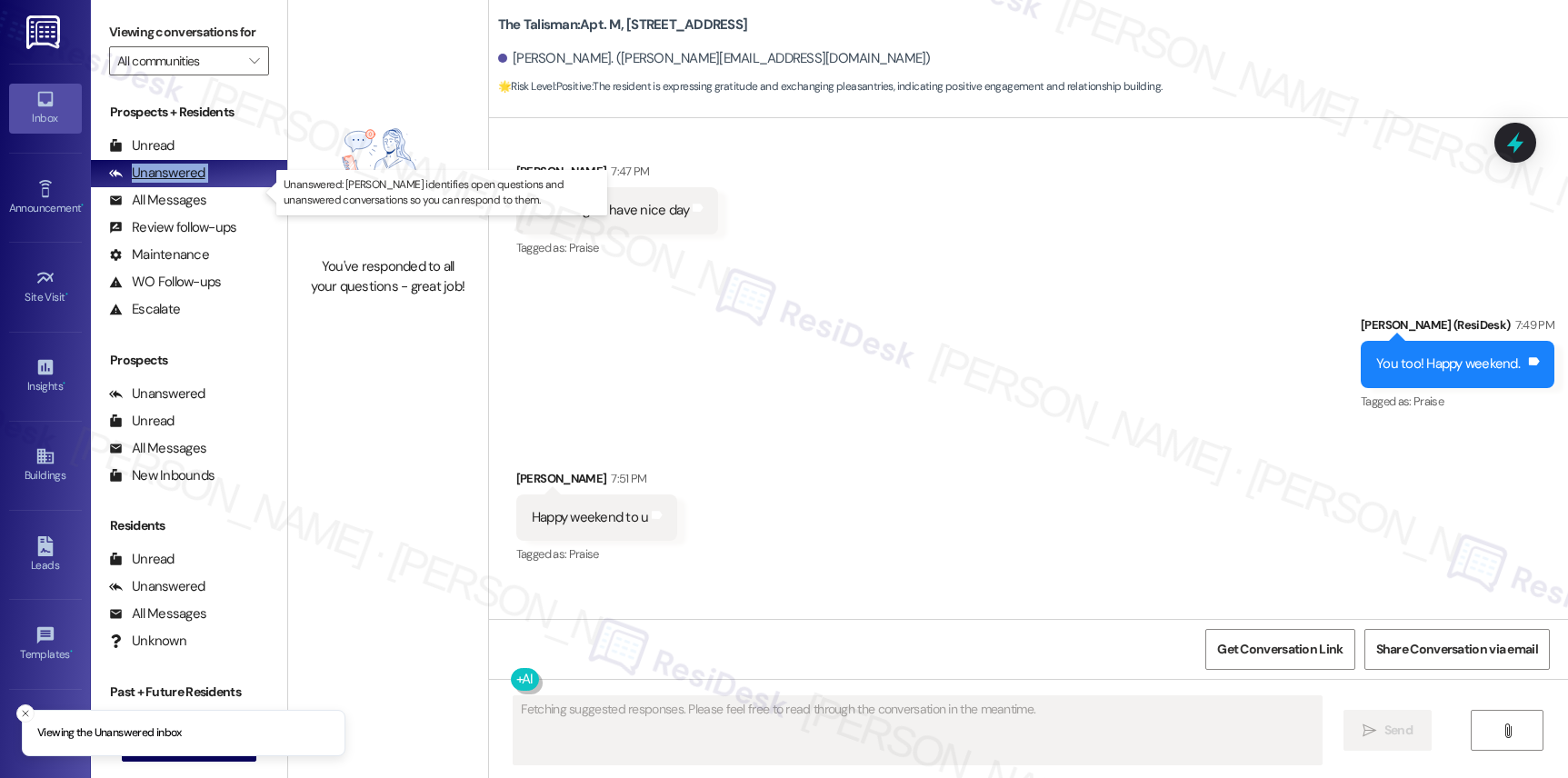
click at [151, 183] on div "Unanswered" at bounding box center [157, 173] width 96 height 19
click at [152, 183] on div "Unanswered" at bounding box center [157, 173] width 96 height 19
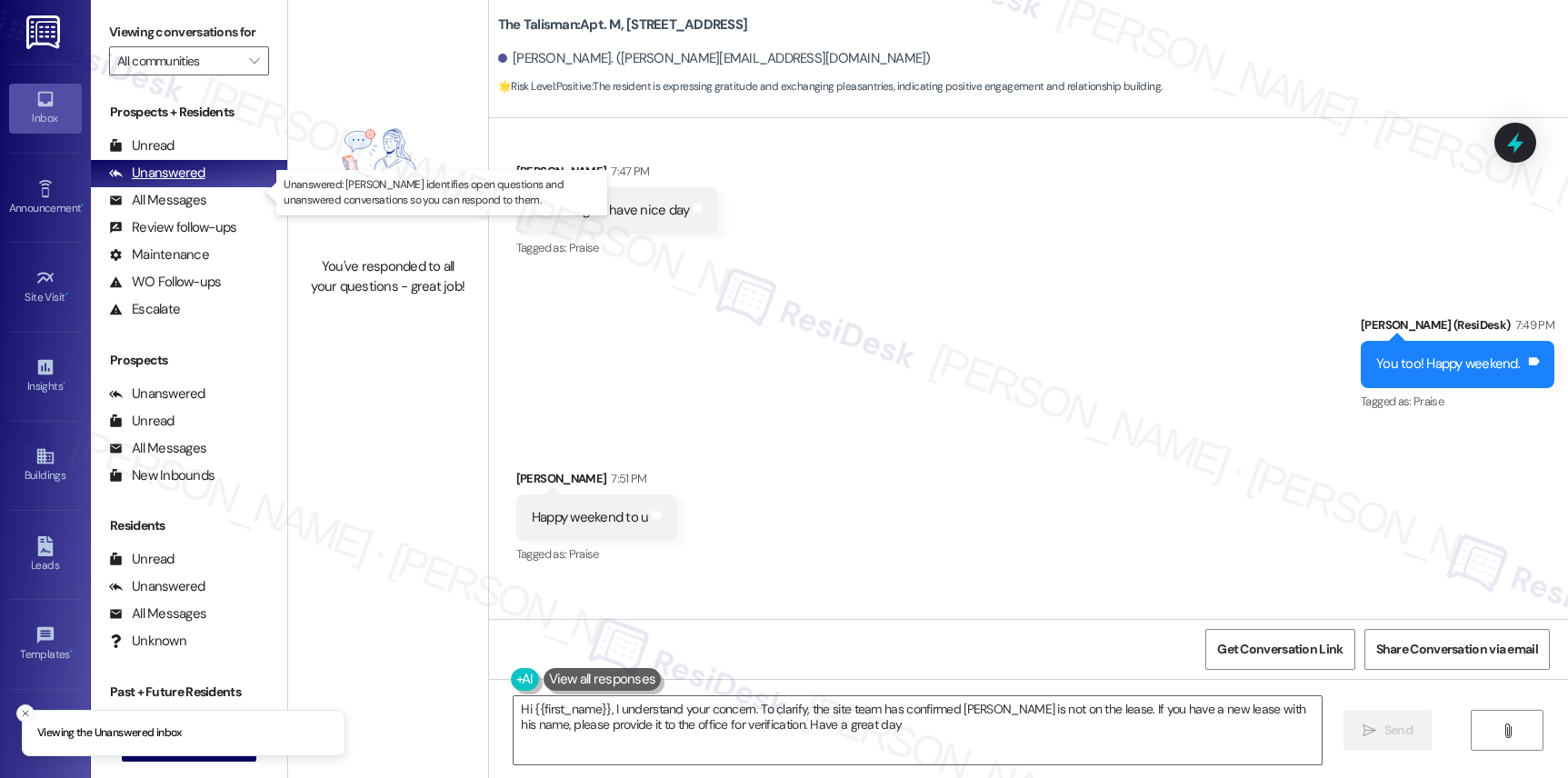
type textarea "Hi {{first_name}}, I understand your concern. To clarify, the site team has con…"
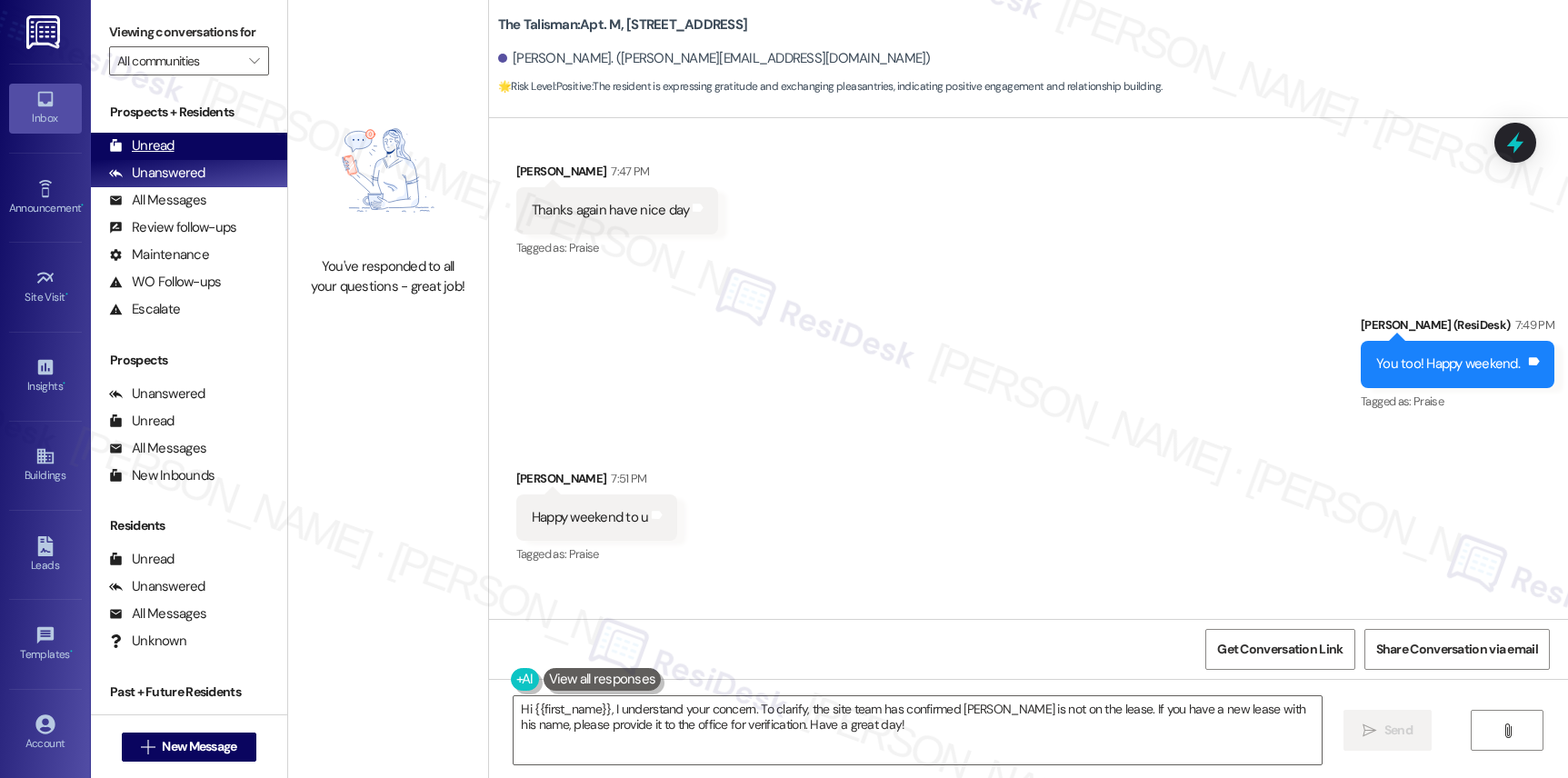
click at [120, 155] on div "Unread" at bounding box center [142, 146] width 65 height 19
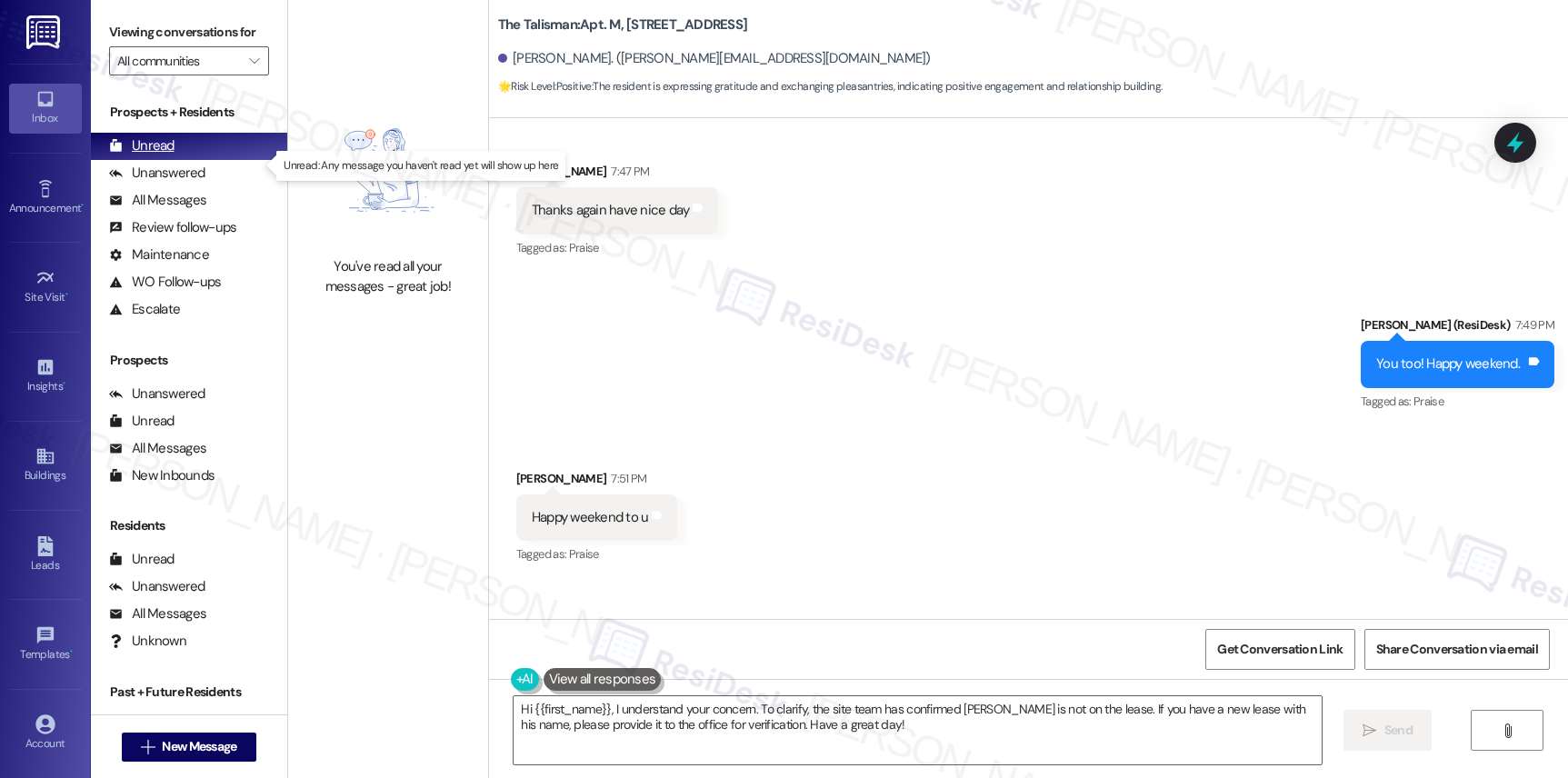
click at [120, 151] on icon at bounding box center [116, 146] width 12 height 13
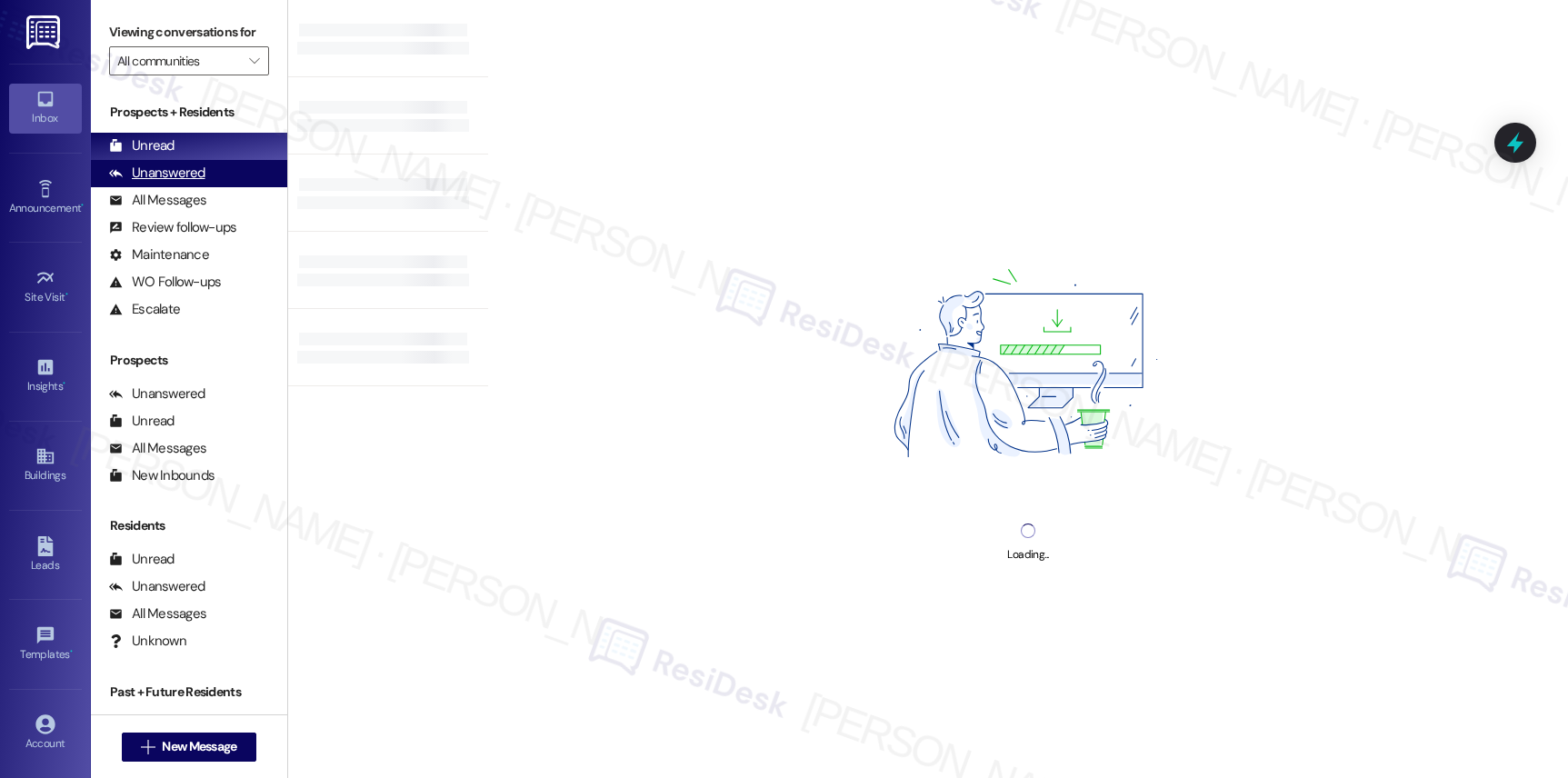
click at [152, 183] on div "Unanswered" at bounding box center [157, 173] width 96 height 19
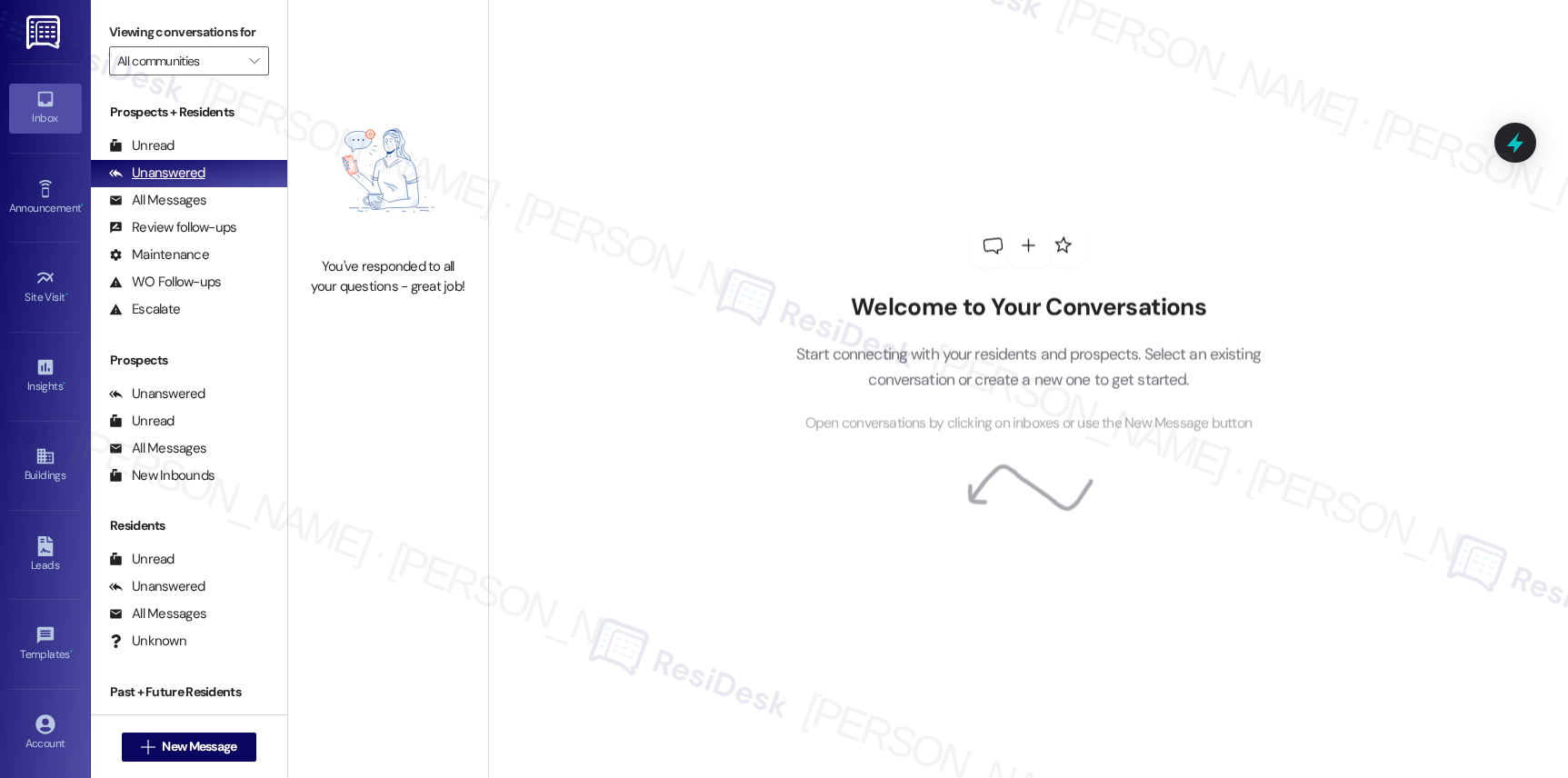
click at [152, 183] on div "Unanswered" at bounding box center [157, 173] width 96 height 19
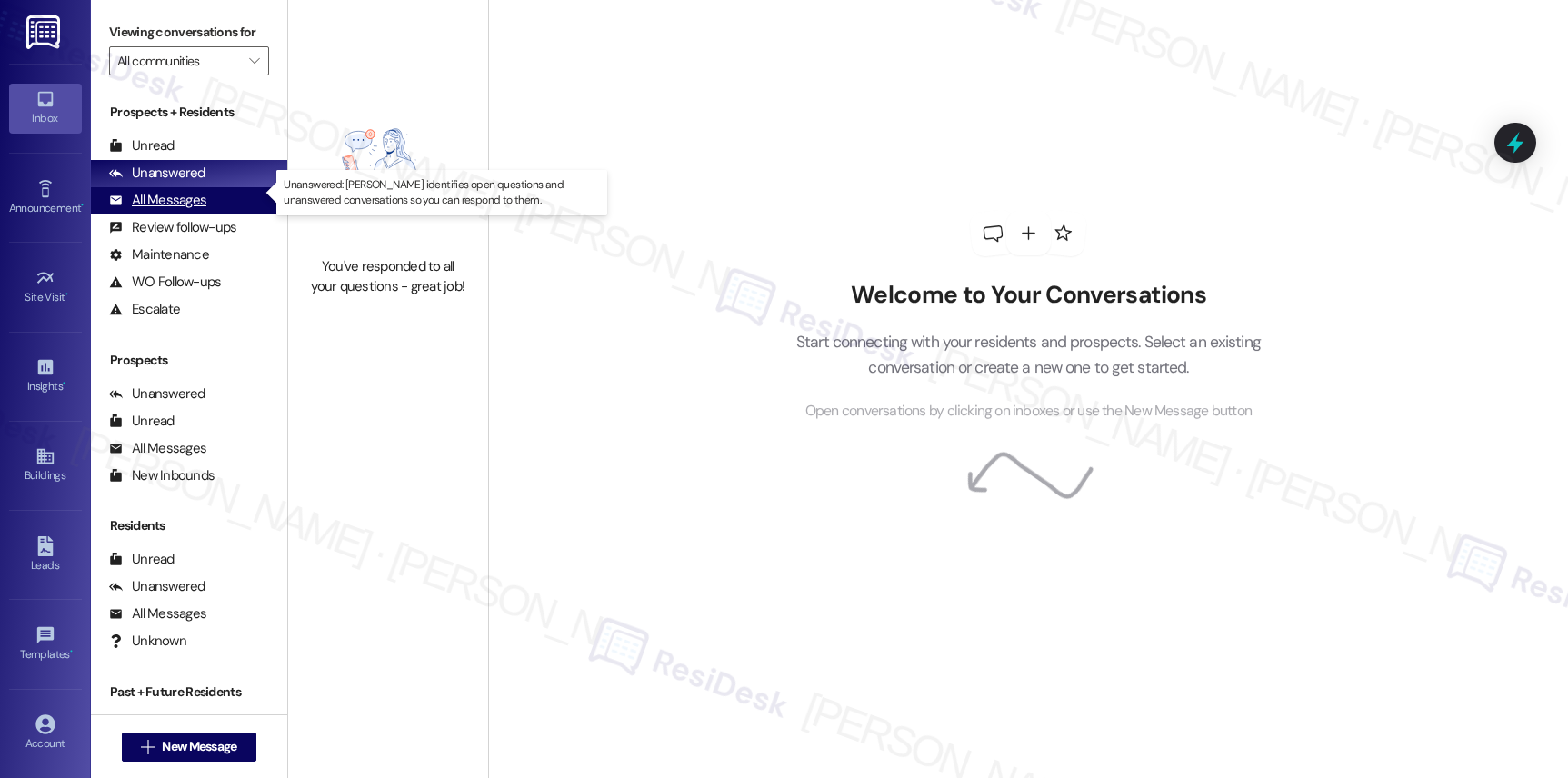
click at [169, 210] on div "All Messages" at bounding box center [158, 200] width 97 height 19
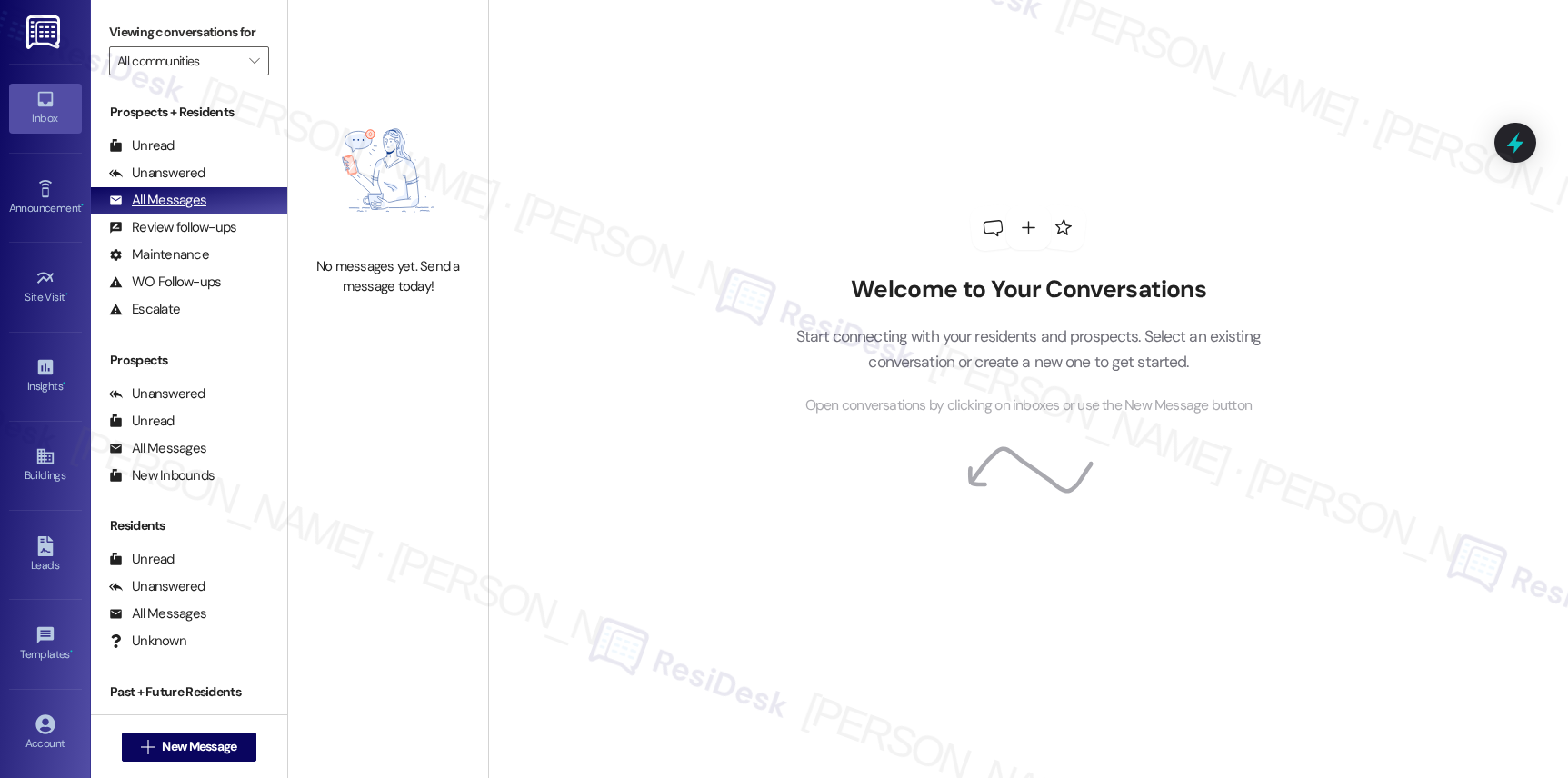
click at [174, 210] on div "All Messages" at bounding box center [158, 200] width 97 height 19
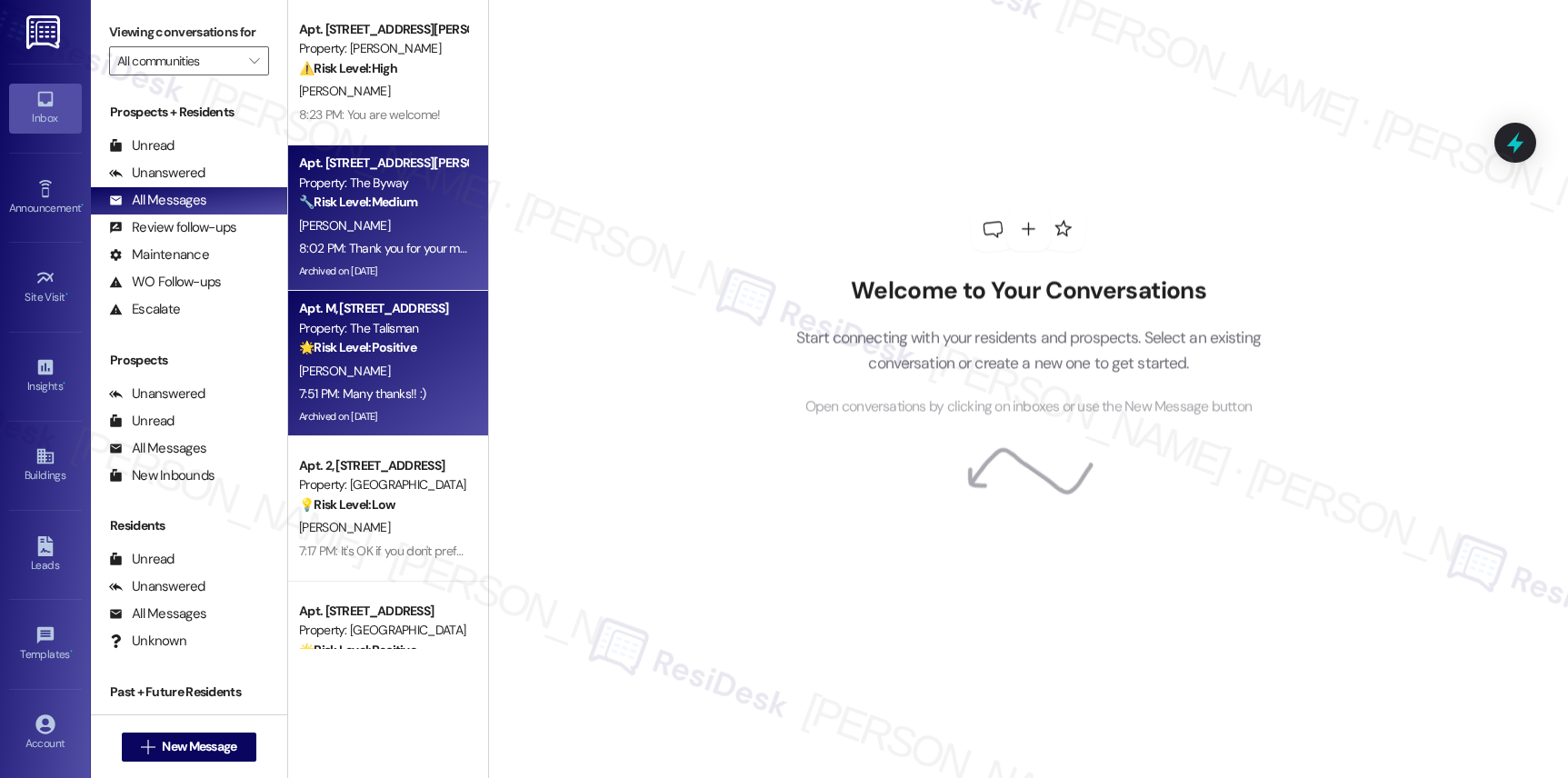
click at [399, 161] on div "Apt. [STREET_ADDRESS][PERSON_NAME]" at bounding box center [383, 163] width 168 height 19
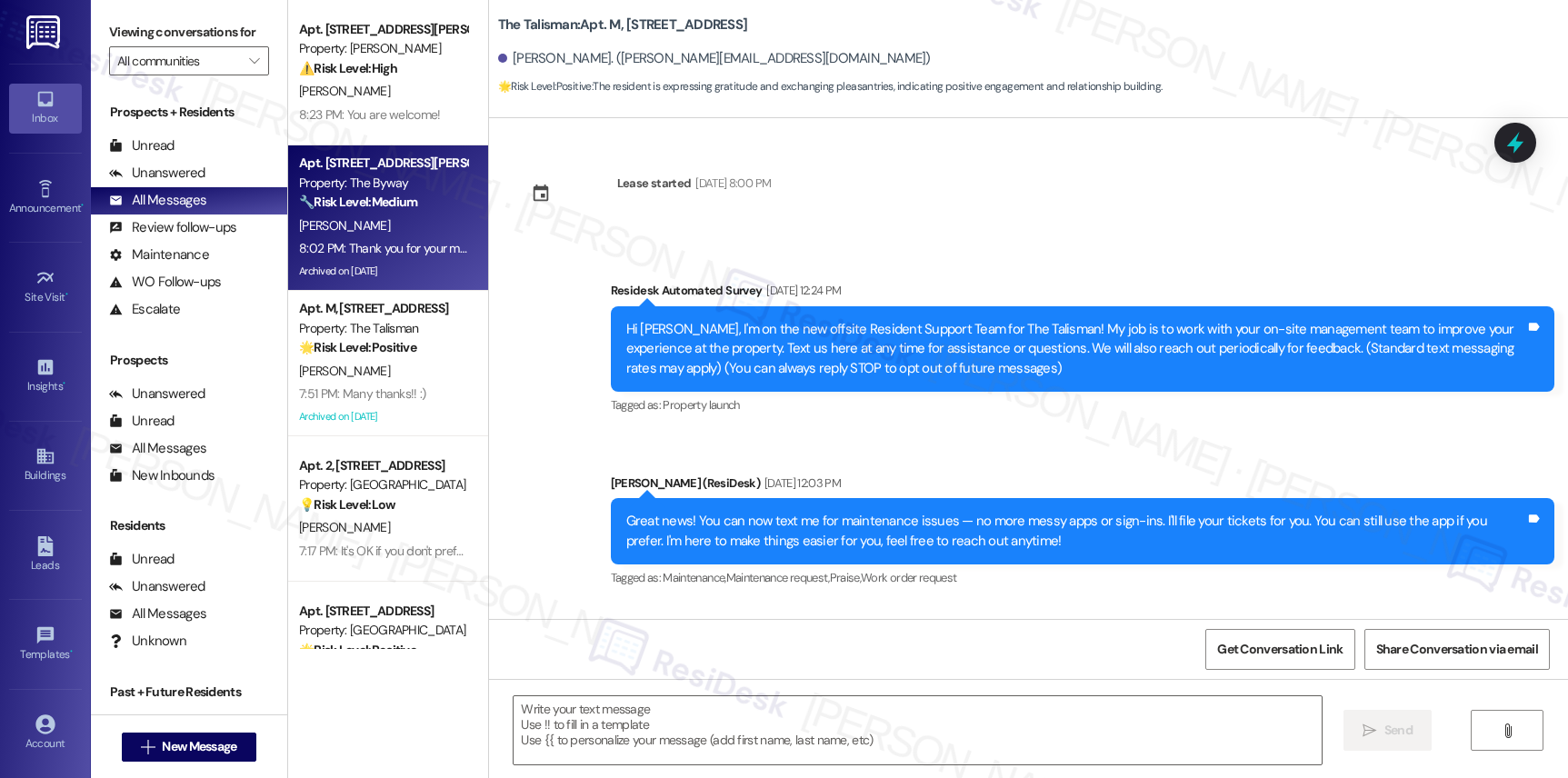
click at [373, 322] on div "Property: The Talisman" at bounding box center [383, 328] width 168 height 19
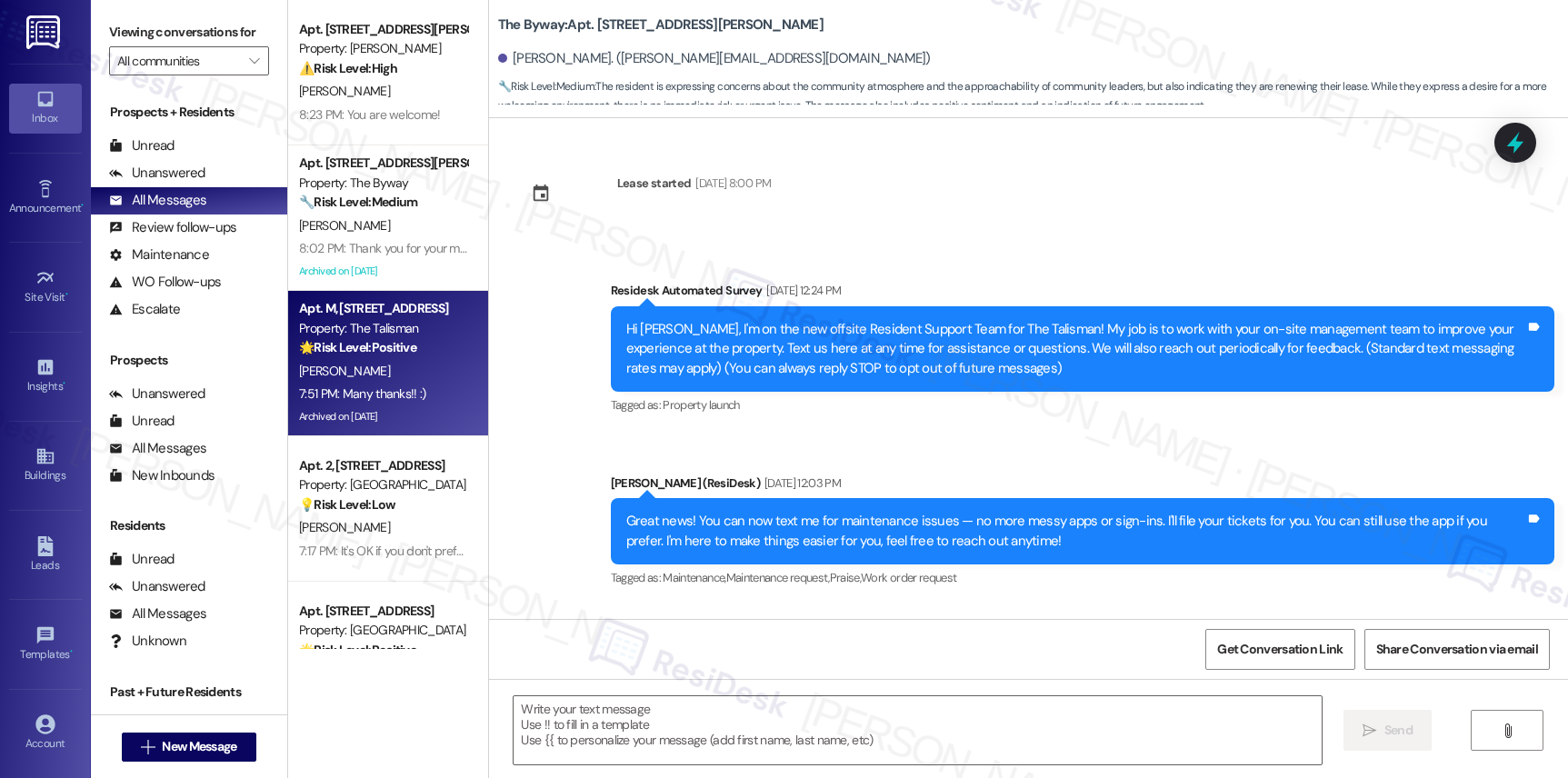
click at [373, 322] on div "Property: The Talisman" at bounding box center [383, 328] width 168 height 19
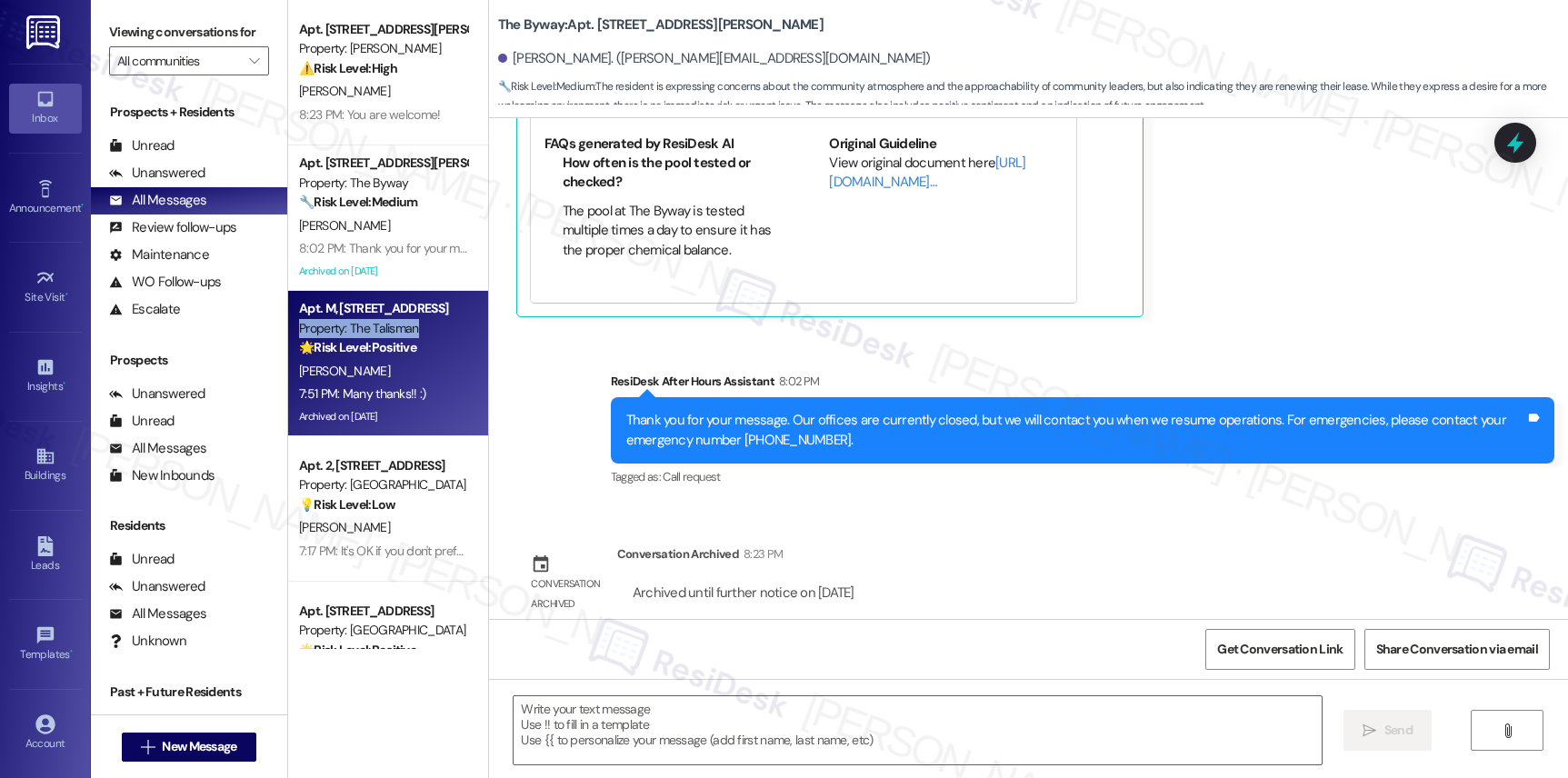
click at [373, 322] on div "Property: The Talisman" at bounding box center [383, 328] width 168 height 19
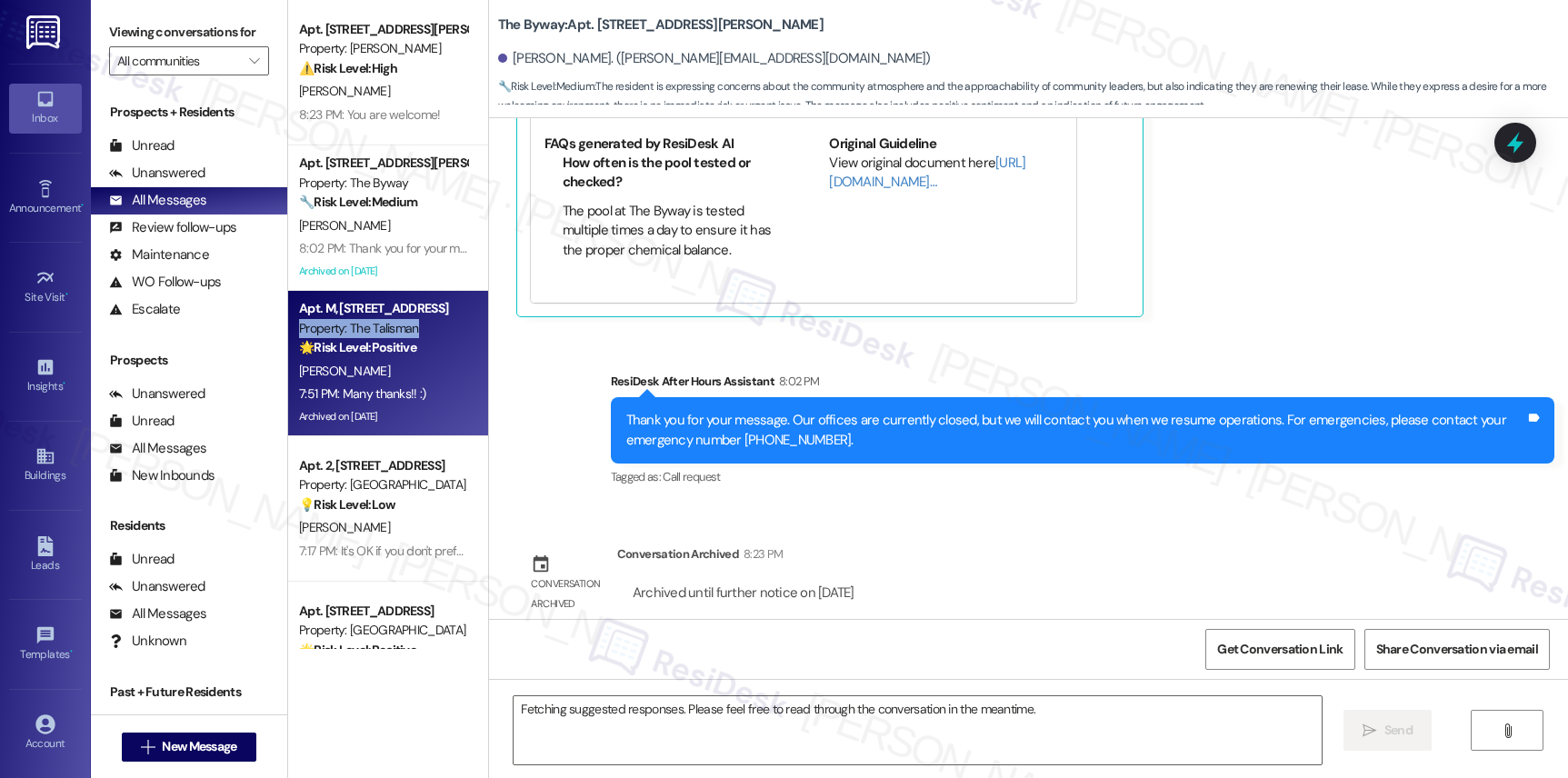
click at [353, 432] on div "Apt. M, [STREET_ADDRESS] Property: The Talisman 🌟 Risk Level: Positive The resi…" at bounding box center [388, 363] width 200 height 146
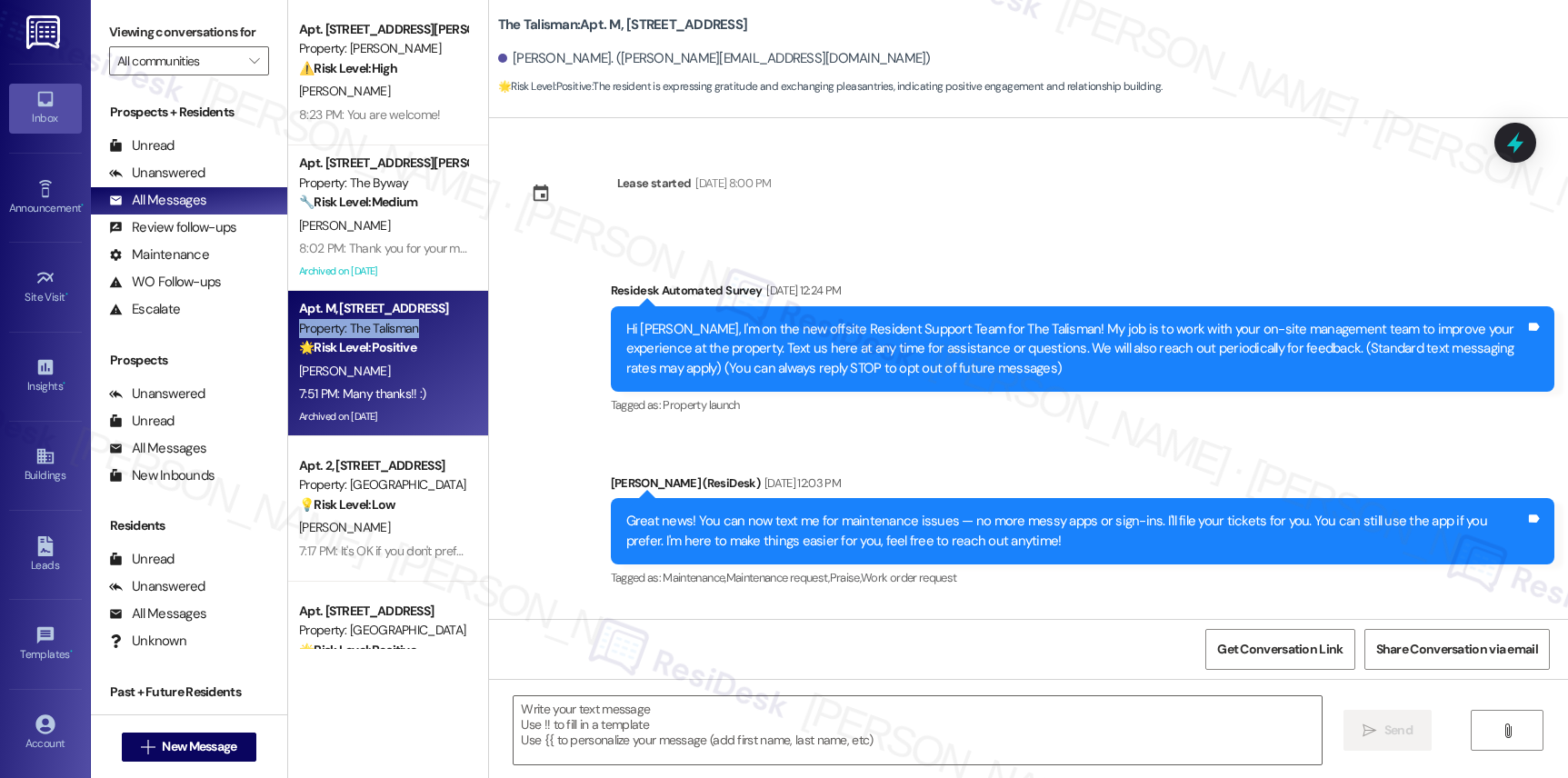
click at [353, 432] on div "Apt. M, [STREET_ADDRESS] Property: The Talisman 🌟 Risk Level: Positive The resi…" at bounding box center [388, 363] width 200 height 146
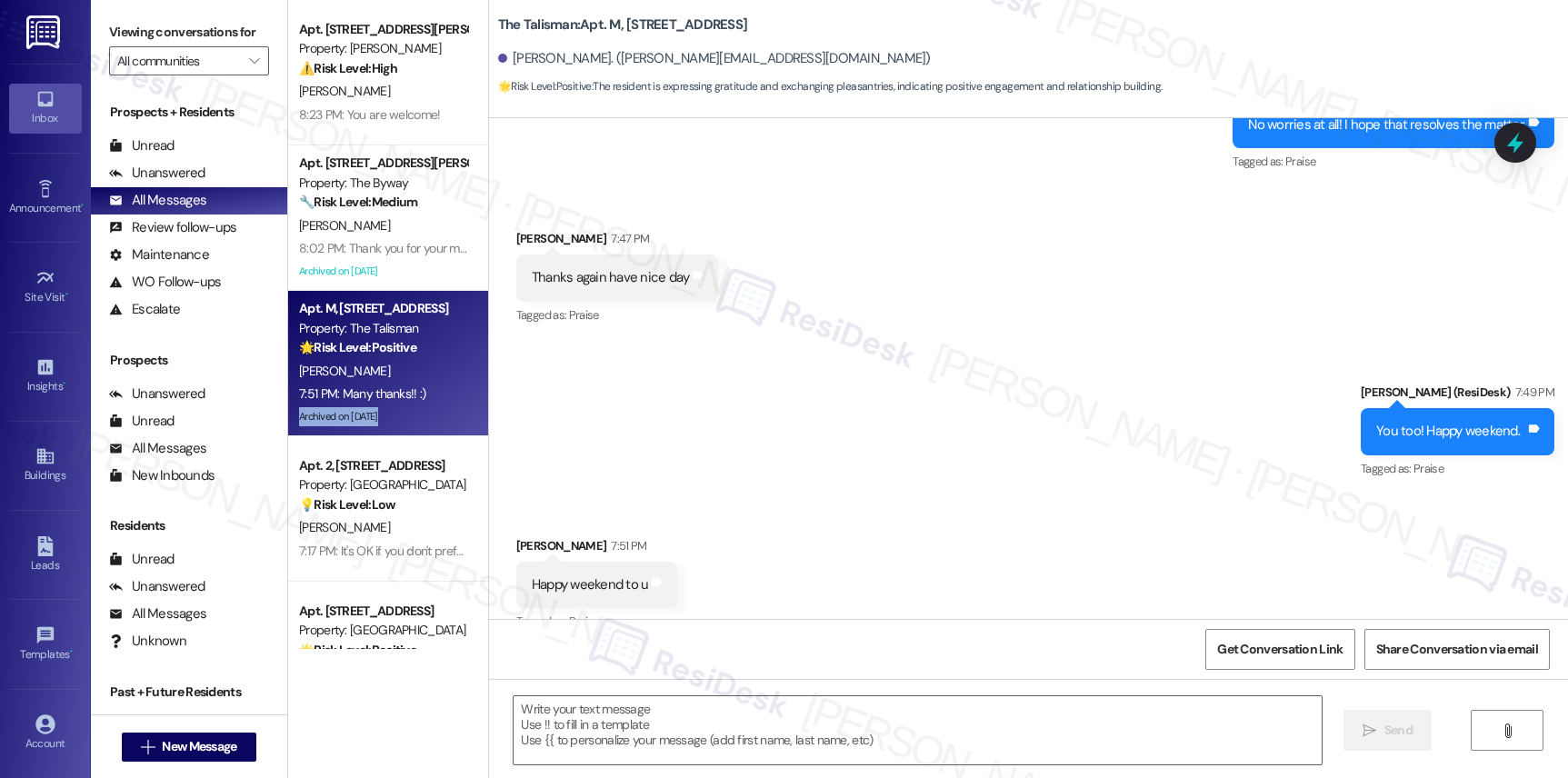
type textarea "Fetching suggested responses. Please feel free to read through the conversation…"
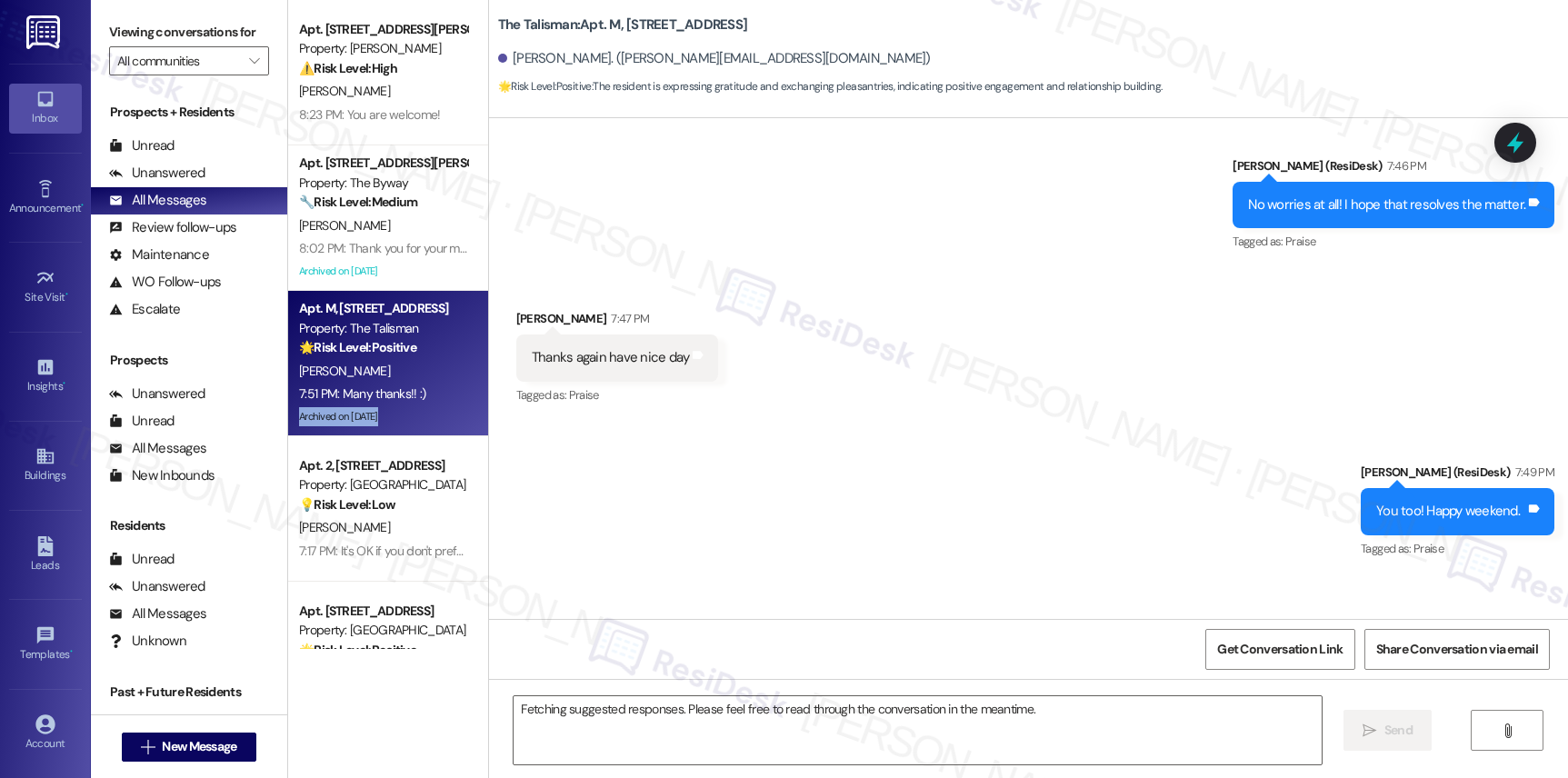
click at [353, 432] on div "Apt. M, [STREET_ADDRESS] Property: The Talisman 🌟 Risk Level: Positive The resi…" at bounding box center [388, 363] width 200 height 146
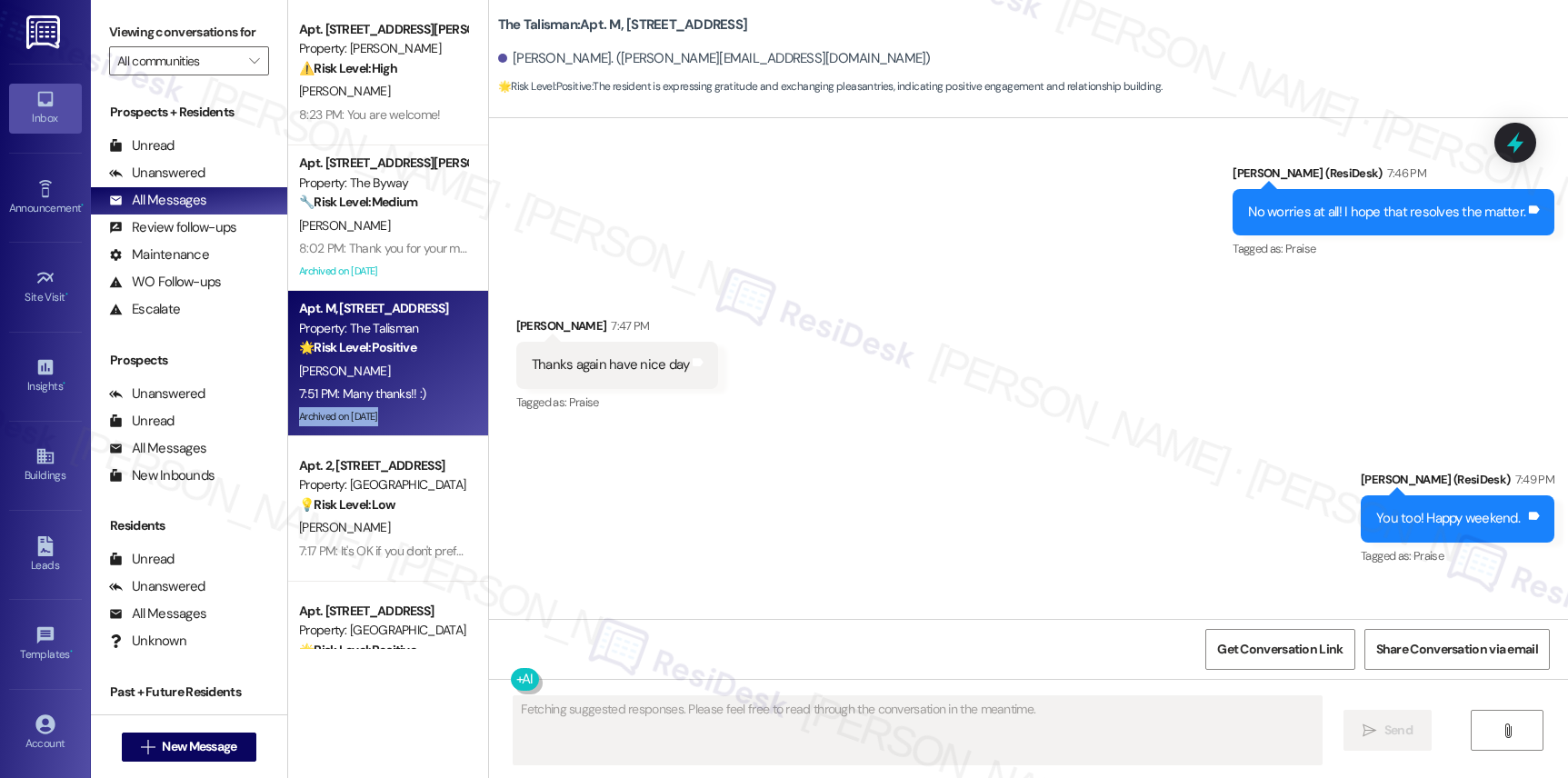
scroll to position [389, 0]
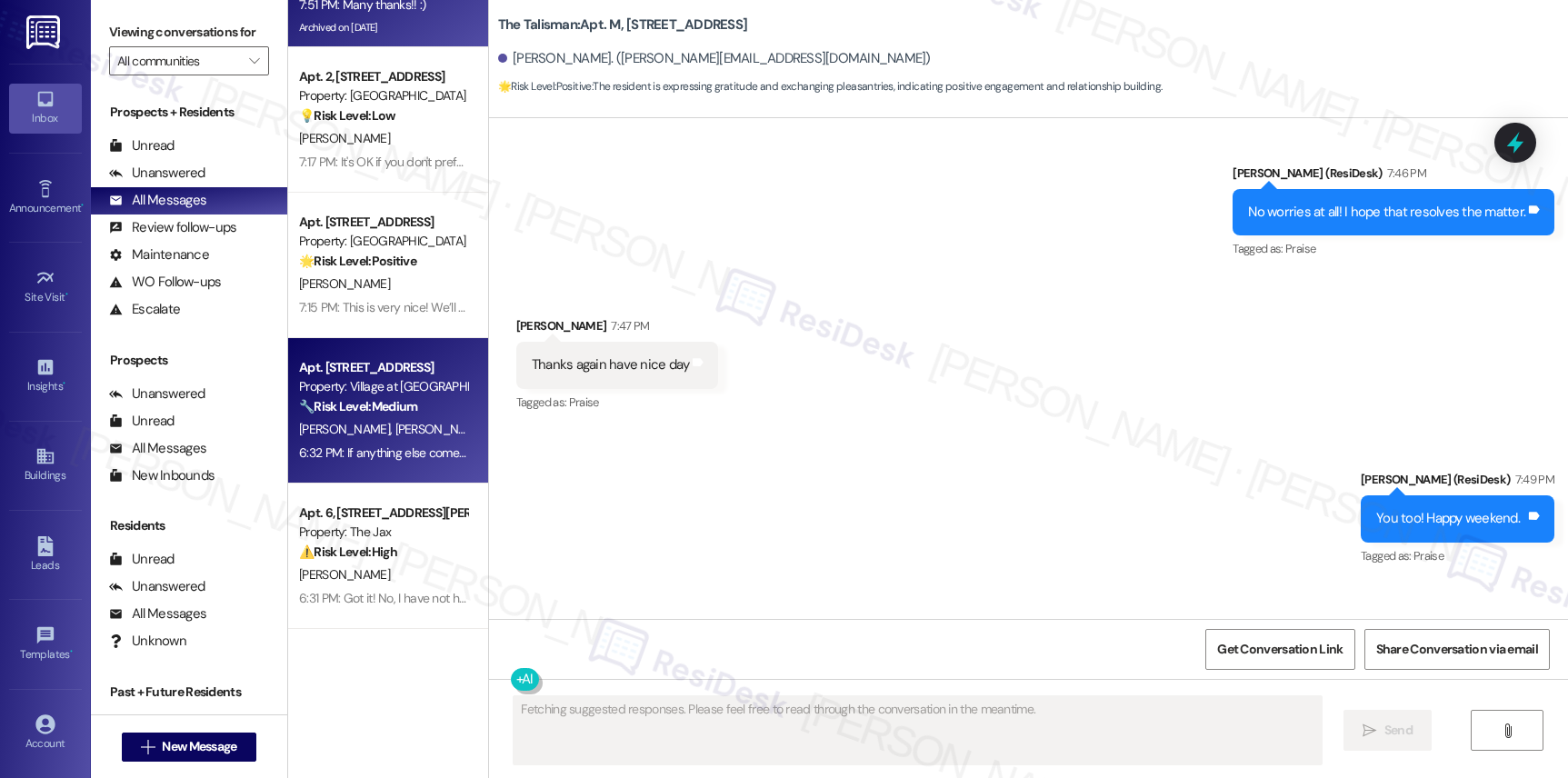
click at [360, 375] on div "Apt. [STREET_ADDRESS]" at bounding box center [383, 367] width 168 height 19
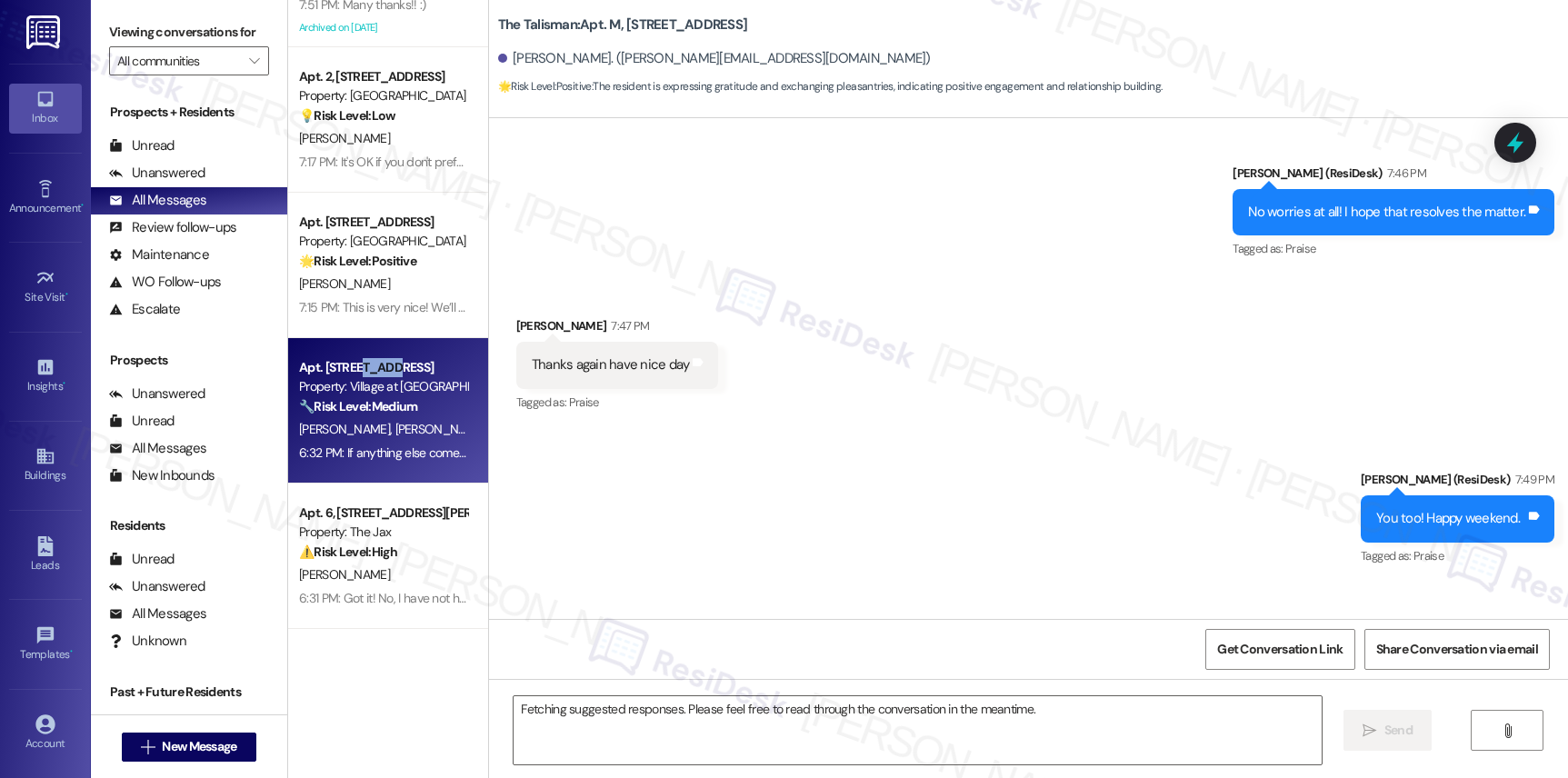
click at [360, 375] on div "Apt. [STREET_ADDRESS]" at bounding box center [383, 367] width 168 height 19
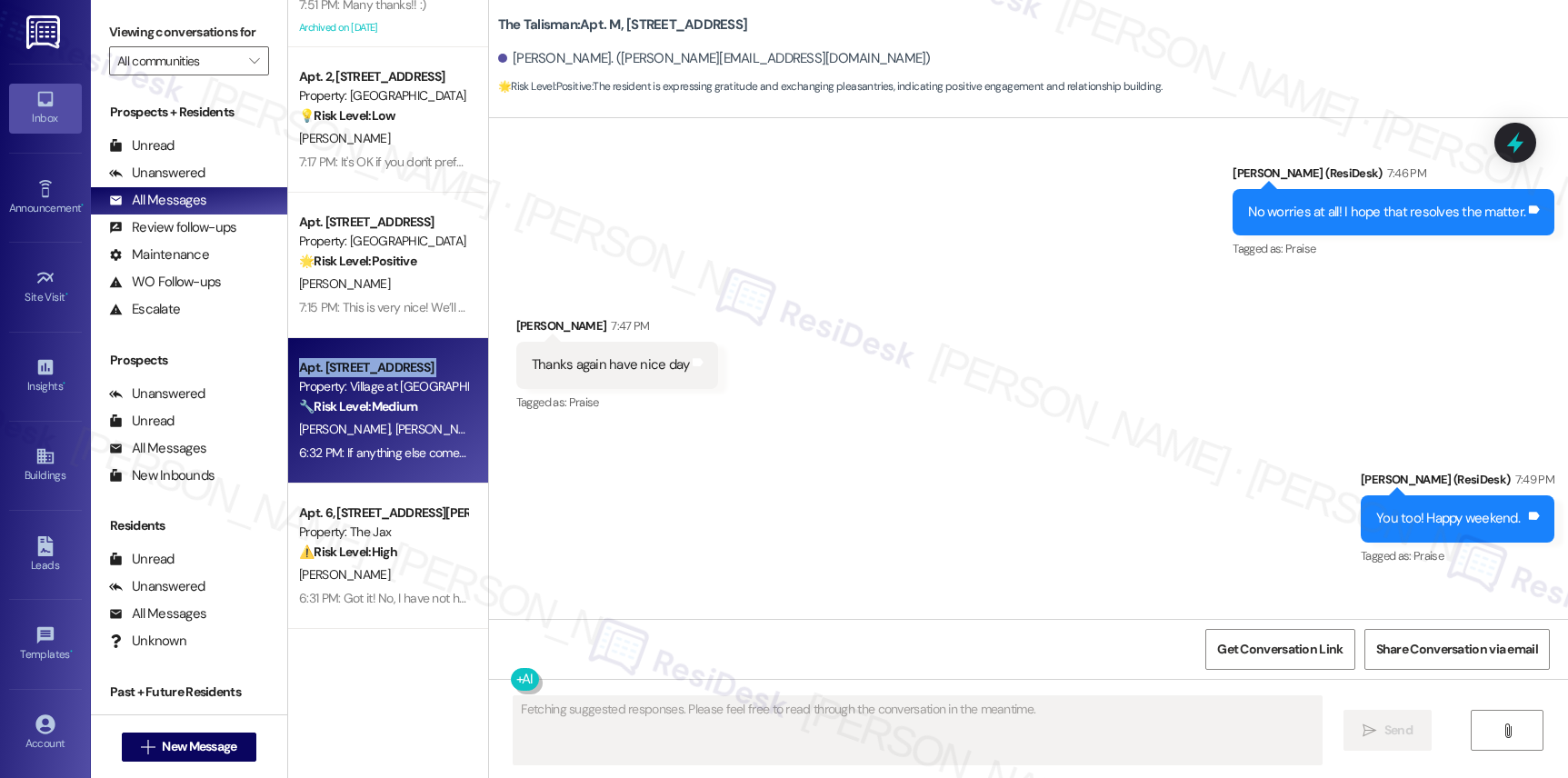
click at [360, 375] on div "Apt. [STREET_ADDRESS]" at bounding box center [383, 367] width 168 height 19
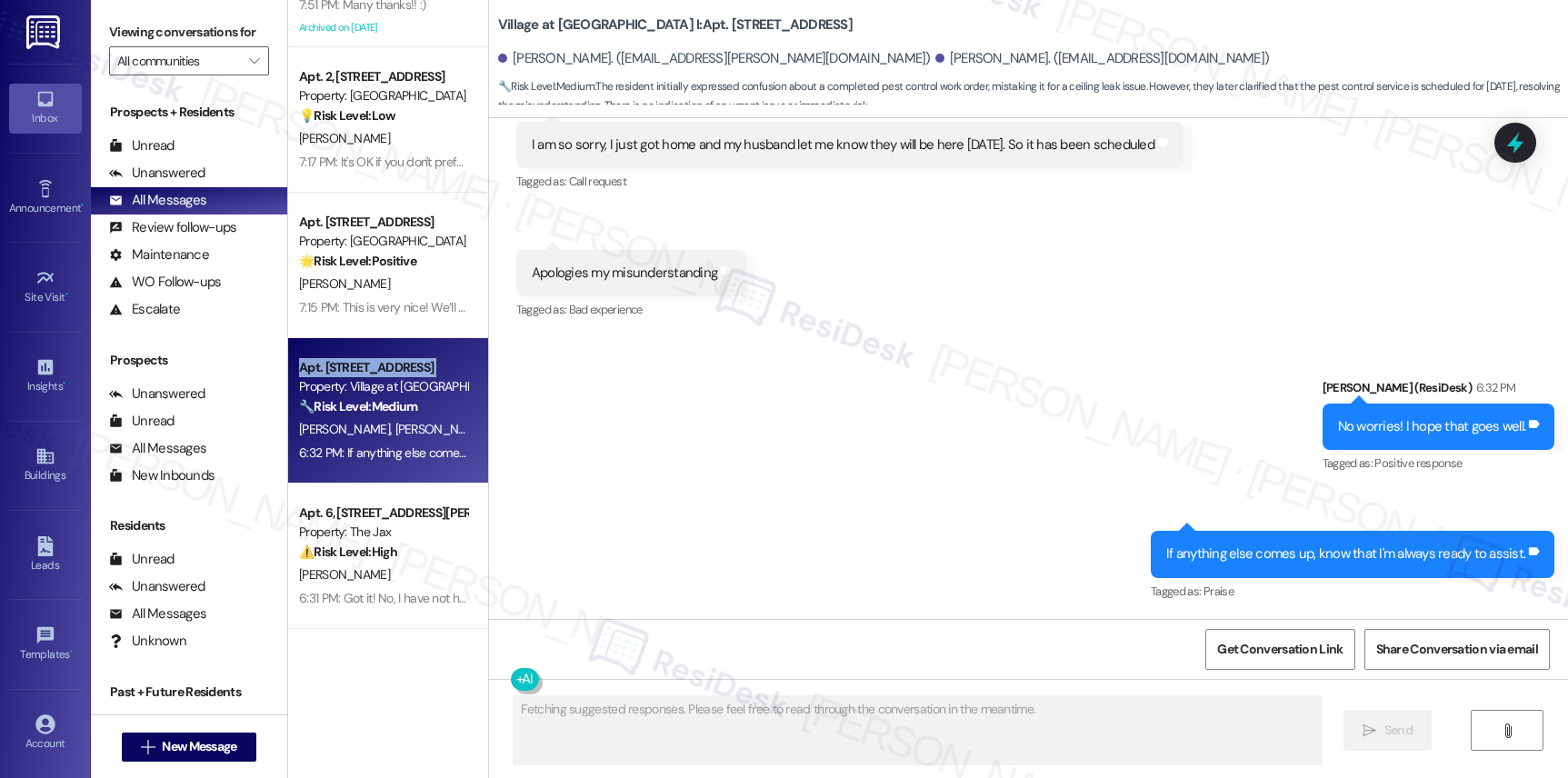
scroll to position [7248, 0]
click at [355, 460] on div "6:32 PM: If anything else comes up, know that I'm always ready to assist. 6:32 …" at bounding box center [489, 453] width 380 height 17
drag, startPoint x: 361, startPoint y: 379, endPoint x: 355, endPoint y: 459, distance: 80.2
click at [355, 460] on div "6:32 PM: If anything else comes up, know that I'm always ready to assist. 6:32 …" at bounding box center [489, 453] width 380 height 17
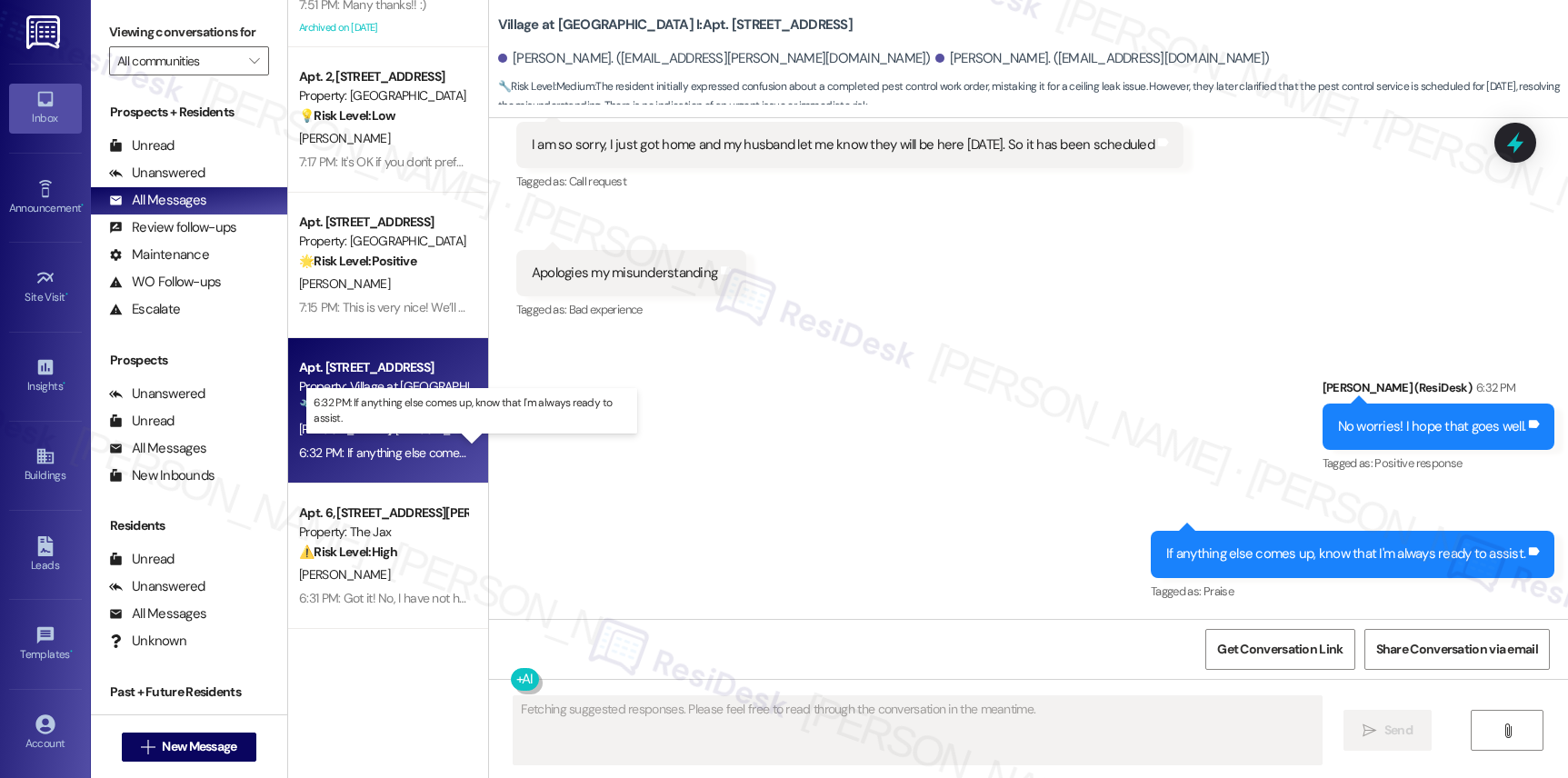
click at [354, 459] on div "6:32 PM: If anything else comes up, know that I'm always ready to assist. 6:32 …" at bounding box center [489, 453] width 380 height 17
click at [354, 458] on div "6:32 PM: If anything else comes up, know that I'm always ready to assist. 6:32 …" at bounding box center [489, 453] width 380 height 17
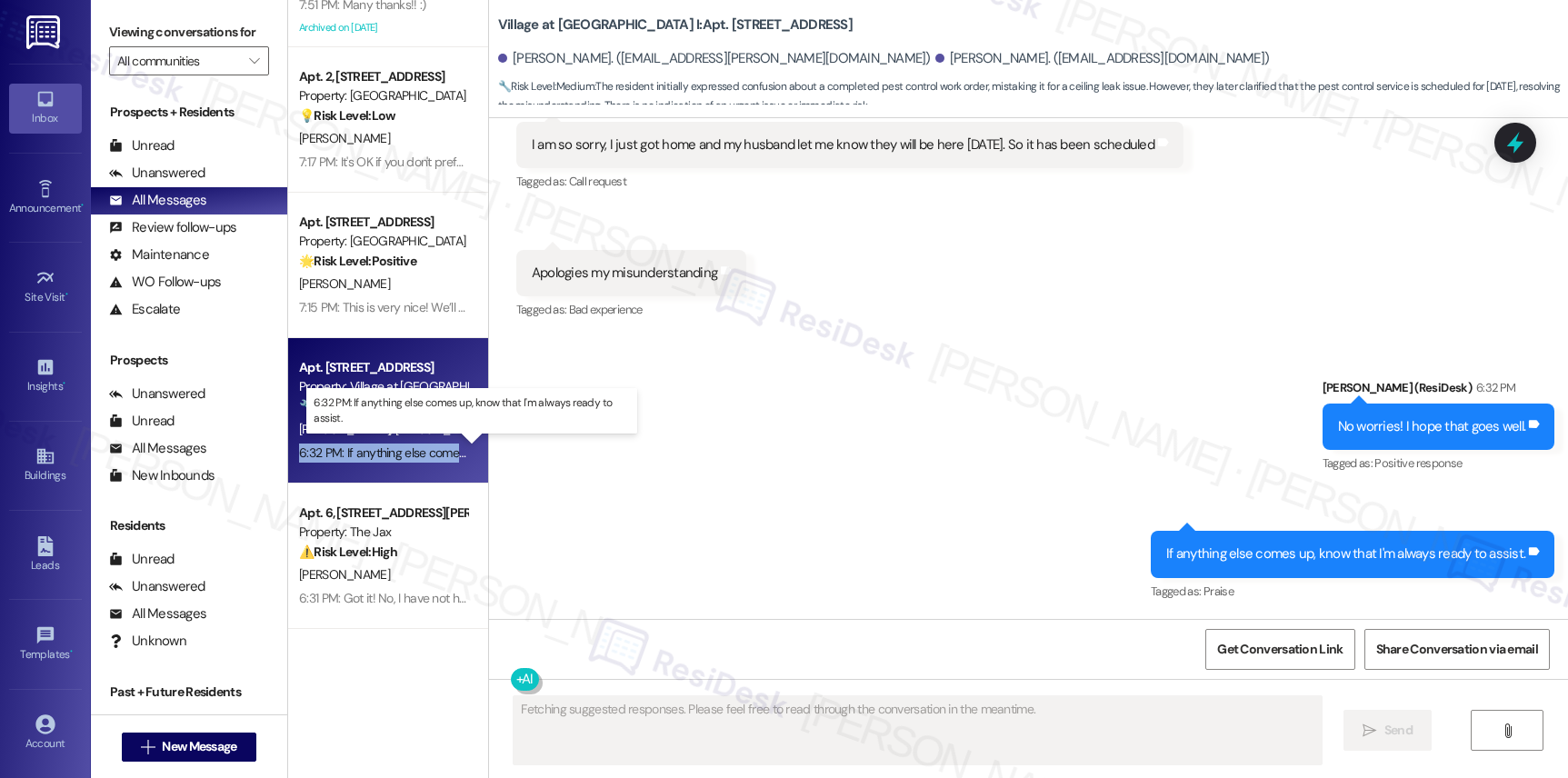
click at [354, 458] on div "6:32 PM: If anything else comes up, know that I'm always ready to assist. 6:32 …" at bounding box center [489, 453] width 380 height 17
click at [354, 457] on div "6:32 PM: If anything else comes up, know that I'm always ready to assist. 6:32 …" at bounding box center [489, 453] width 380 height 17
click at [359, 345] on div "Apt. [STREET_ADDRESS] Property: Village at [GEOGRAPHIC_DATA] I 🔧 Risk Level: Me…" at bounding box center [388, 411] width 200 height 146
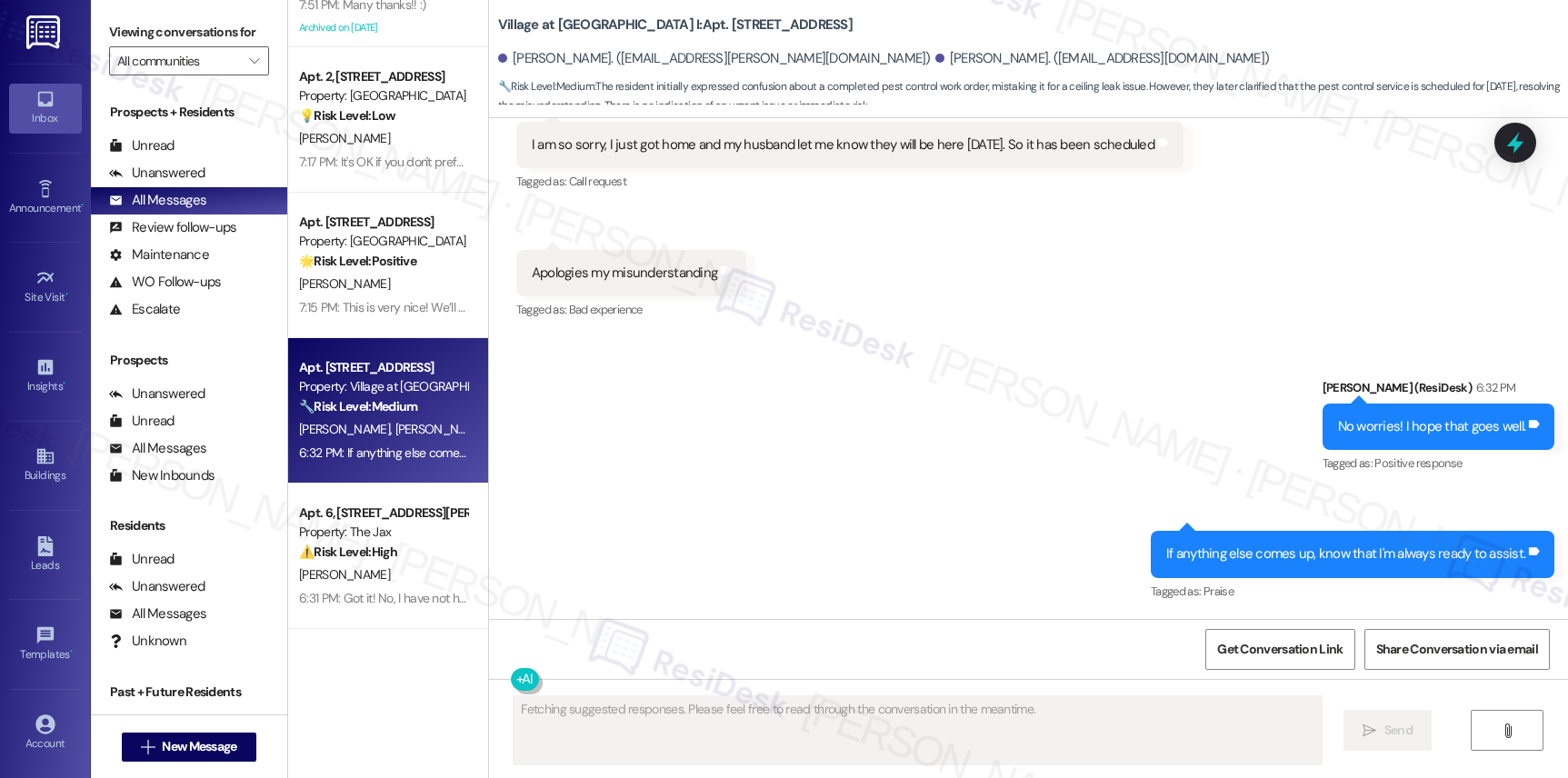
scroll to position [392, 0]
drag, startPoint x: 357, startPoint y: 304, endPoint x: 357, endPoint y: 287, distance: 17.0
click at [357, 301] on div "Apt. [STREET_ADDRESS][PERSON_NAME] Property: The Byway 🔧 Risk Level: Medium The…" at bounding box center [388, 324] width 200 height 649
click at [357, 287] on div "[PERSON_NAME]" at bounding box center [383, 280] width 172 height 22
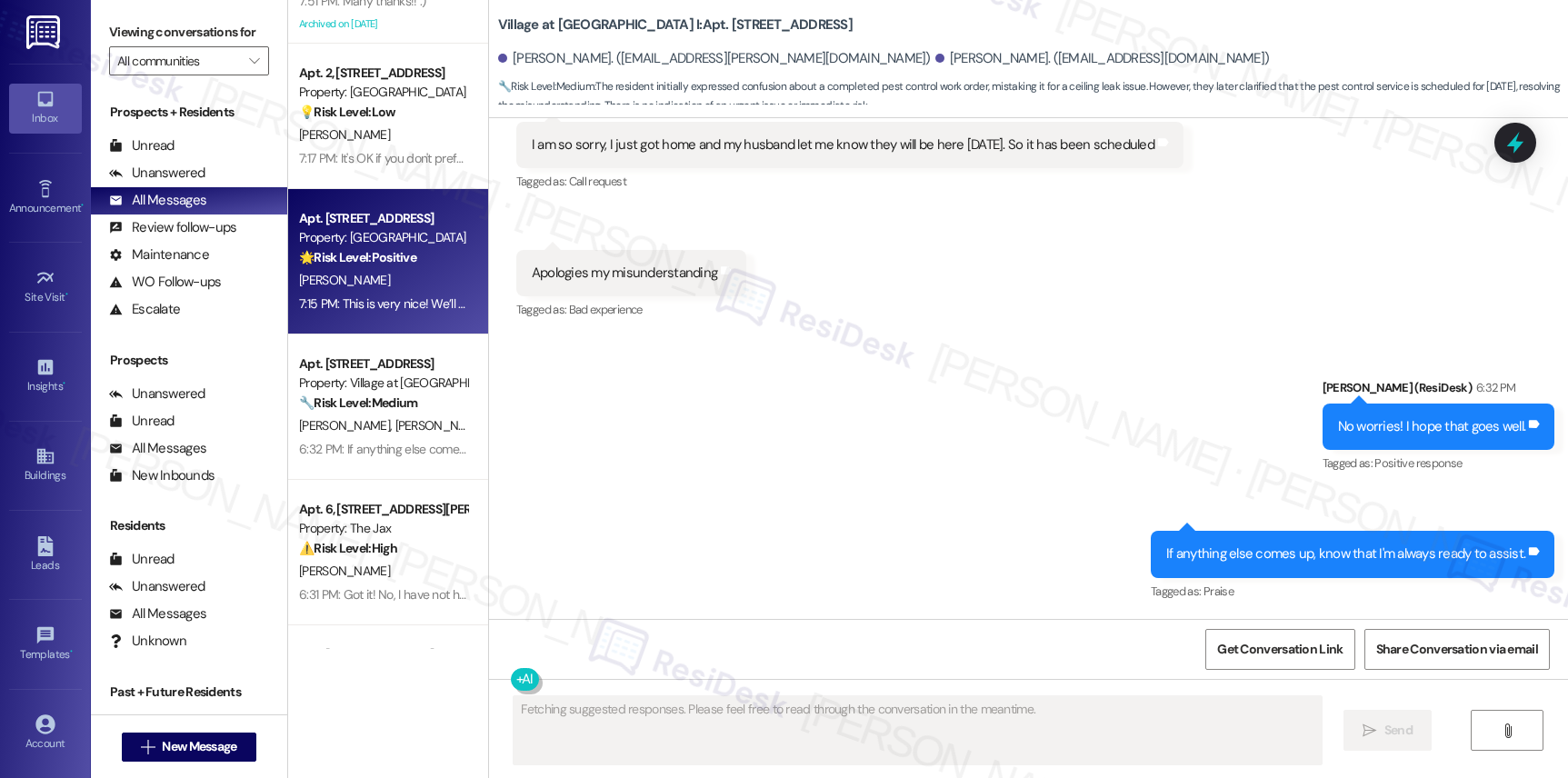
click at [357, 286] on div "[PERSON_NAME]" at bounding box center [383, 280] width 172 height 22
drag, startPoint x: 357, startPoint y: 287, endPoint x: 363, endPoint y: 294, distance: 9.2
click at [358, 286] on div "[PERSON_NAME]" at bounding box center [383, 280] width 172 height 22
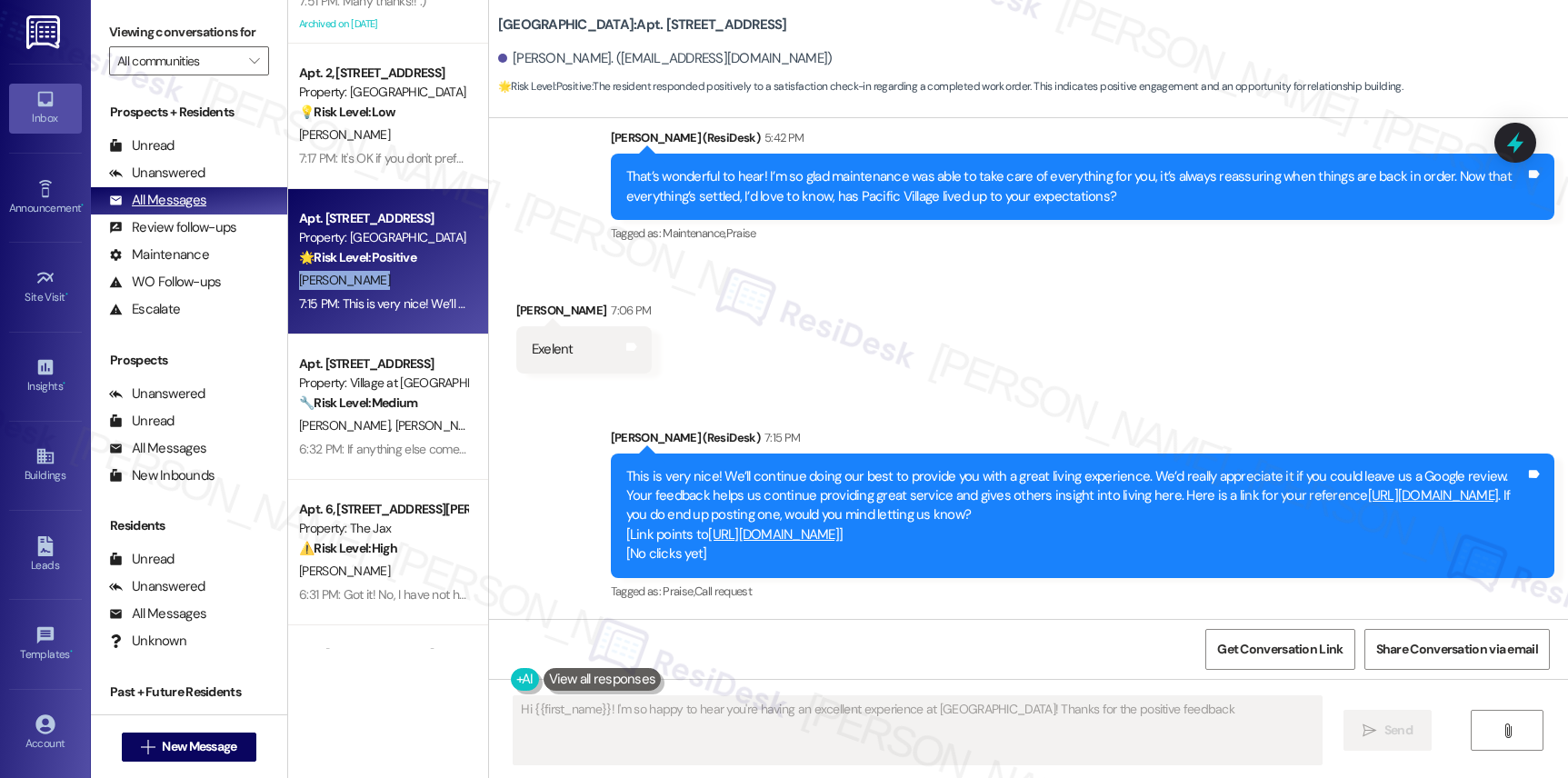
type textarea "Hi {{first_name}}! I'm so happy to hear you're having an excellent experience a…"
click at [195, 183] on div "Unanswered" at bounding box center [157, 173] width 96 height 19
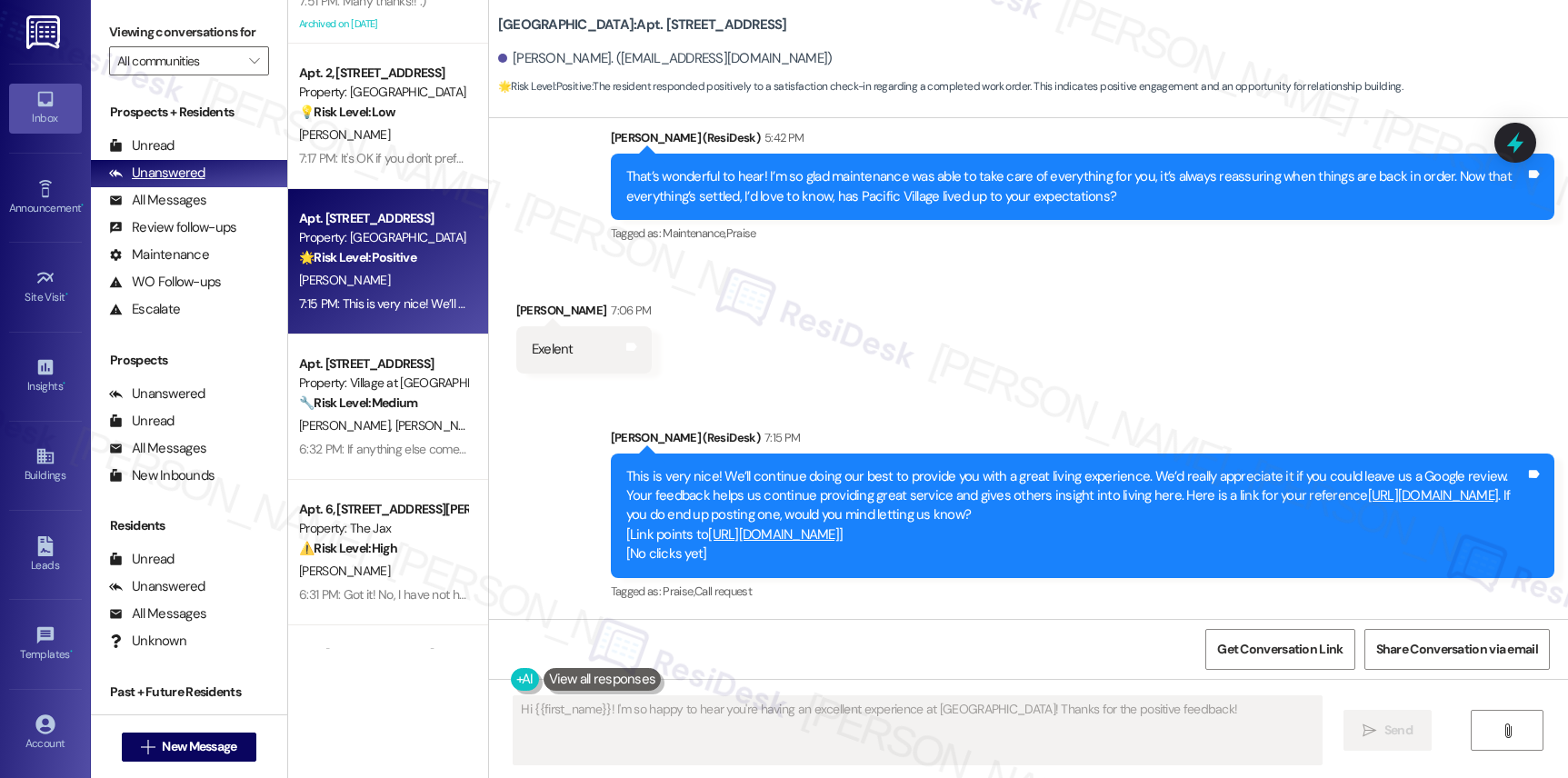
click at [195, 183] on div "Unanswered" at bounding box center [157, 173] width 96 height 19
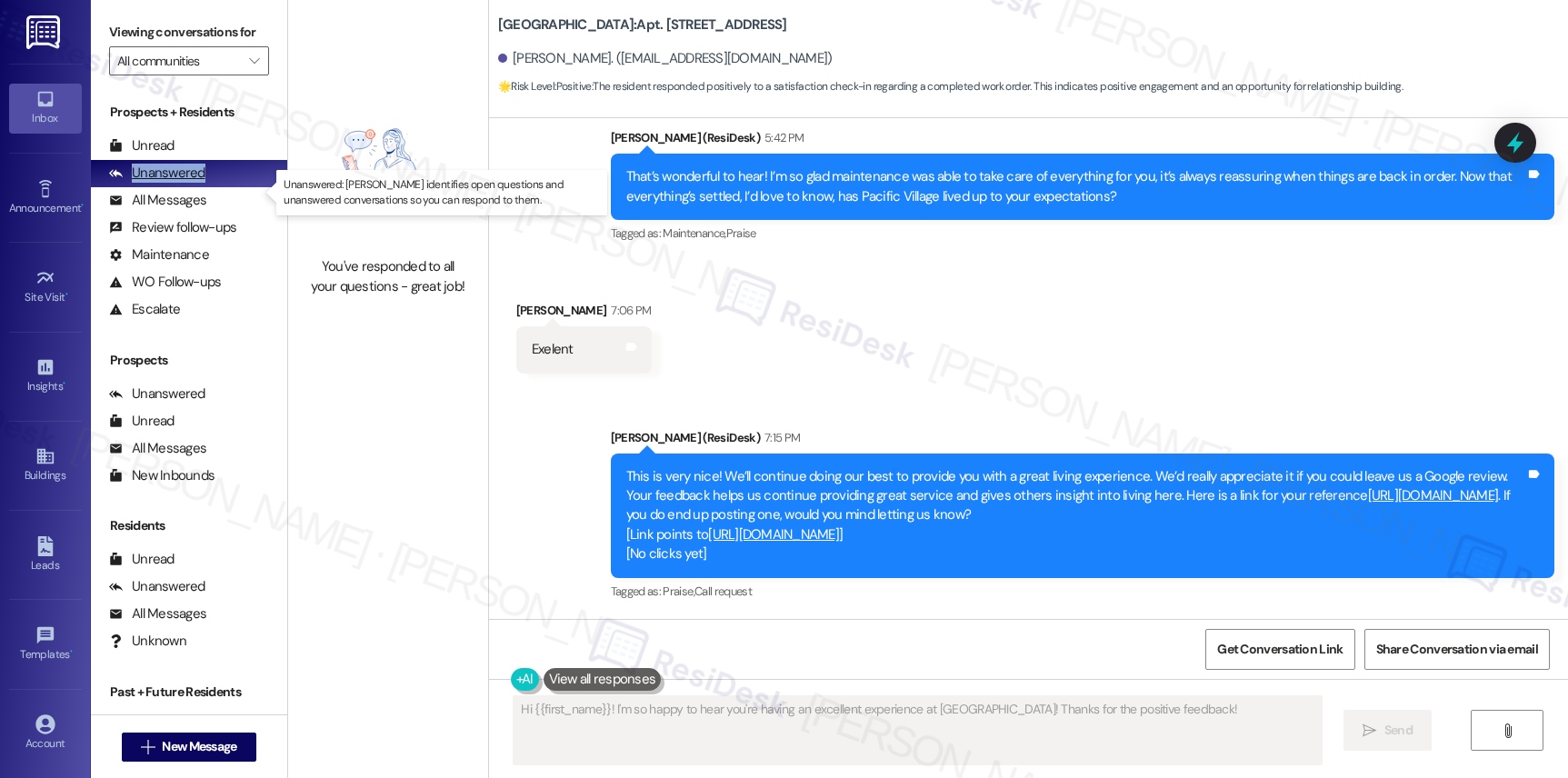
click at [195, 183] on div "Unanswered" at bounding box center [157, 173] width 96 height 19
click at [163, 153] on div "Unread (0)" at bounding box center [189, 146] width 196 height 27
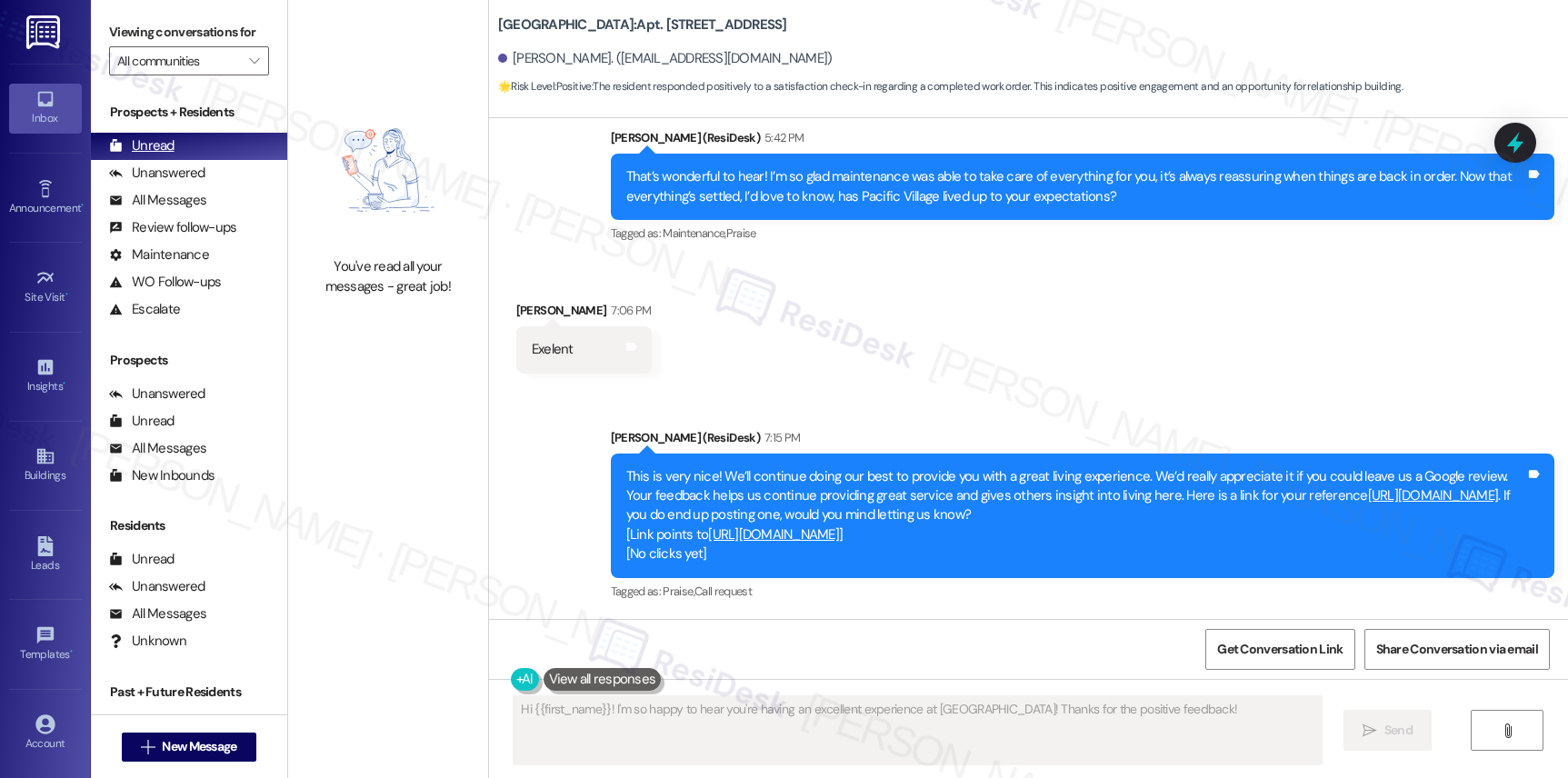
click at [163, 152] on div "Unread (0)" at bounding box center [189, 146] width 196 height 27
click at [155, 155] on div "Unread" at bounding box center [142, 146] width 65 height 19
click at [156, 155] on div "Unread" at bounding box center [142, 146] width 65 height 19
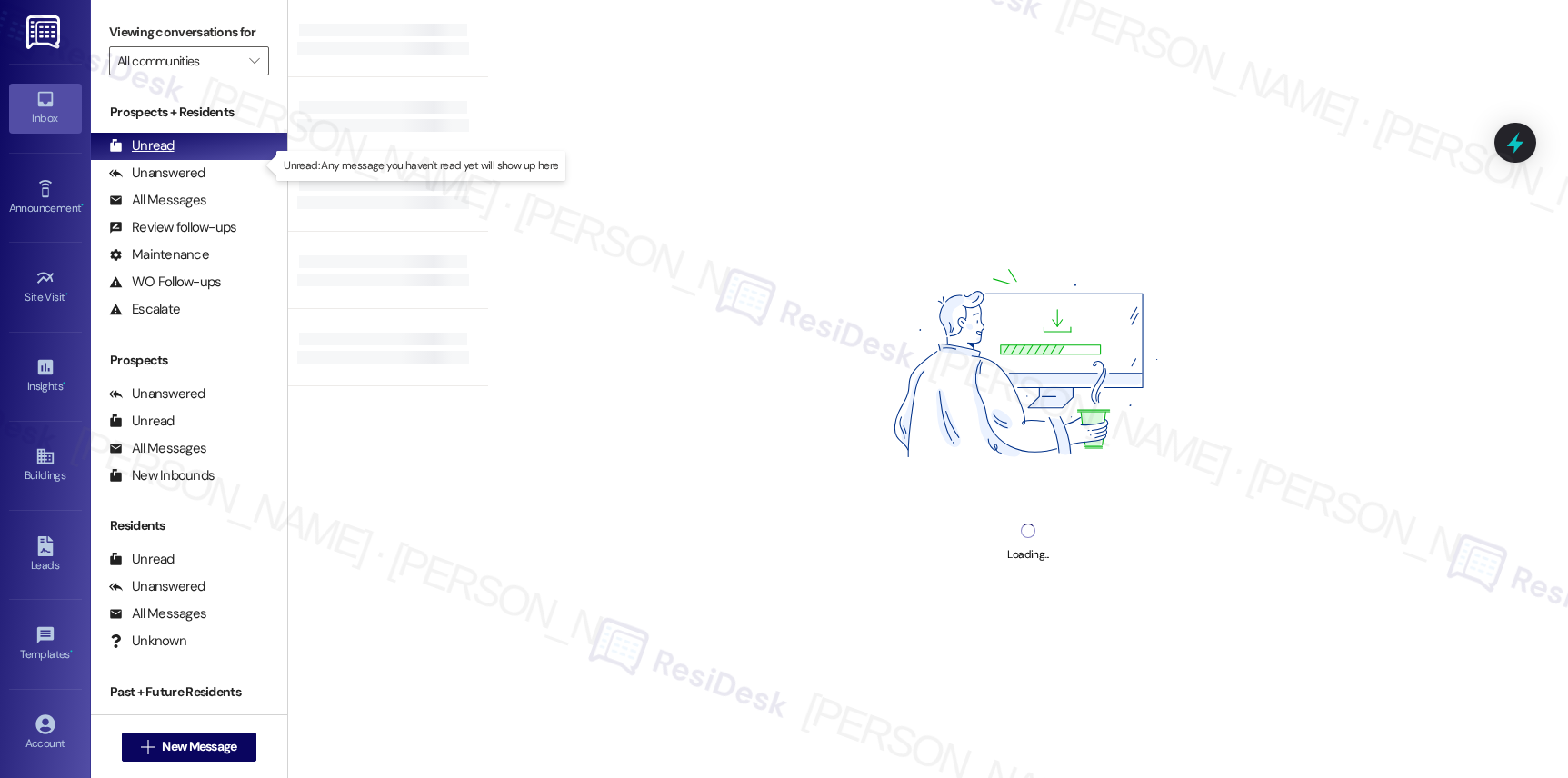
click at [158, 155] on div "Unread" at bounding box center [142, 146] width 65 height 19
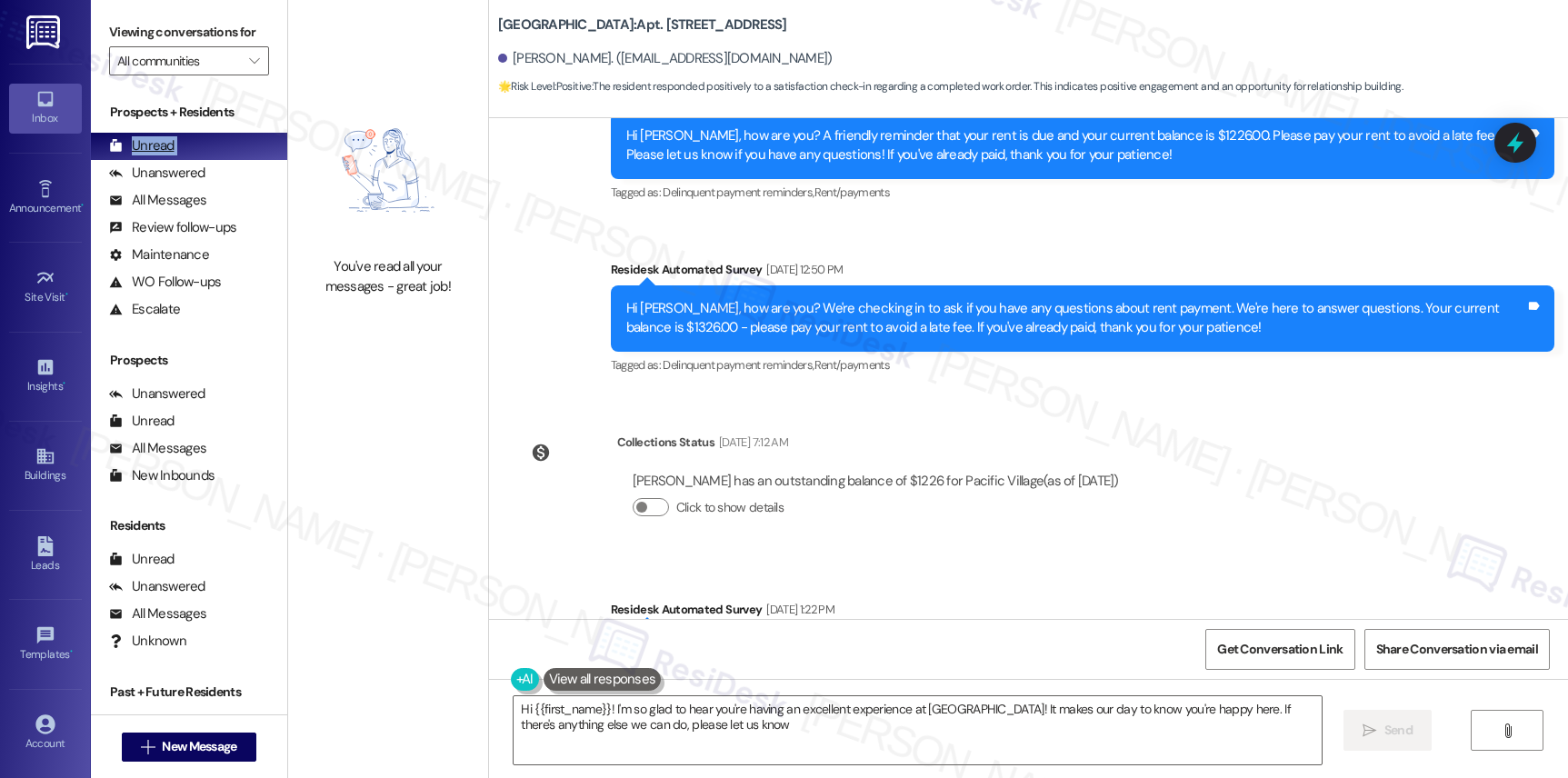
type textarea "Hi {{first_name}}! I'm so glad to hear you're having an excellent experience at…"
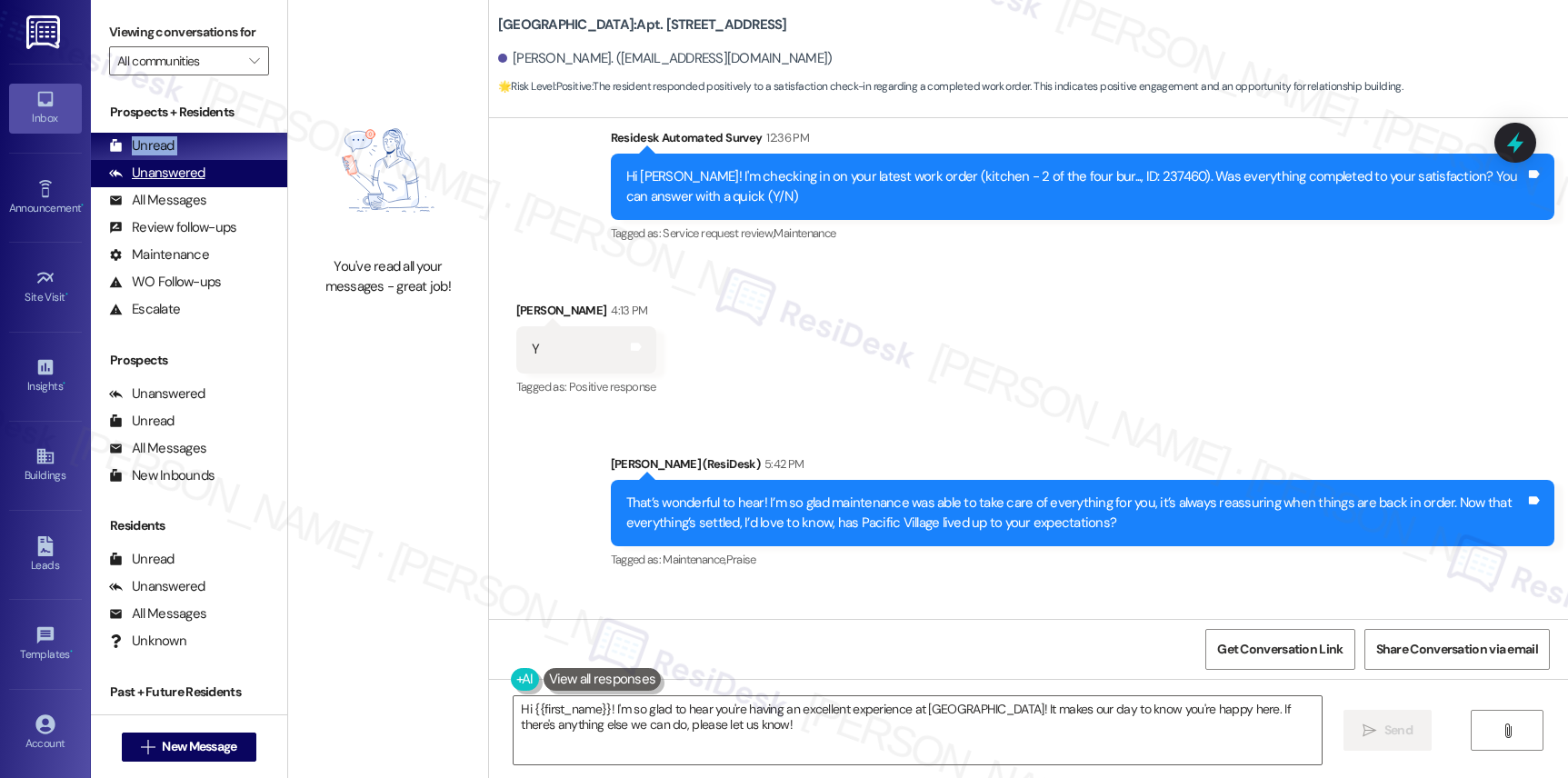
click at [188, 160] on div "Unread (0)" at bounding box center [189, 146] width 196 height 27
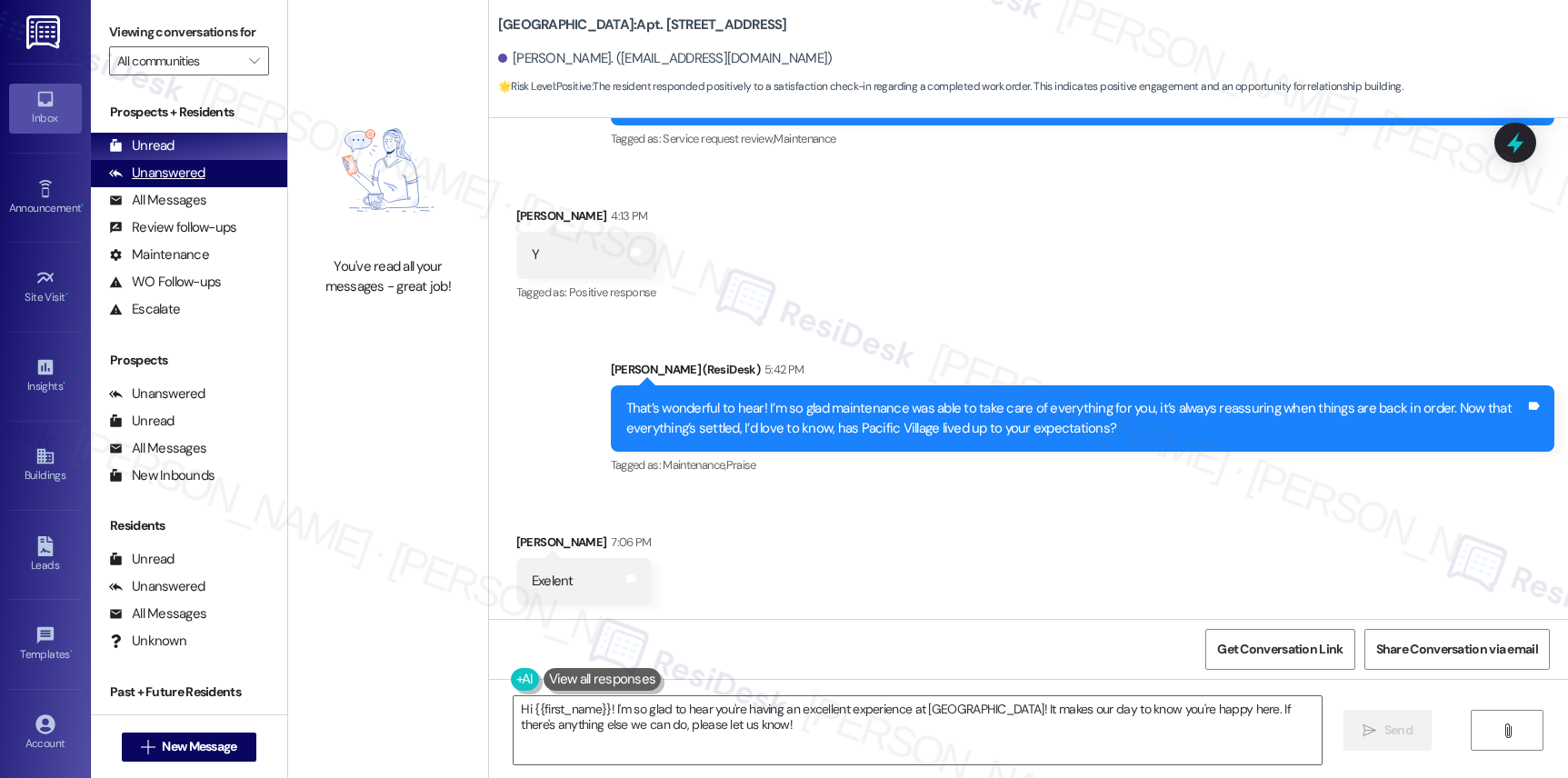
click at [183, 183] on div "Unanswered" at bounding box center [157, 173] width 96 height 19
click at [180, 183] on div "Unanswered" at bounding box center [157, 173] width 96 height 19
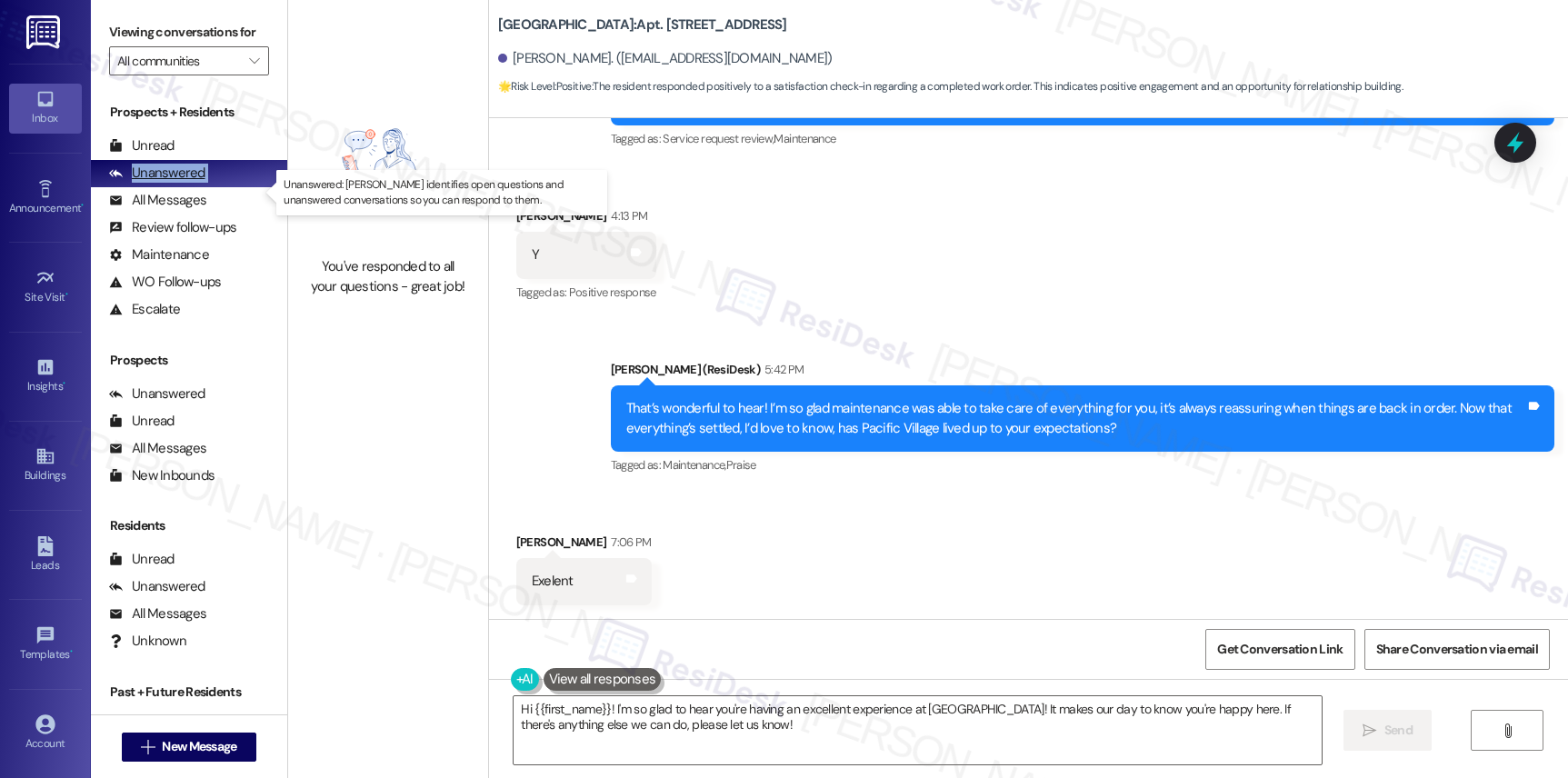
click at [180, 183] on div "Unanswered" at bounding box center [157, 173] width 96 height 19
click at [176, 210] on div "All Messages" at bounding box center [158, 200] width 97 height 19
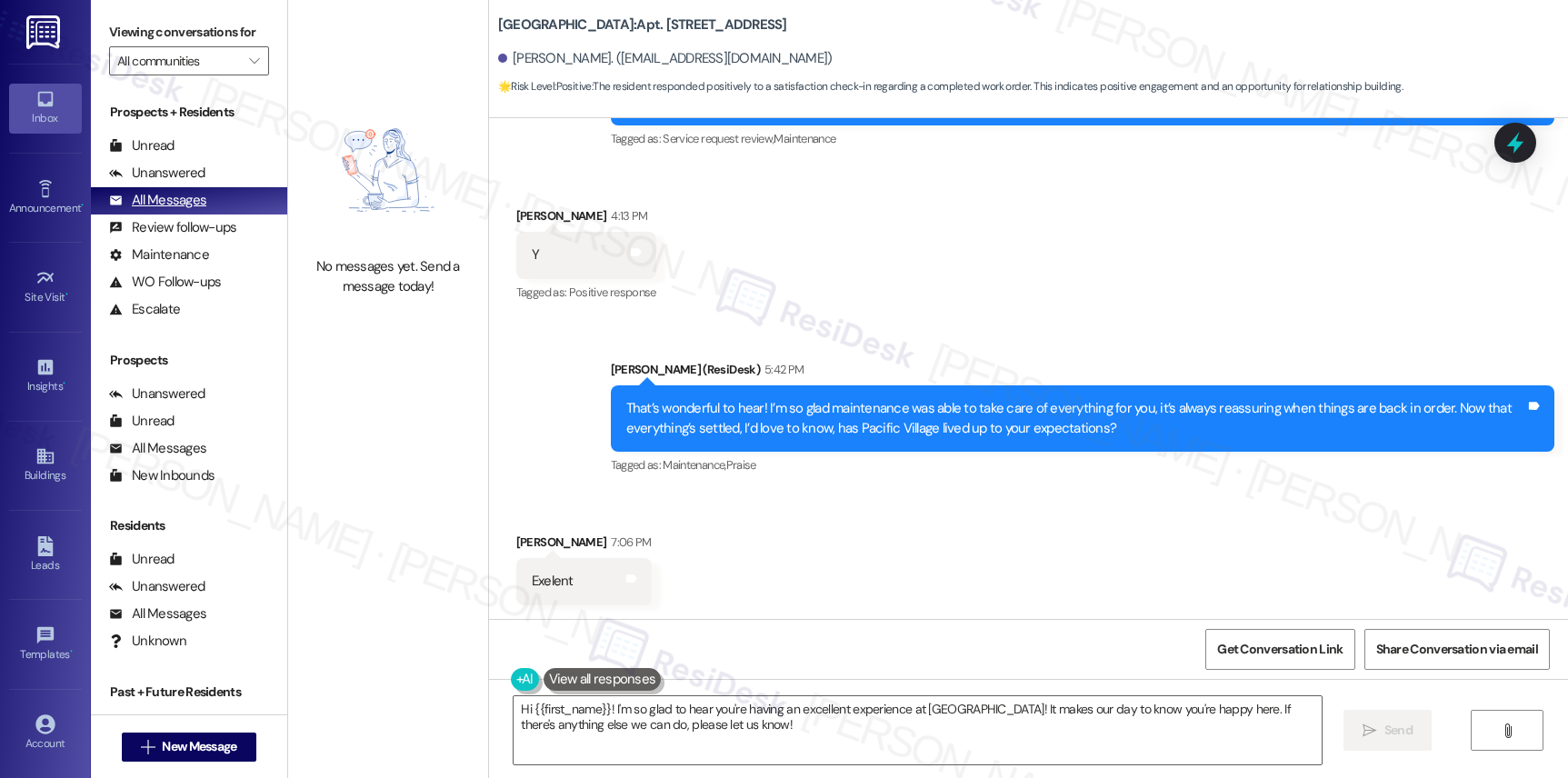
click at [173, 210] on div "All Messages" at bounding box center [158, 200] width 97 height 19
click at [172, 215] on div "All Messages (undefined)" at bounding box center [189, 200] width 196 height 27
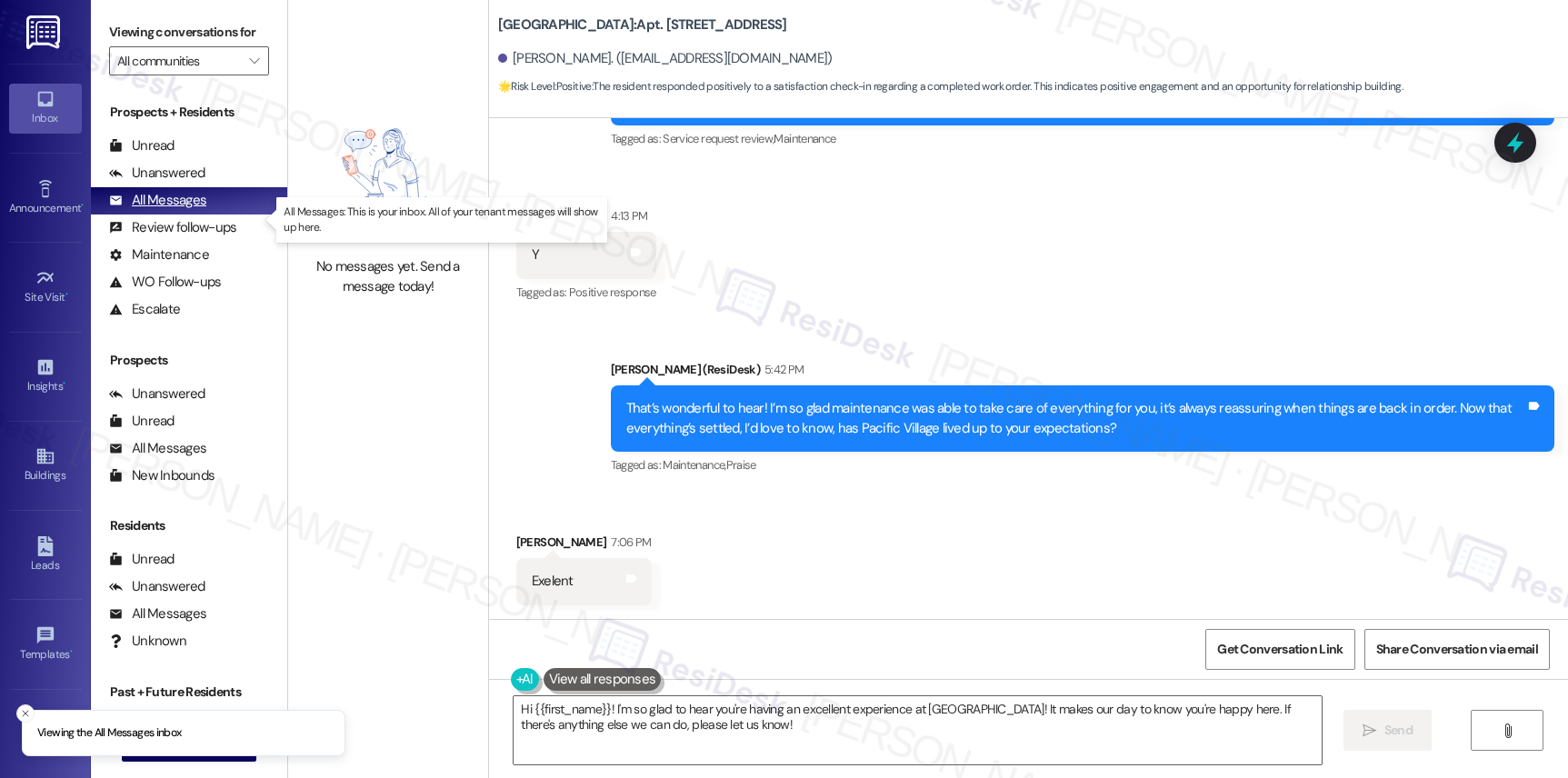
click at [172, 215] on div "All Messages (undefined)" at bounding box center [189, 200] width 196 height 27
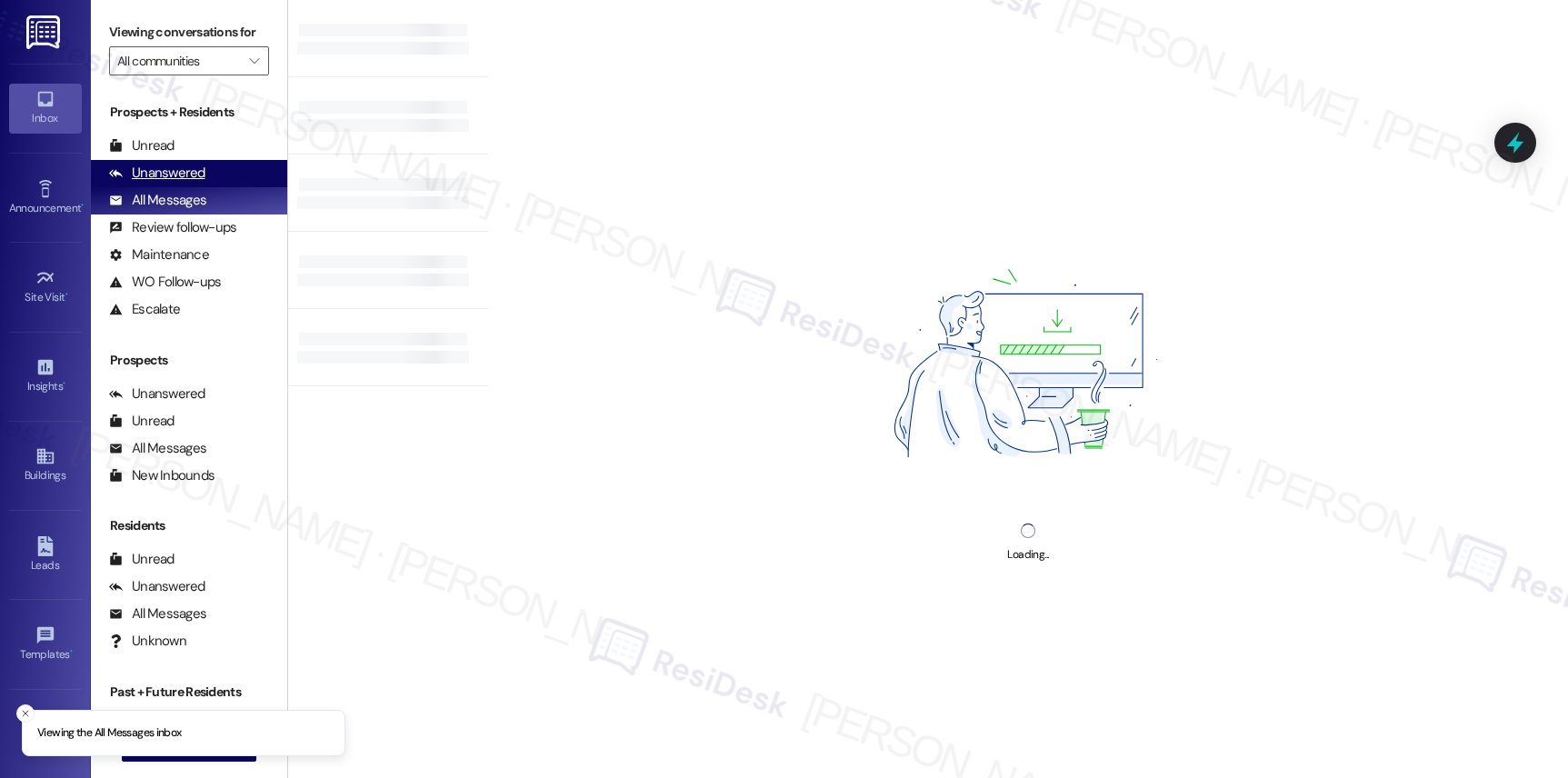
click at [170, 183] on div "Unanswered" at bounding box center [157, 173] width 96 height 19
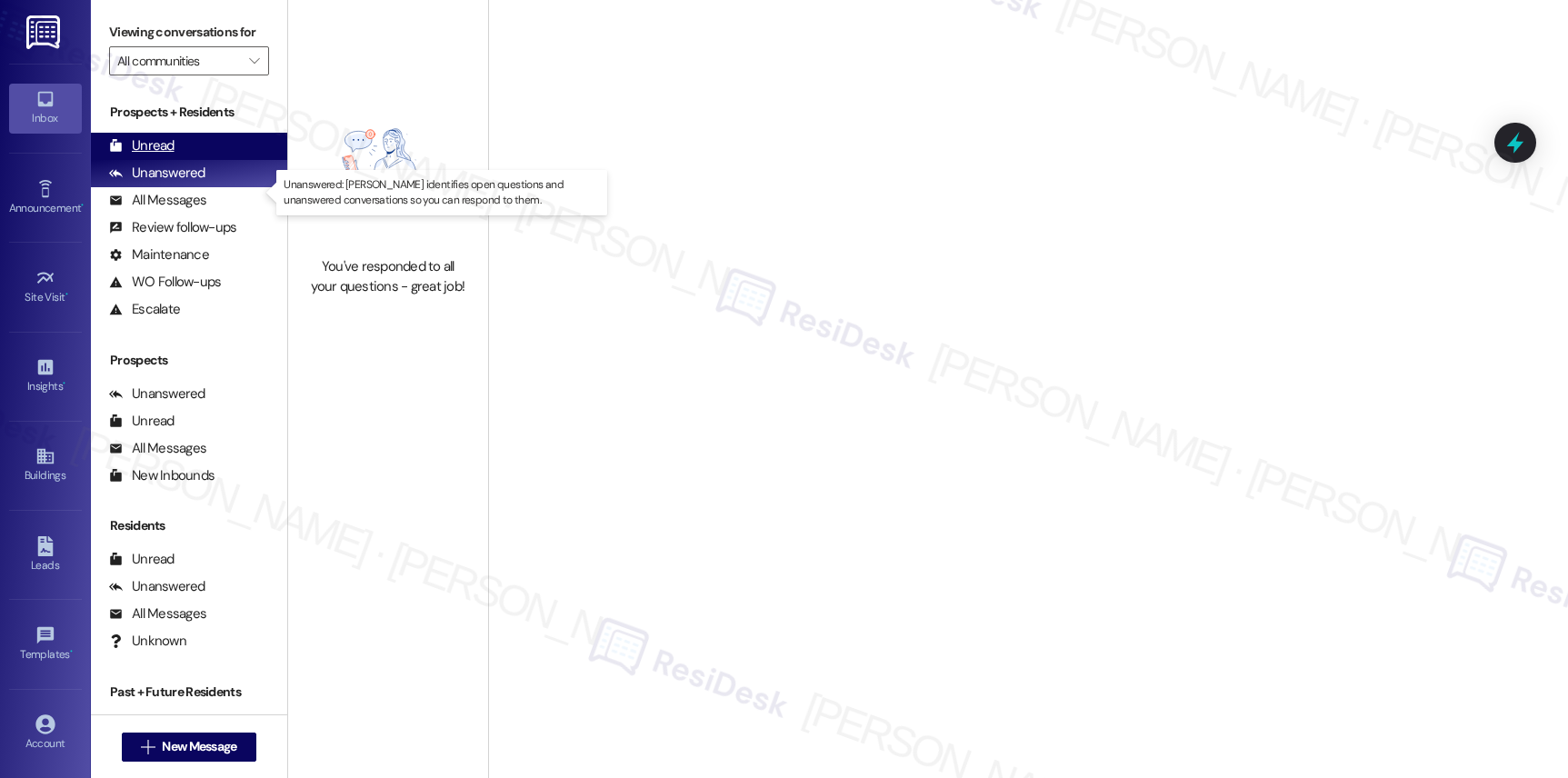
click at [166, 155] on div "Unread" at bounding box center [142, 146] width 65 height 19
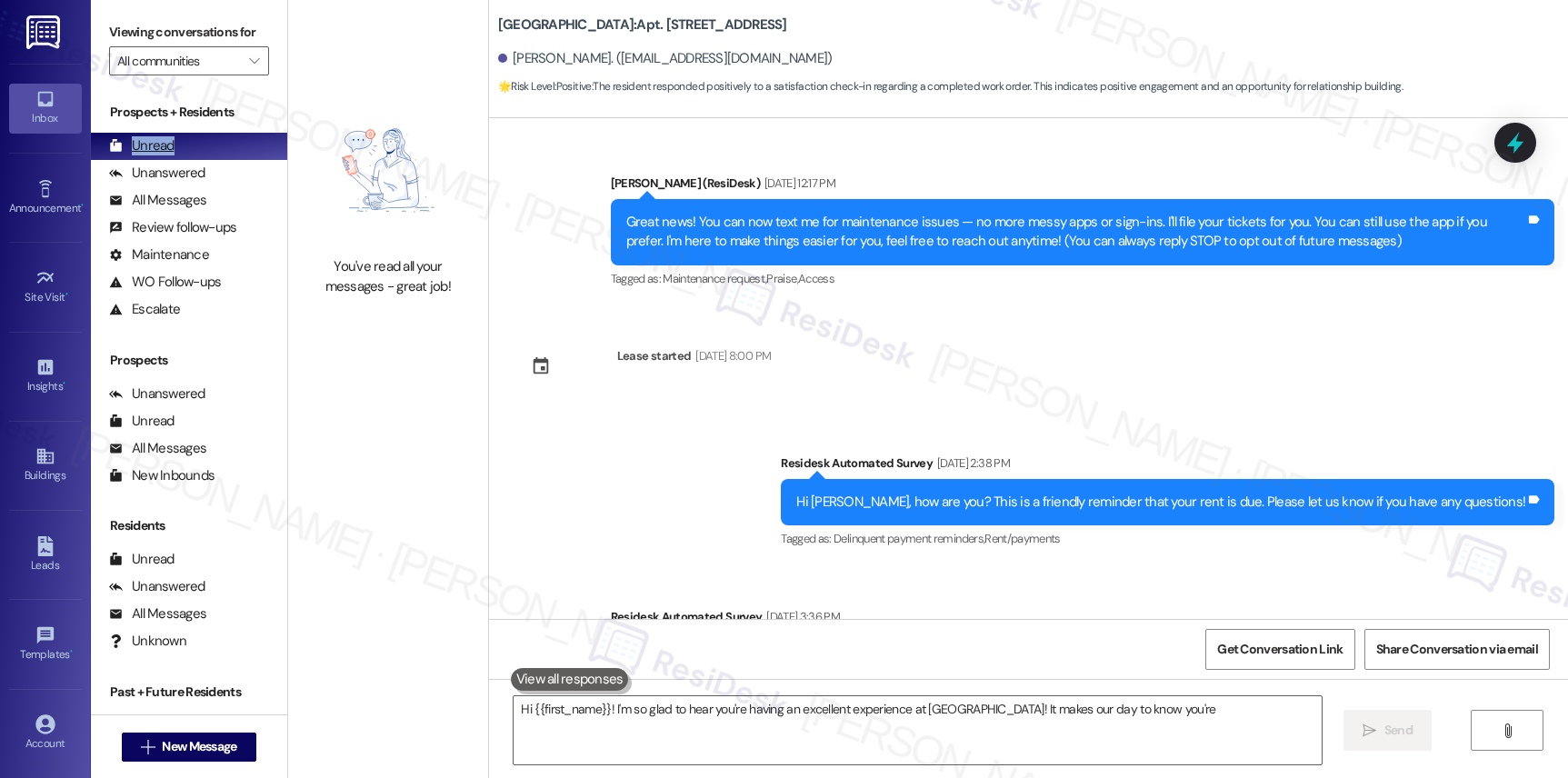
click at [166, 155] on div "Unread" at bounding box center [142, 146] width 65 height 19
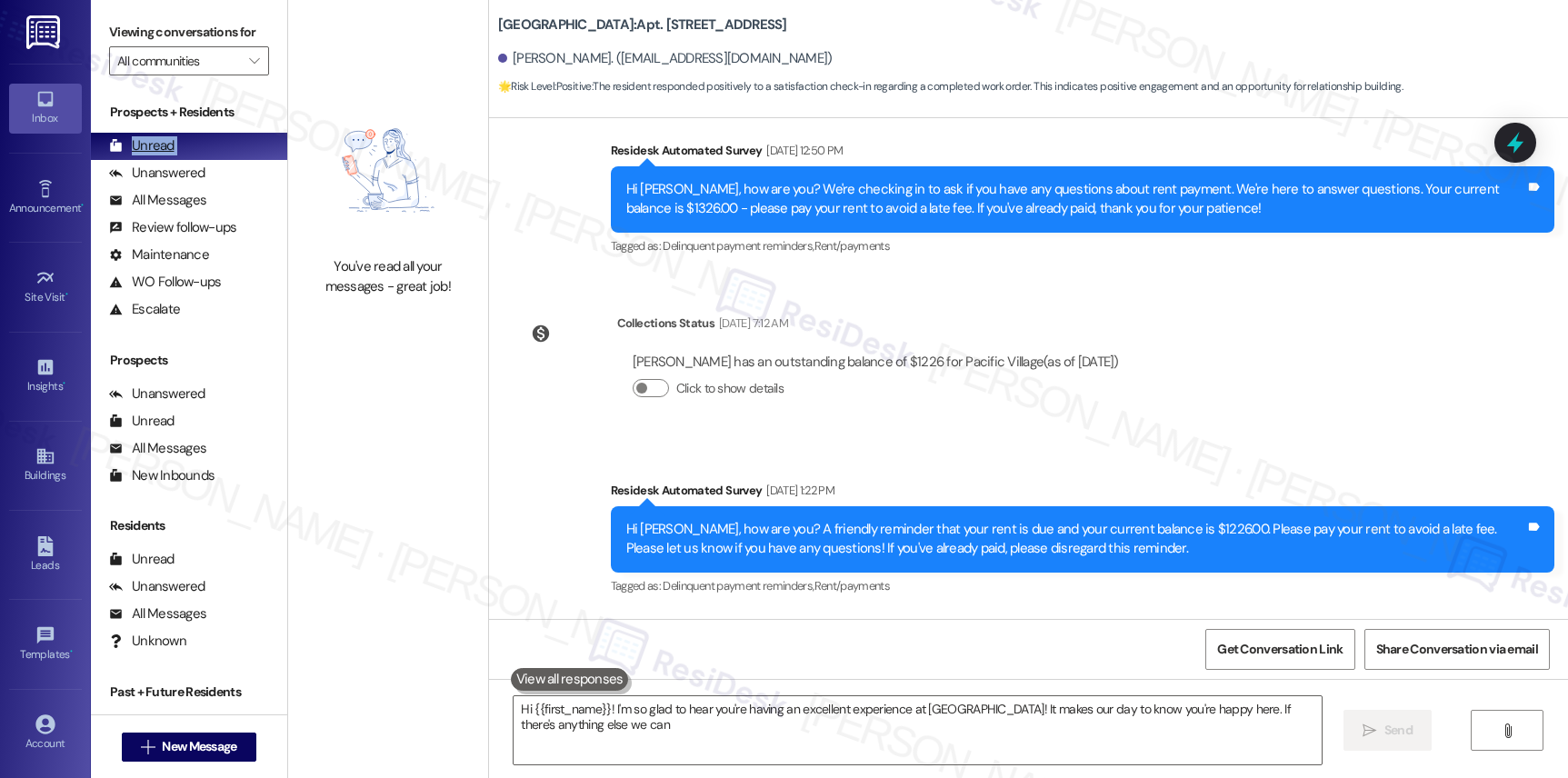
click at [166, 155] on div "Unread" at bounding box center [142, 146] width 65 height 19
type textarea "Hi {{first_name}}! I'm so glad to hear you're having an excellent experience at…"
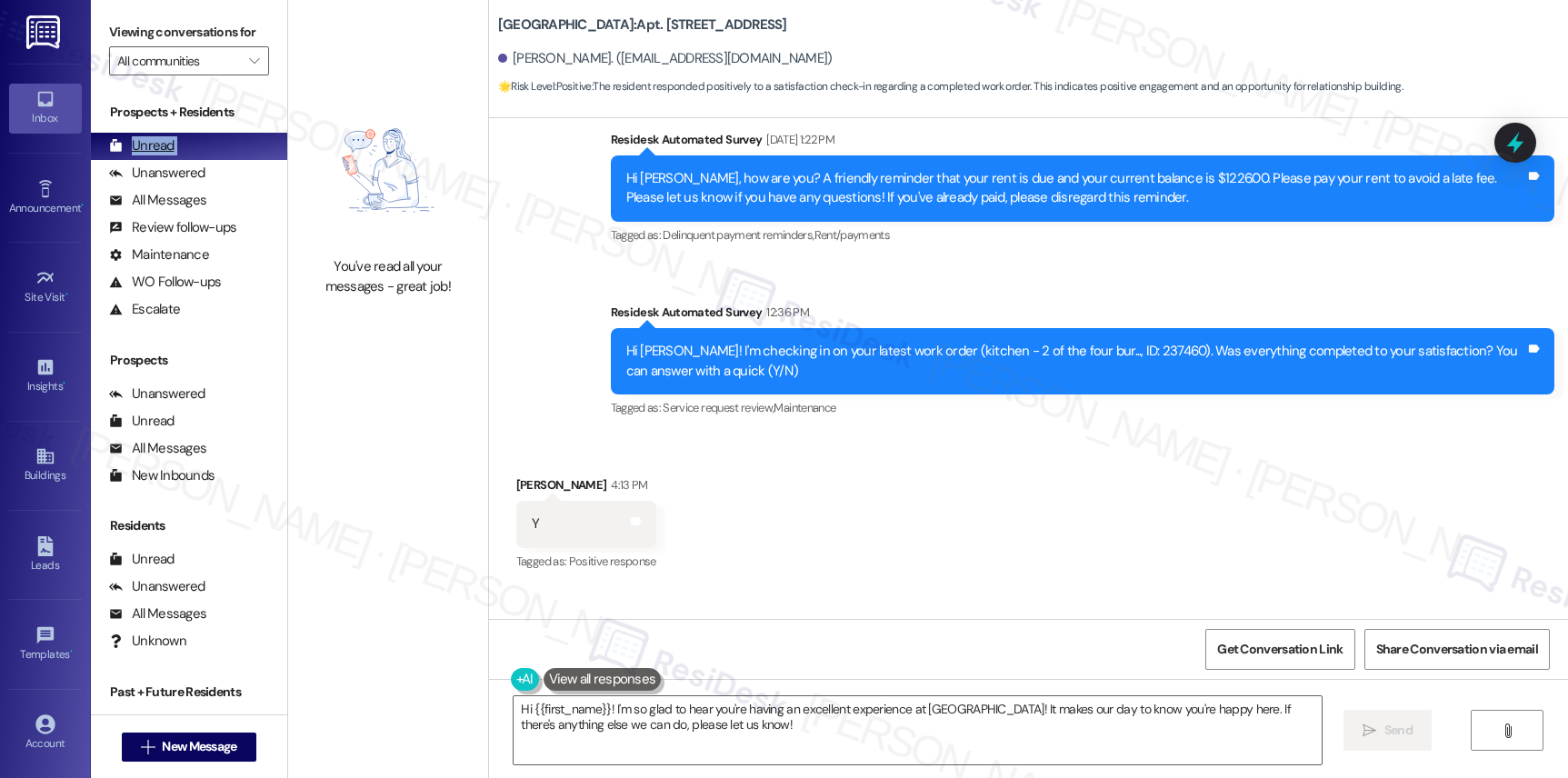
click at [166, 155] on div "Unread" at bounding box center [142, 146] width 65 height 19
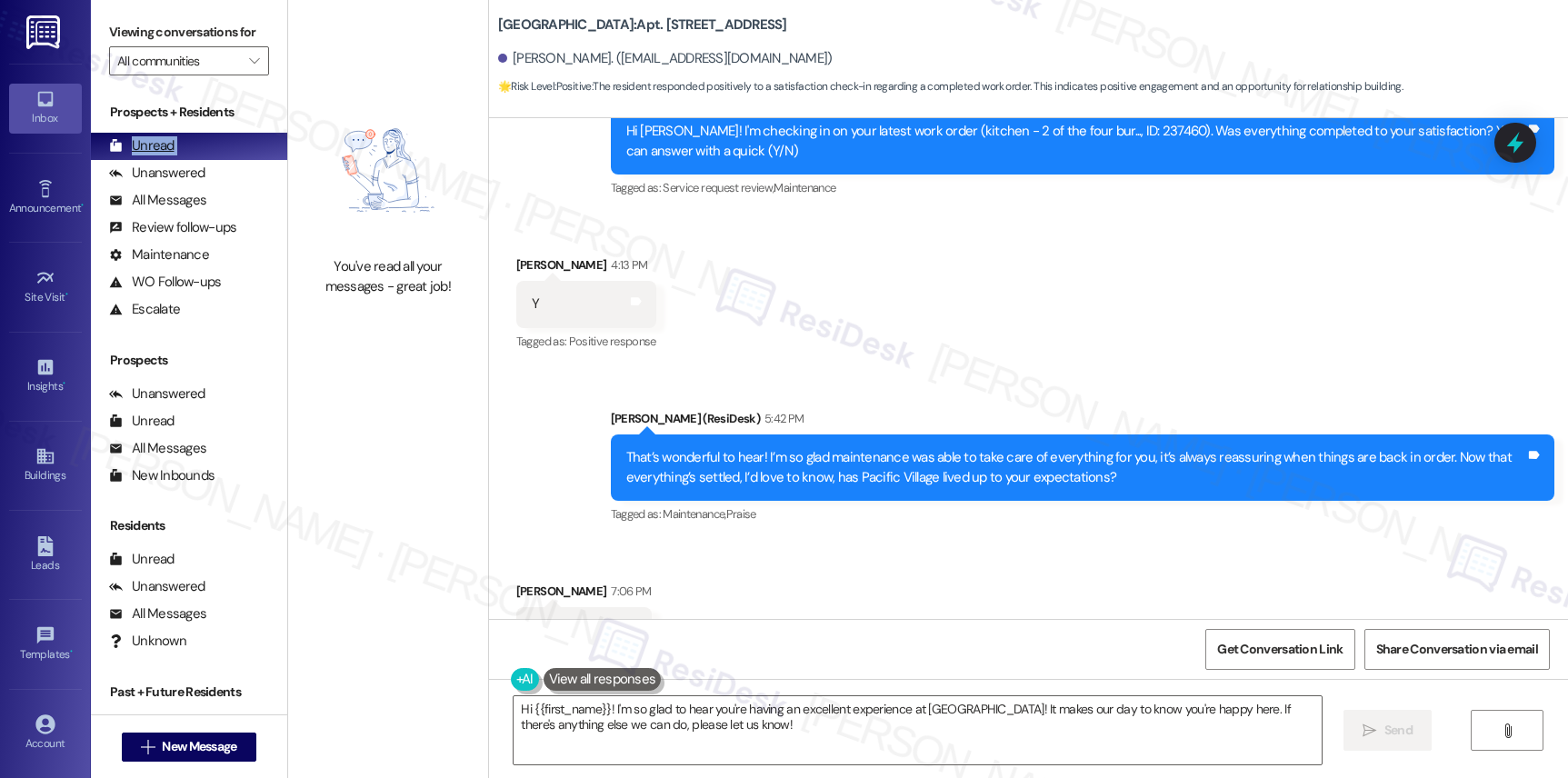
click at [166, 155] on div "Unread" at bounding box center [142, 146] width 65 height 19
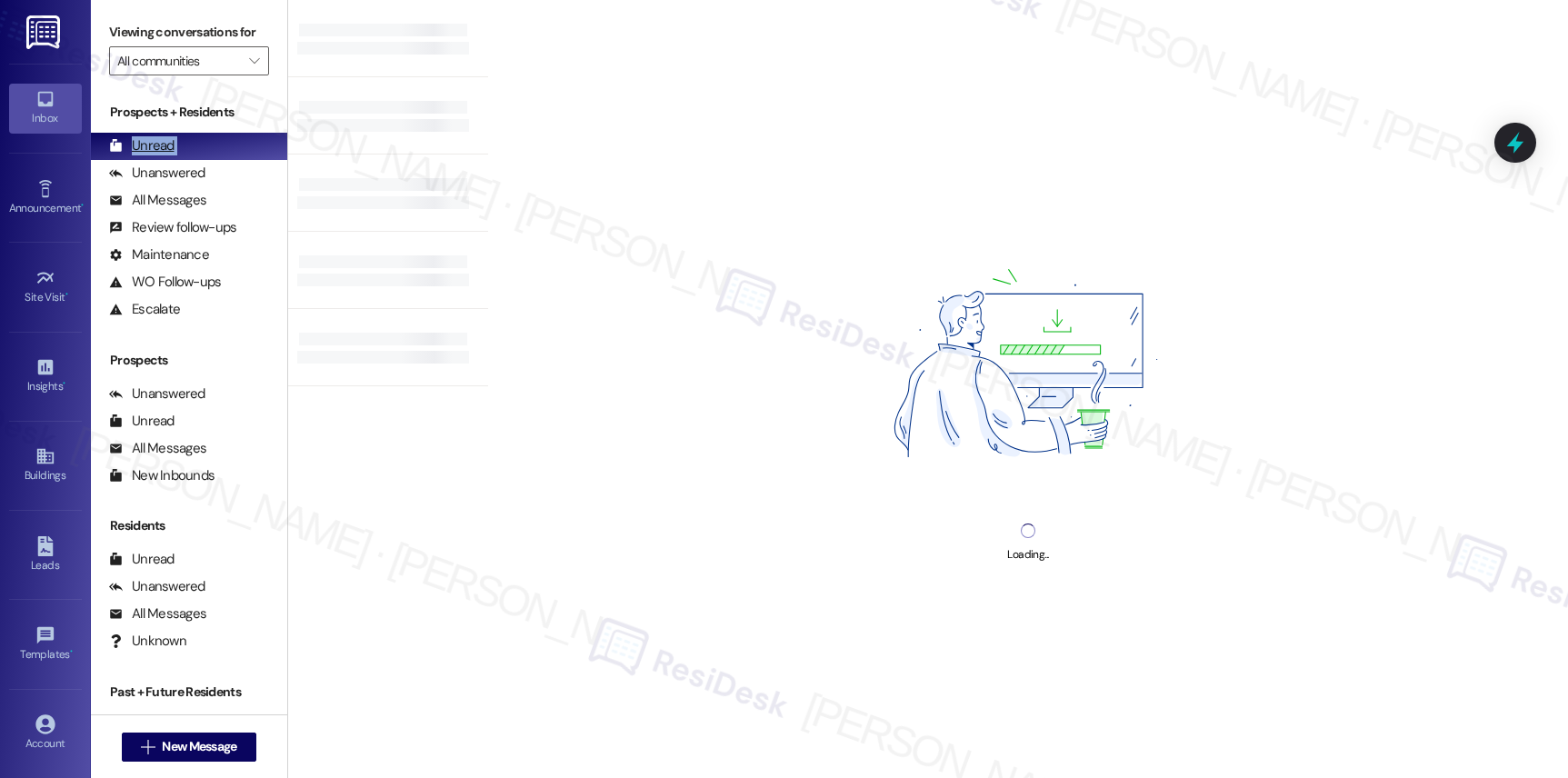
click at [166, 155] on div "Unread" at bounding box center [142, 146] width 65 height 19
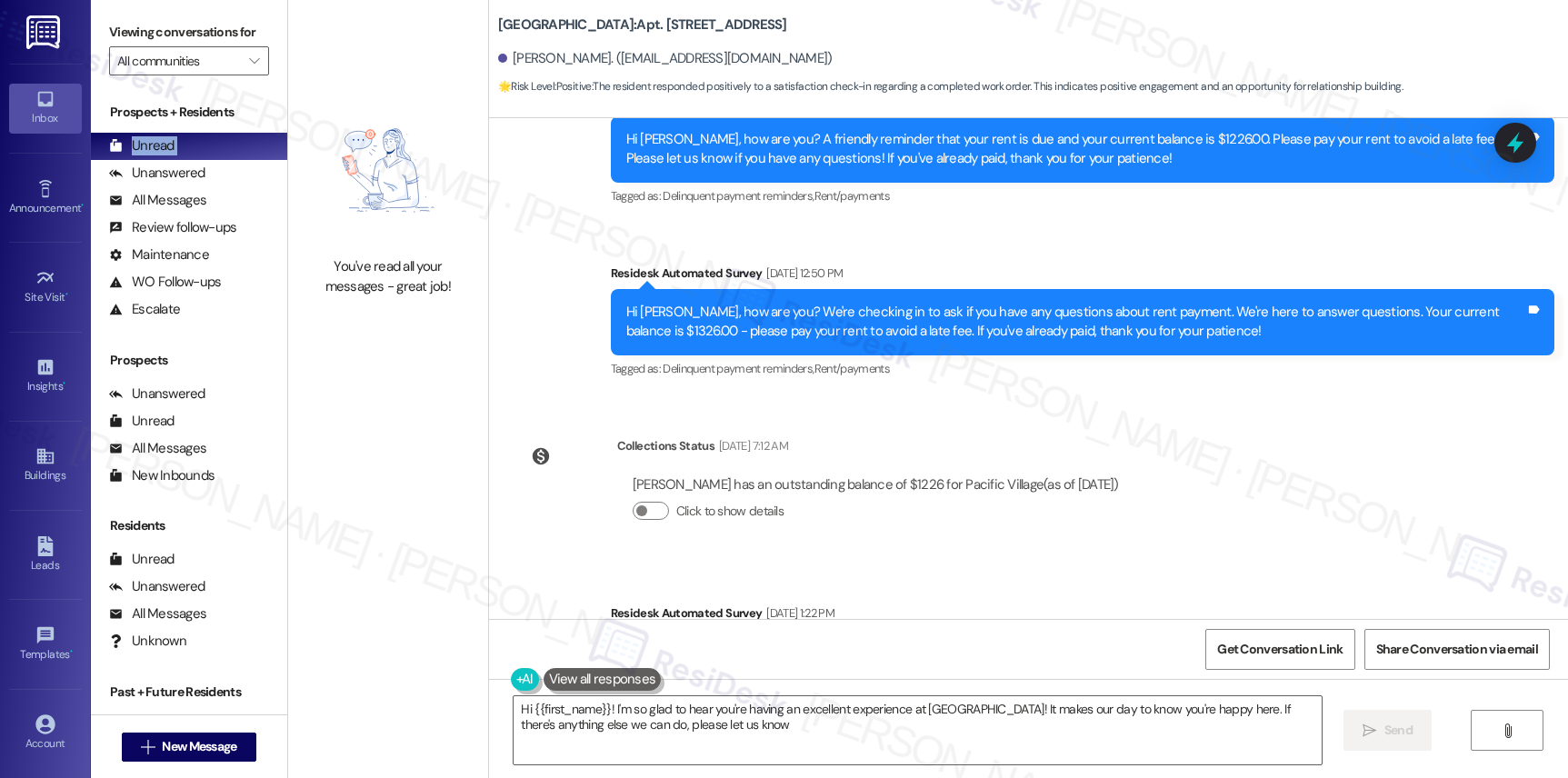
type textarea "Hi {{first_name}}! I'm so glad to hear you're having an excellent experience at…"
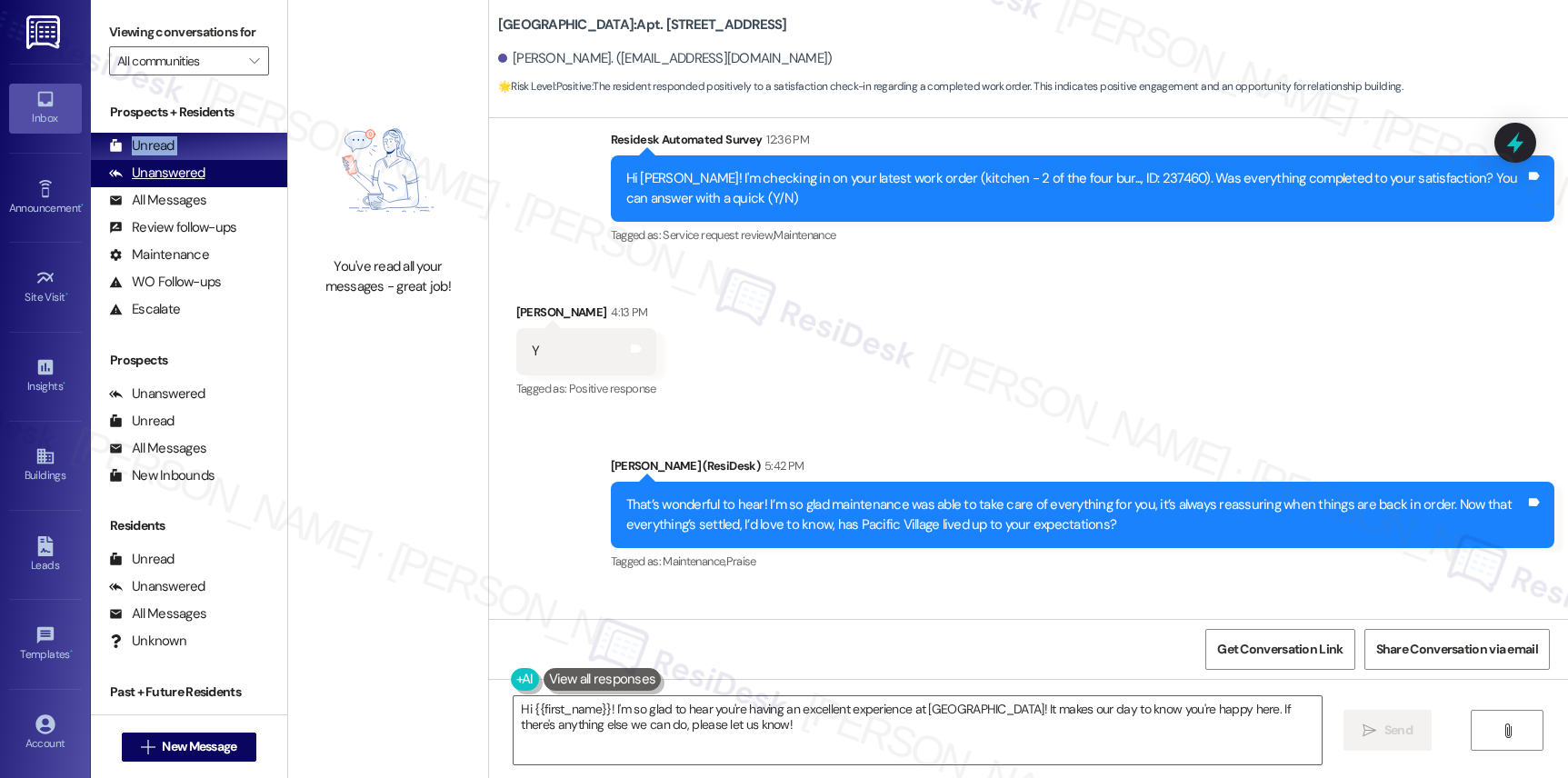
scroll to position [1470, 0]
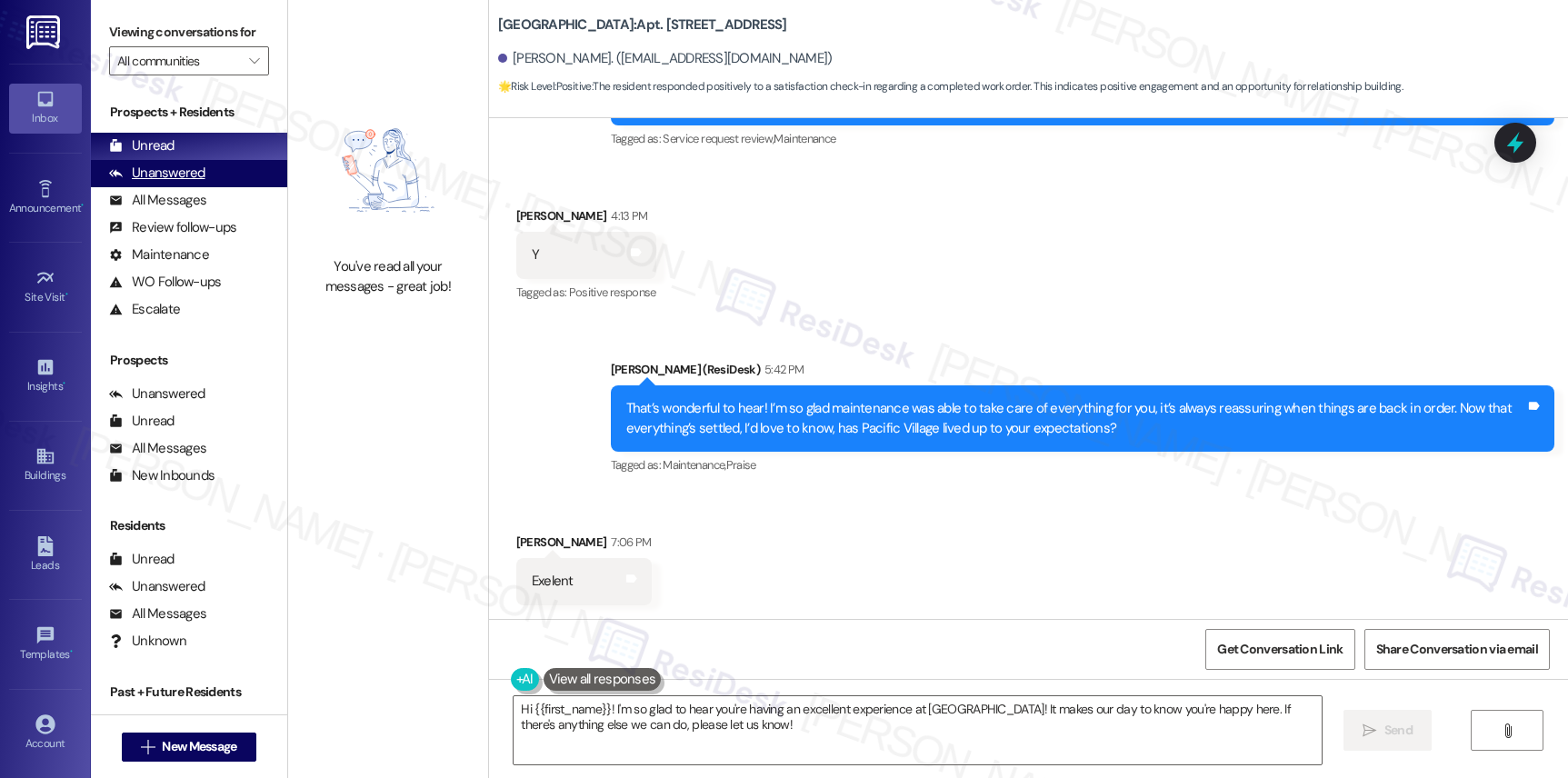
click at [179, 183] on div "Unanswered" at bounding box center [157, 173] width 96 height 19
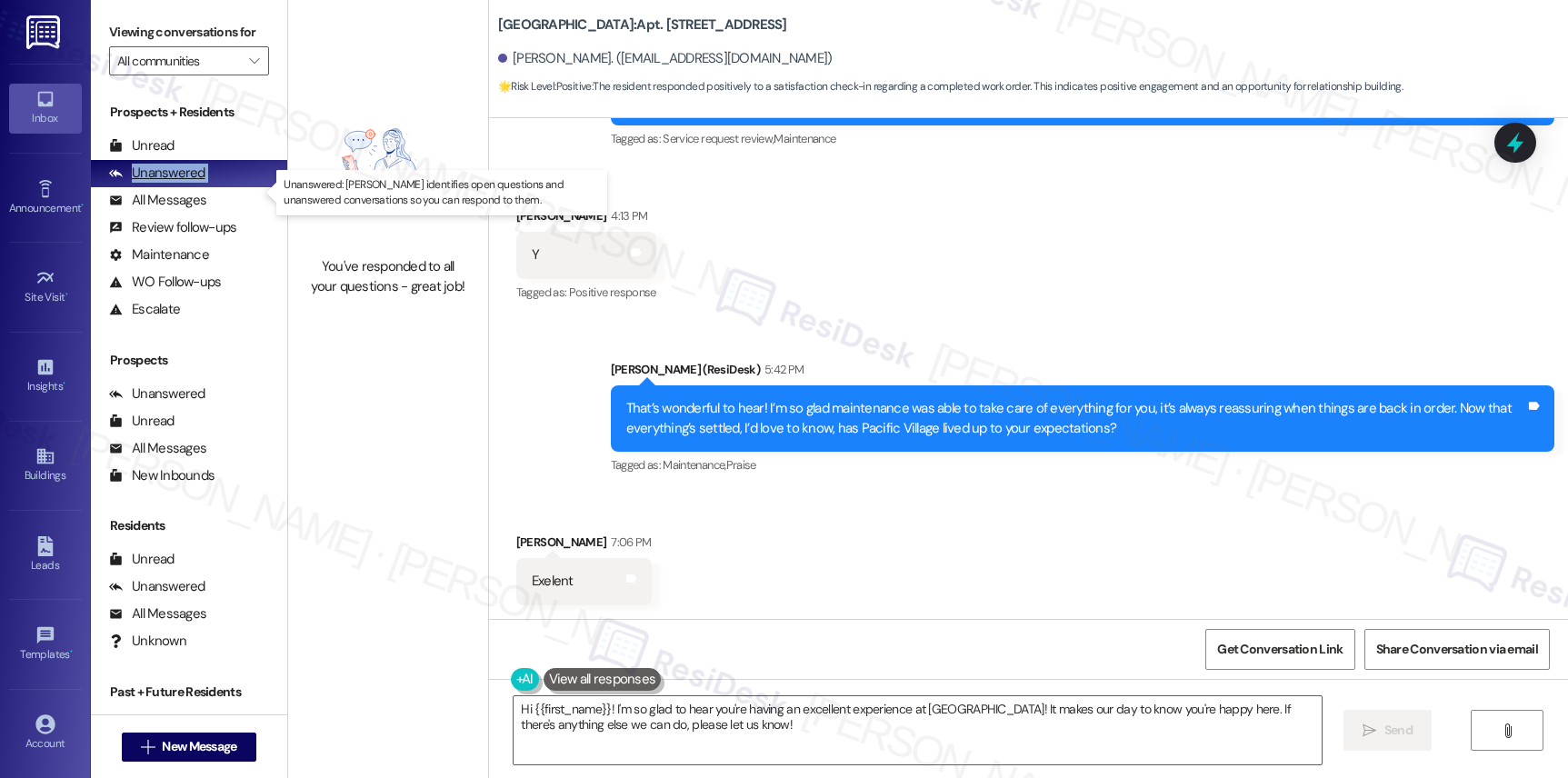
click at [179, 183] on div "Unanswered" at bounding box center [157, 173] width 96 height 19
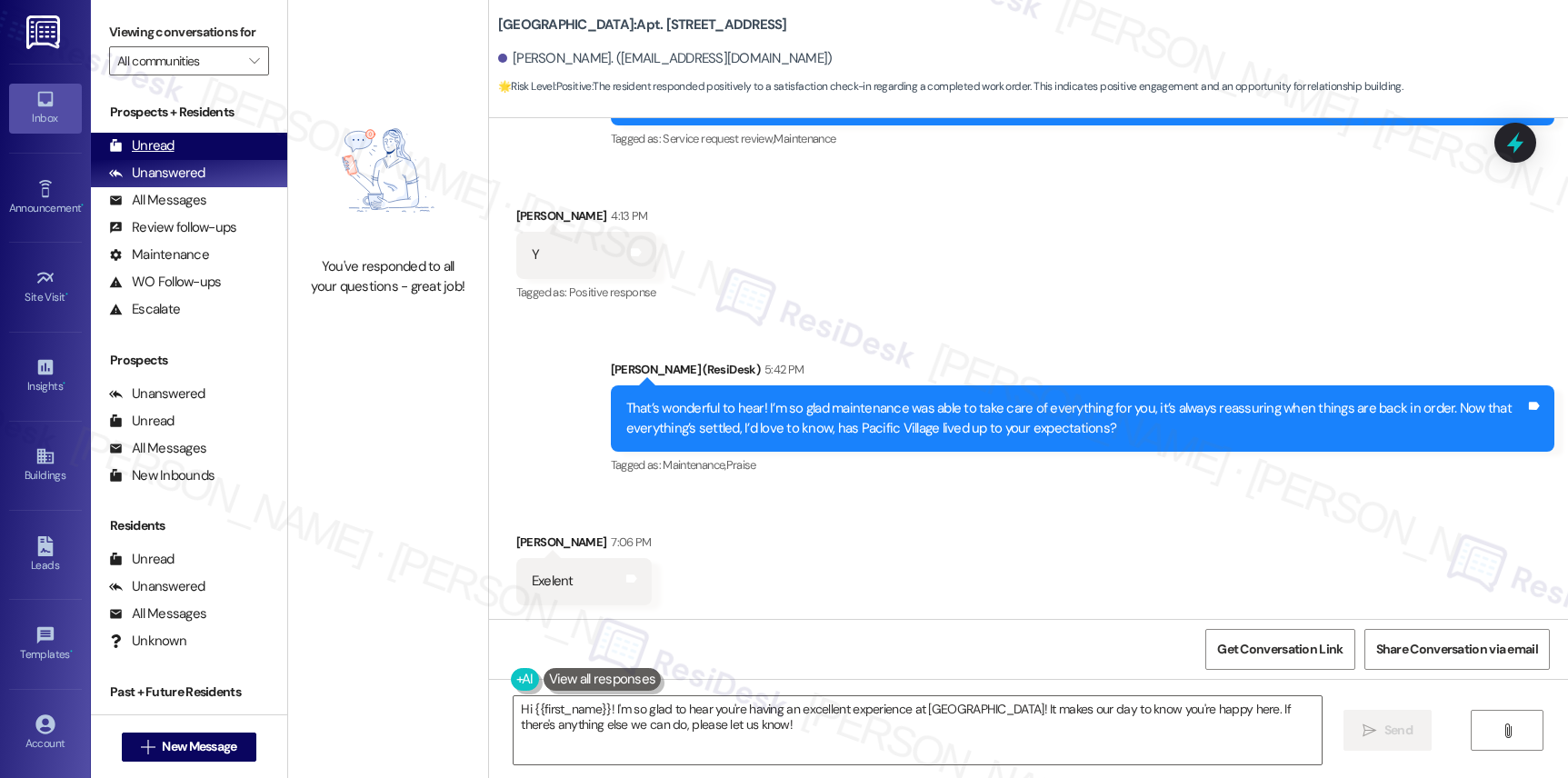
click at [147, 179] on div "Unanswered (0)" at bounding box center [189, 173] width 196 height 27
click at [147, 155] on div "Unread" at bounding box center [142, 146] width 65 height 19
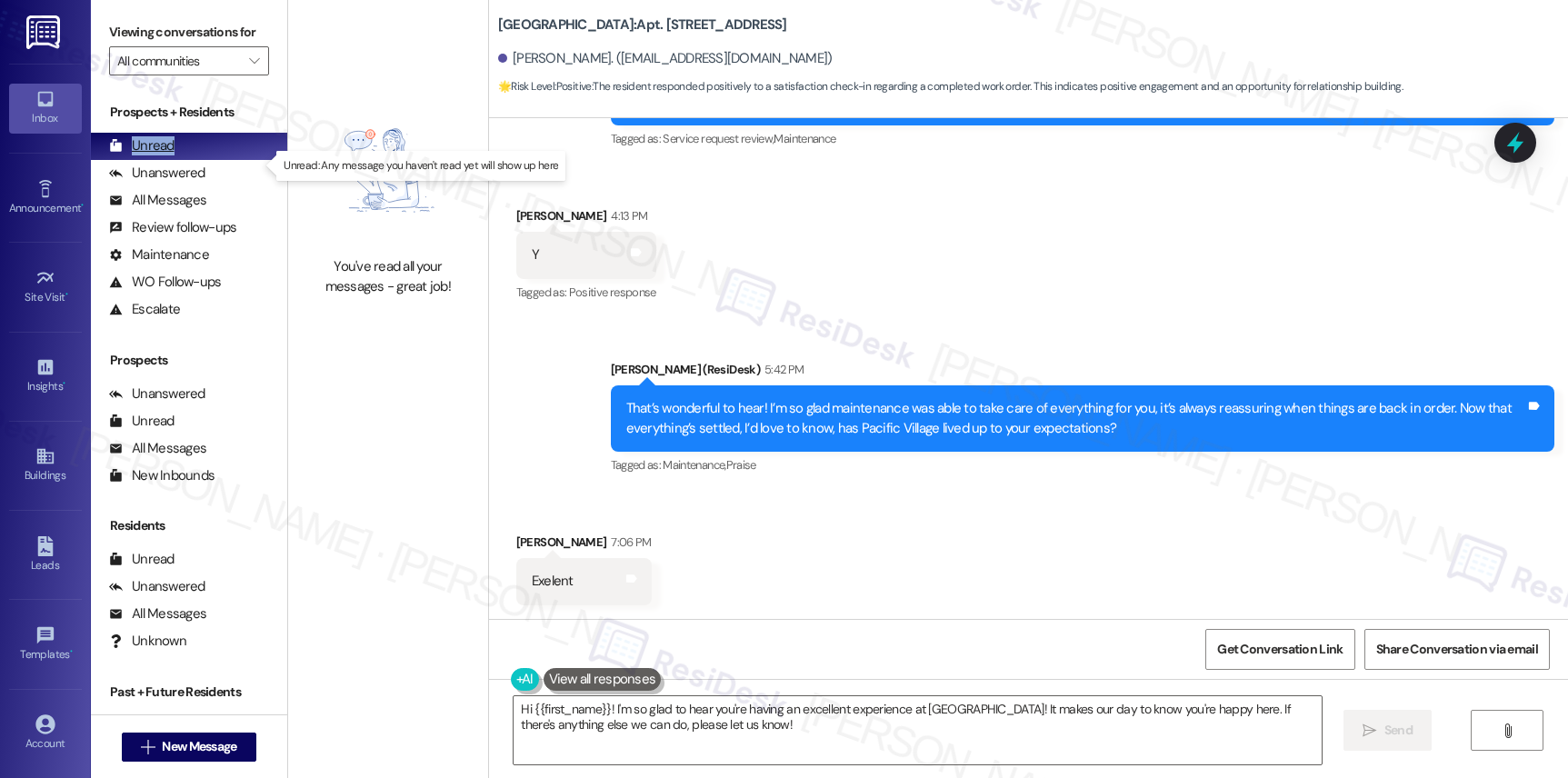
click at [147, 155] on div "Unread" at bounding box center [142, 146] width 65 height 19
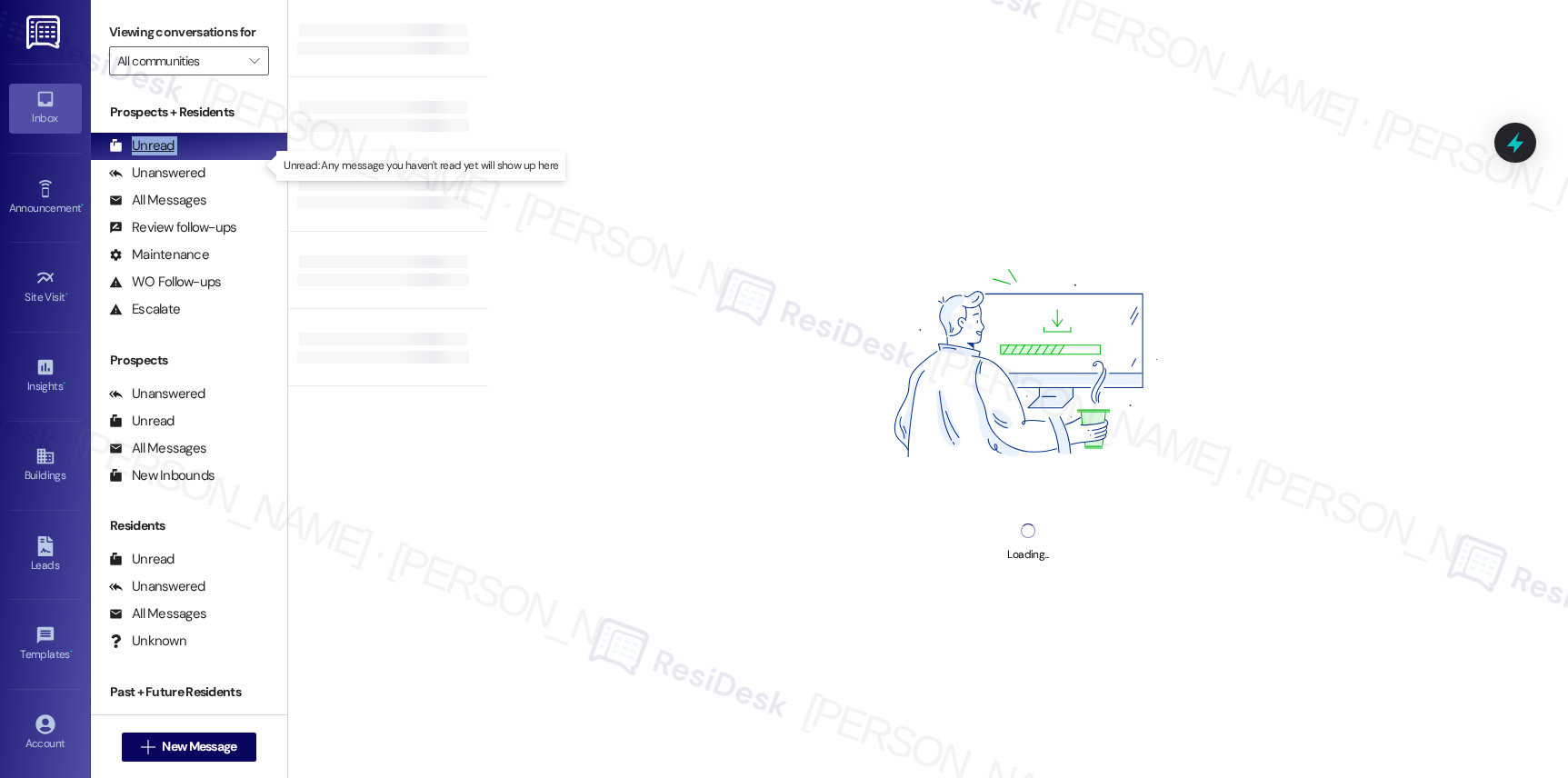
click at [147, 155] on div "Unread" at bounding box center [142, 146] width 65 height 19
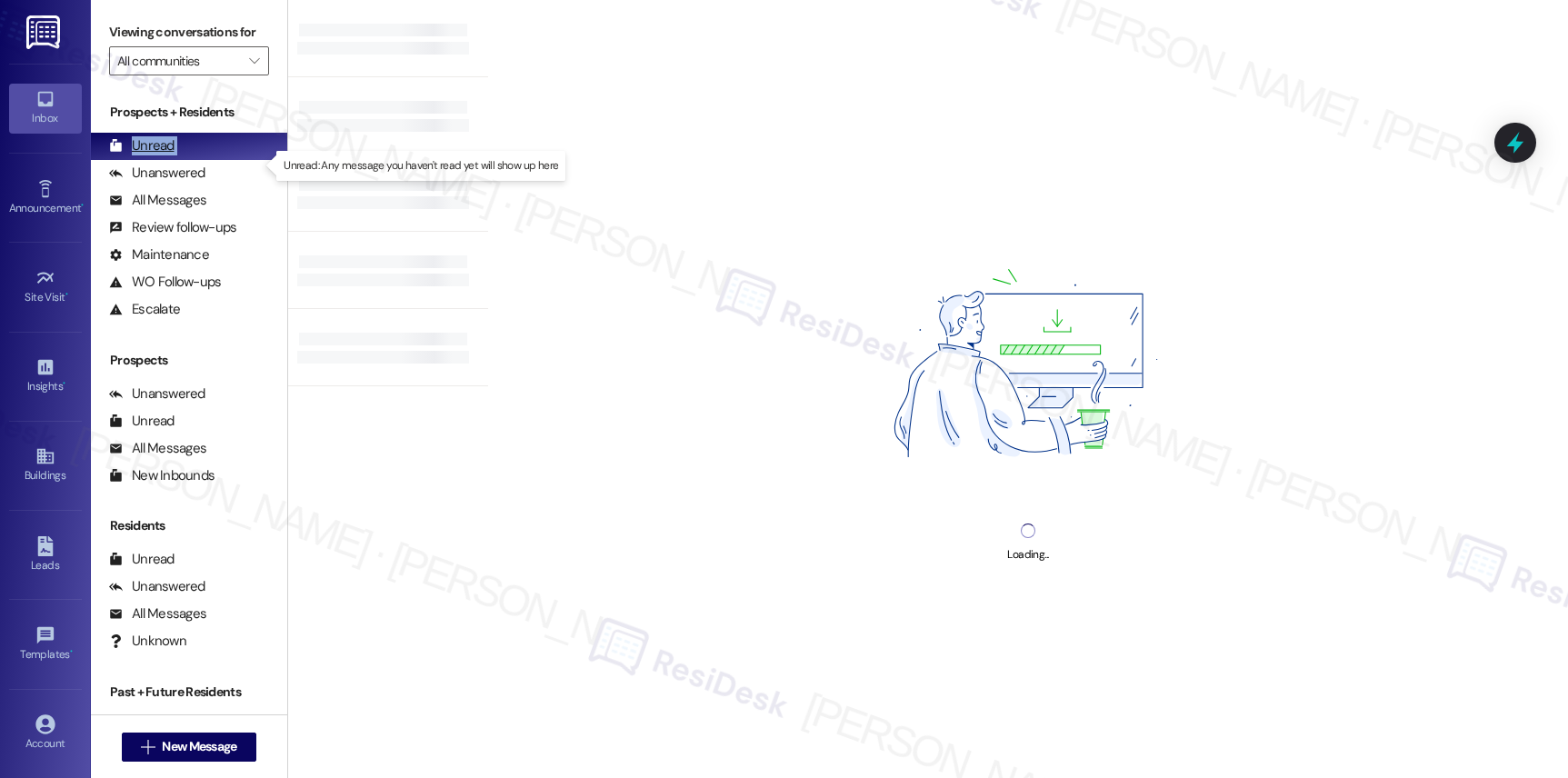
click at [147, 155] on div "Unread" at bounding box center [142, 146] width 65 height 19
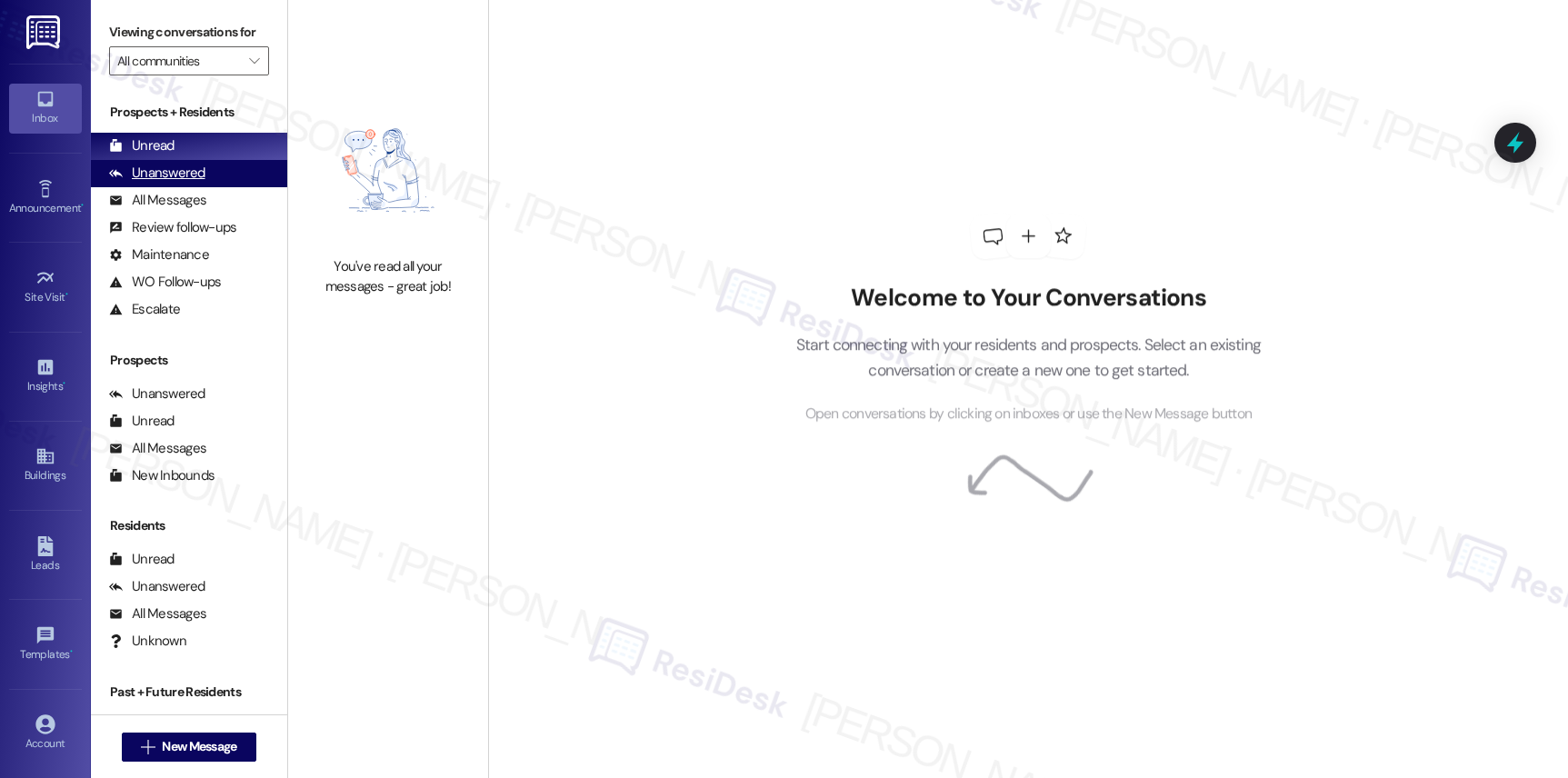
click at [139, 183] on div "Unanswered" at bounding box center [157, 173] width 96 height 19
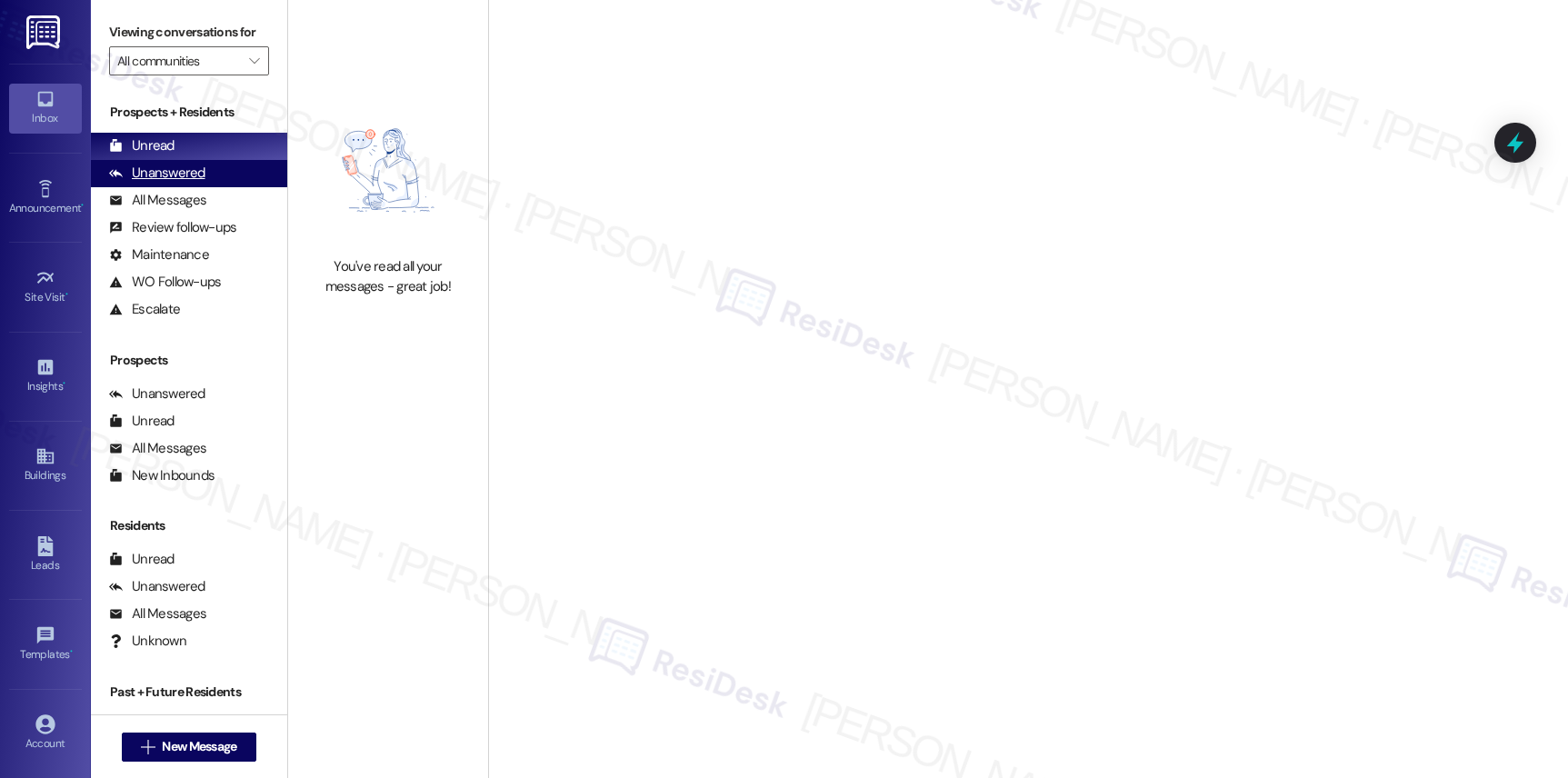
click at [142, 183] on div "Unanswered" at bounding box center [157, 173] width 96 height 19
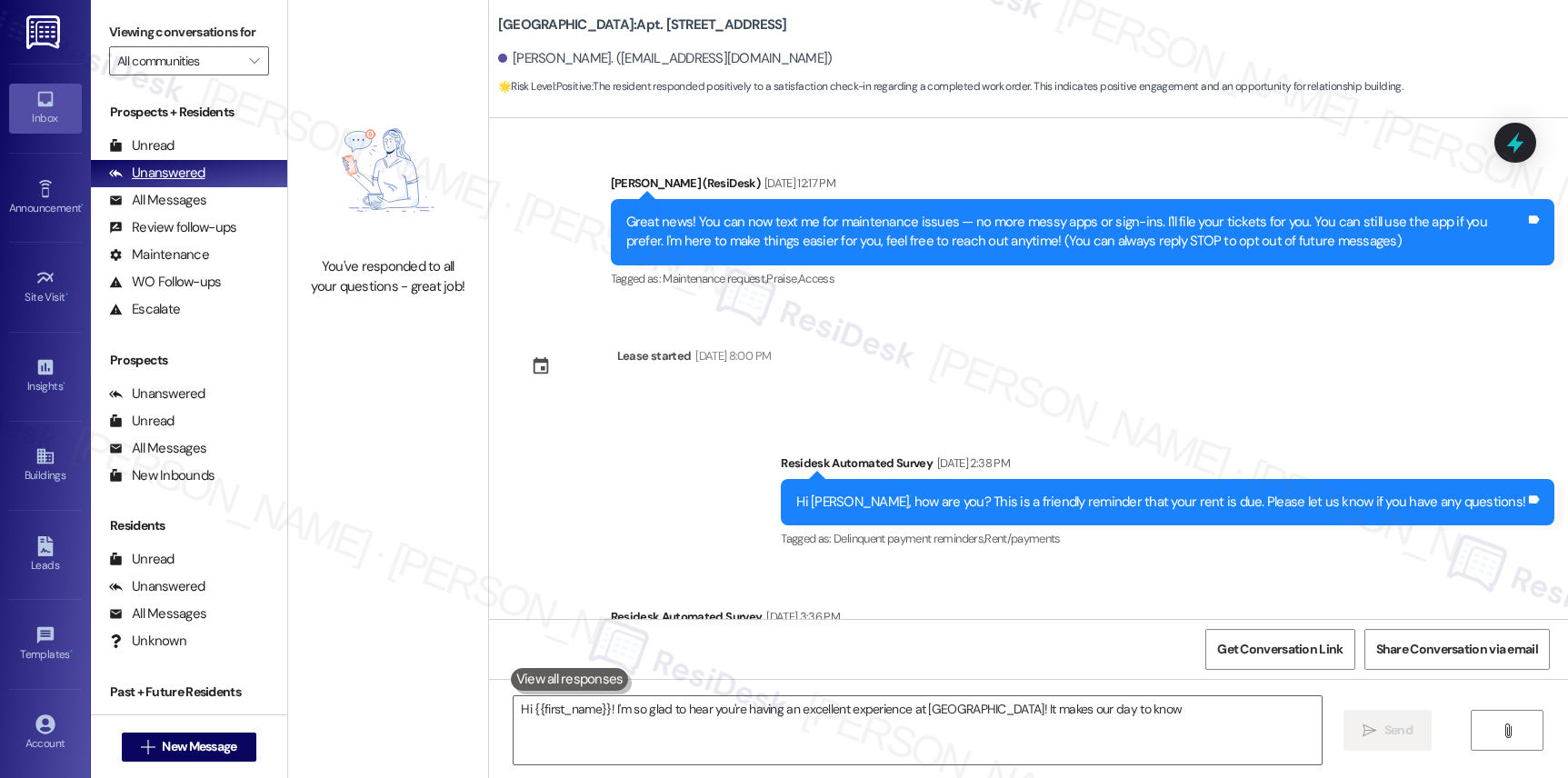
click at [142, 183] on div "Unanswered" at bounding box center [157, 173] width 96 height 19
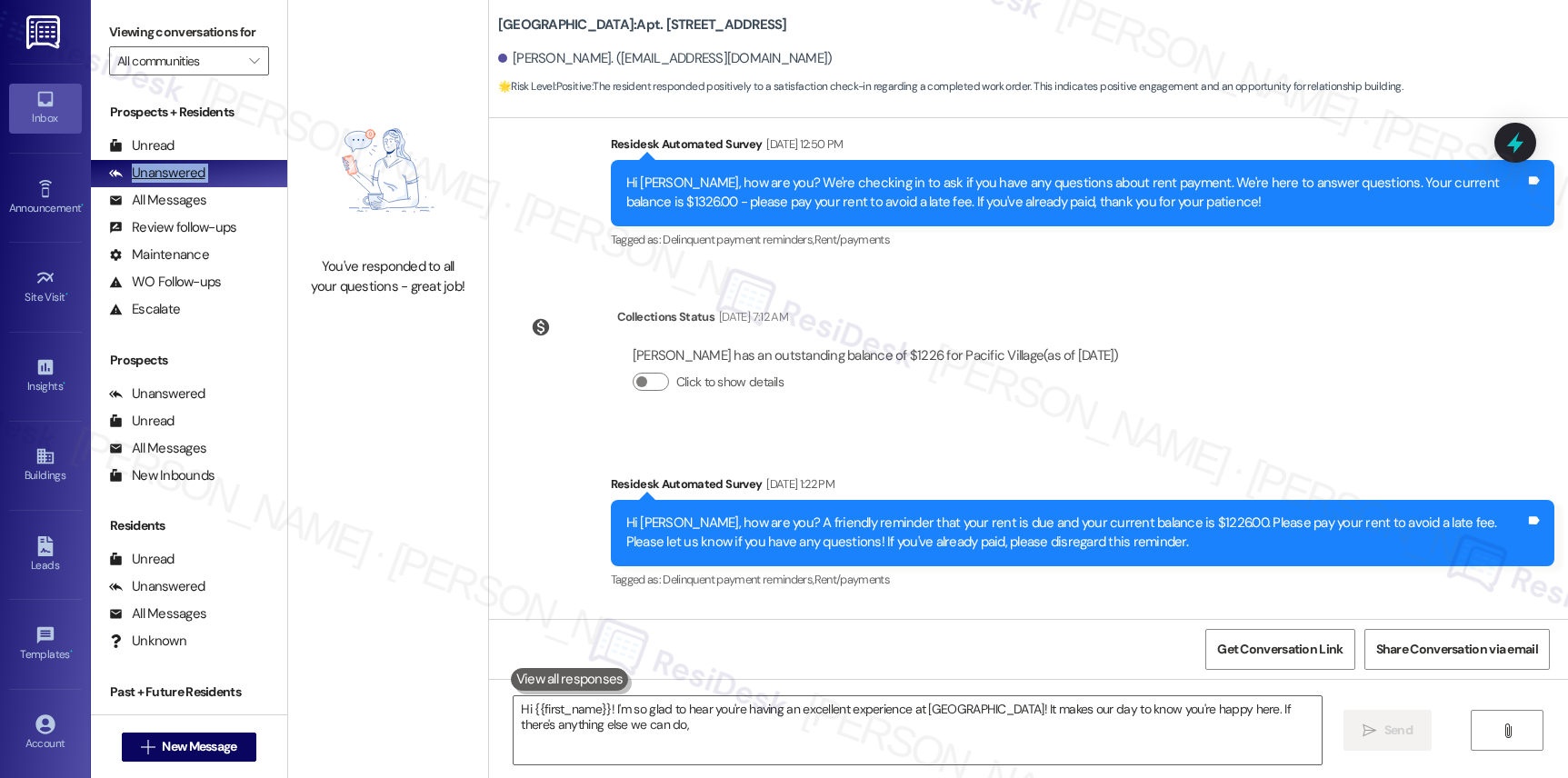
click at [142, 183] on div "Unanswered" at bounding box center [157, 173] width 96 height 19
type textarea "Hi {{first_name}}! I'm so glad to hear you're having an excellent experience at…"
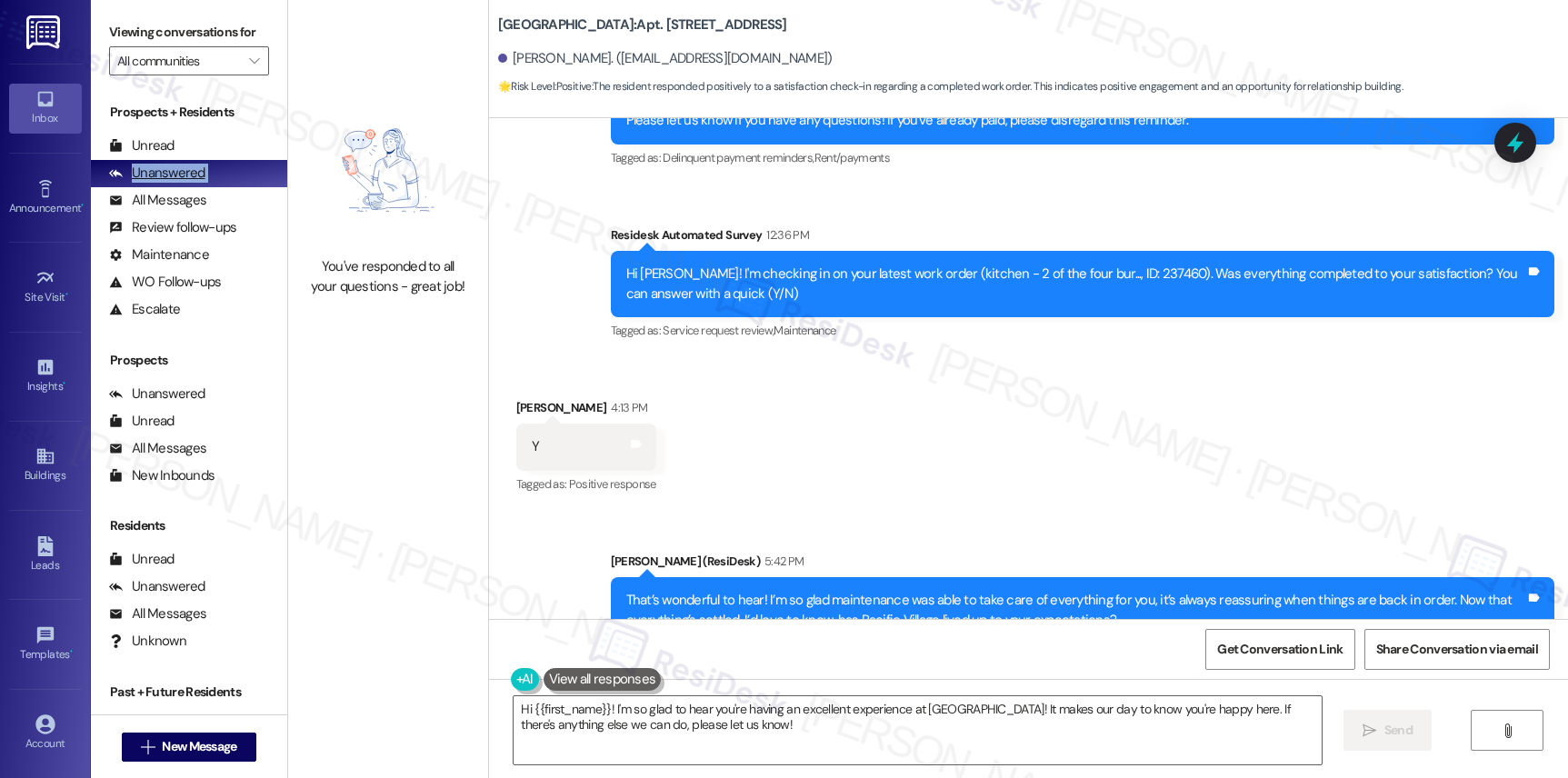
click at [142, 183] on div "Unanswered" at bounding box center [157, 173] width 96 height 19
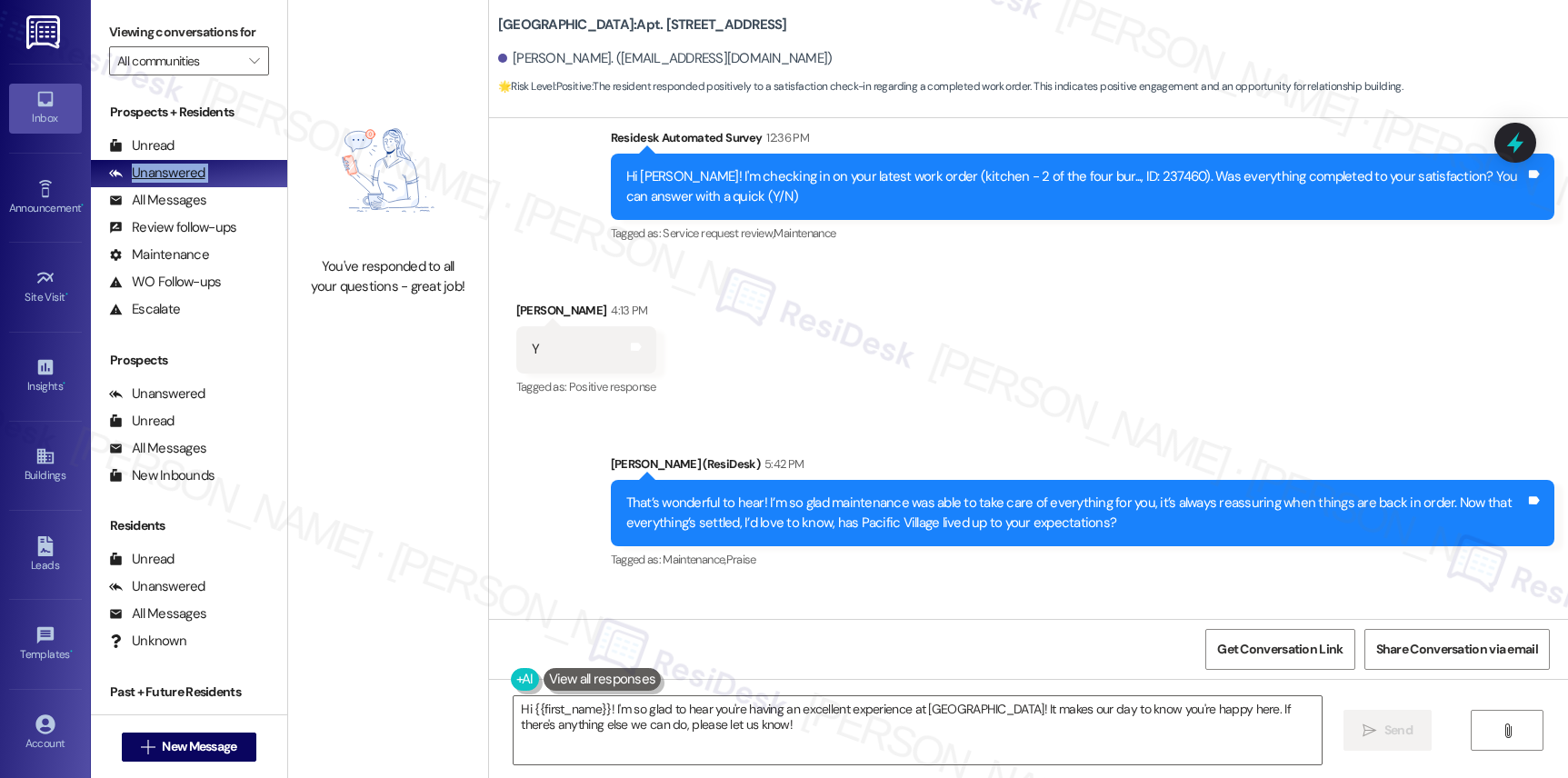
click at [142, 183] on div "Unanswered" at bounding box center [157, 173] width 96 height 19
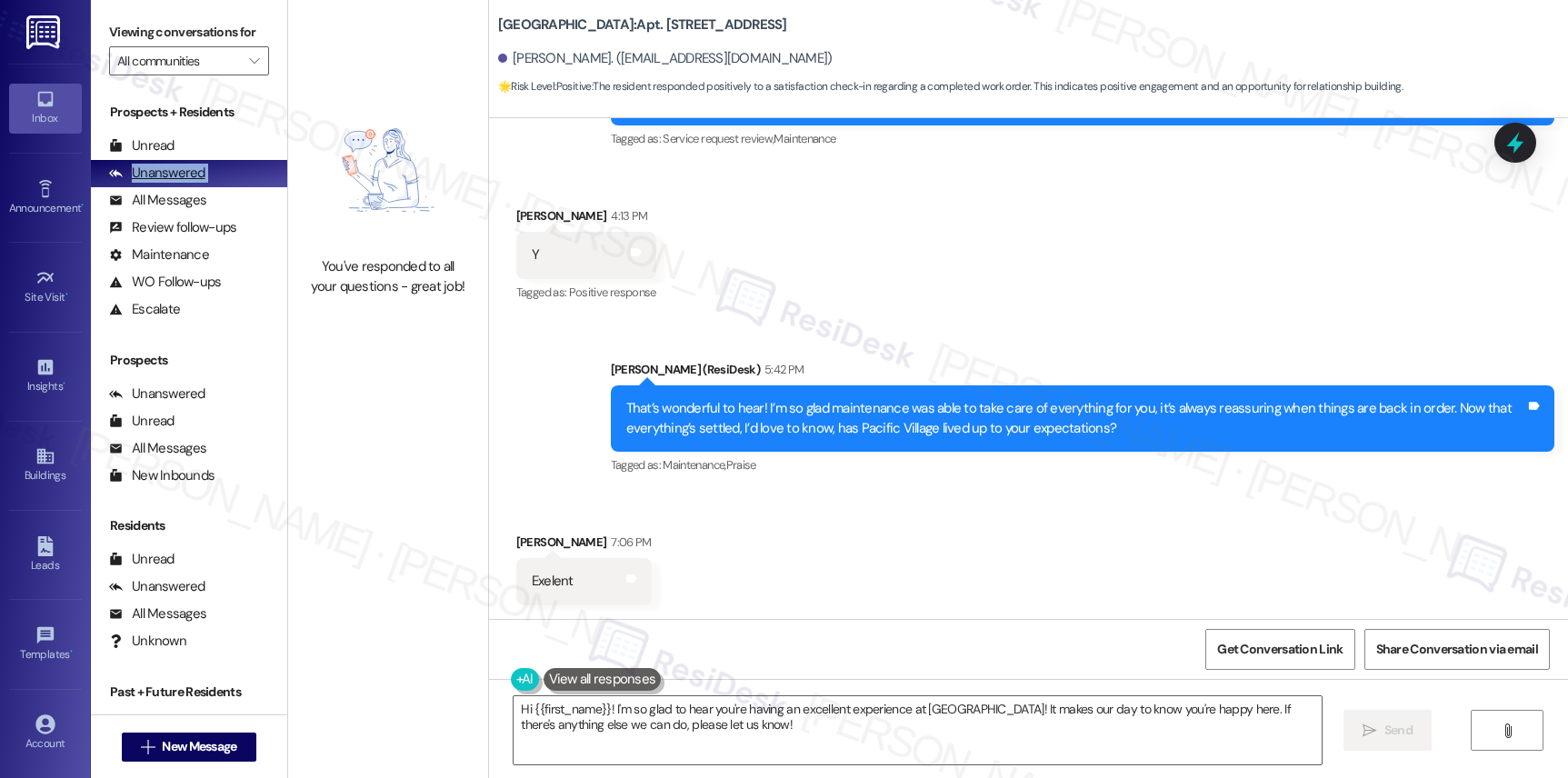
click at [142, 183] on div "Unanswered" at bounding box center [157, 173] width 96 height 19
drag, startPoint x: 155, startPoint y: 209, endPoint x: 168, endPoint y: 218, distance: 15.8
click at [155, 209] on div "All Messages (undefined)" at bounding box center [189, 200] width 196 height 27
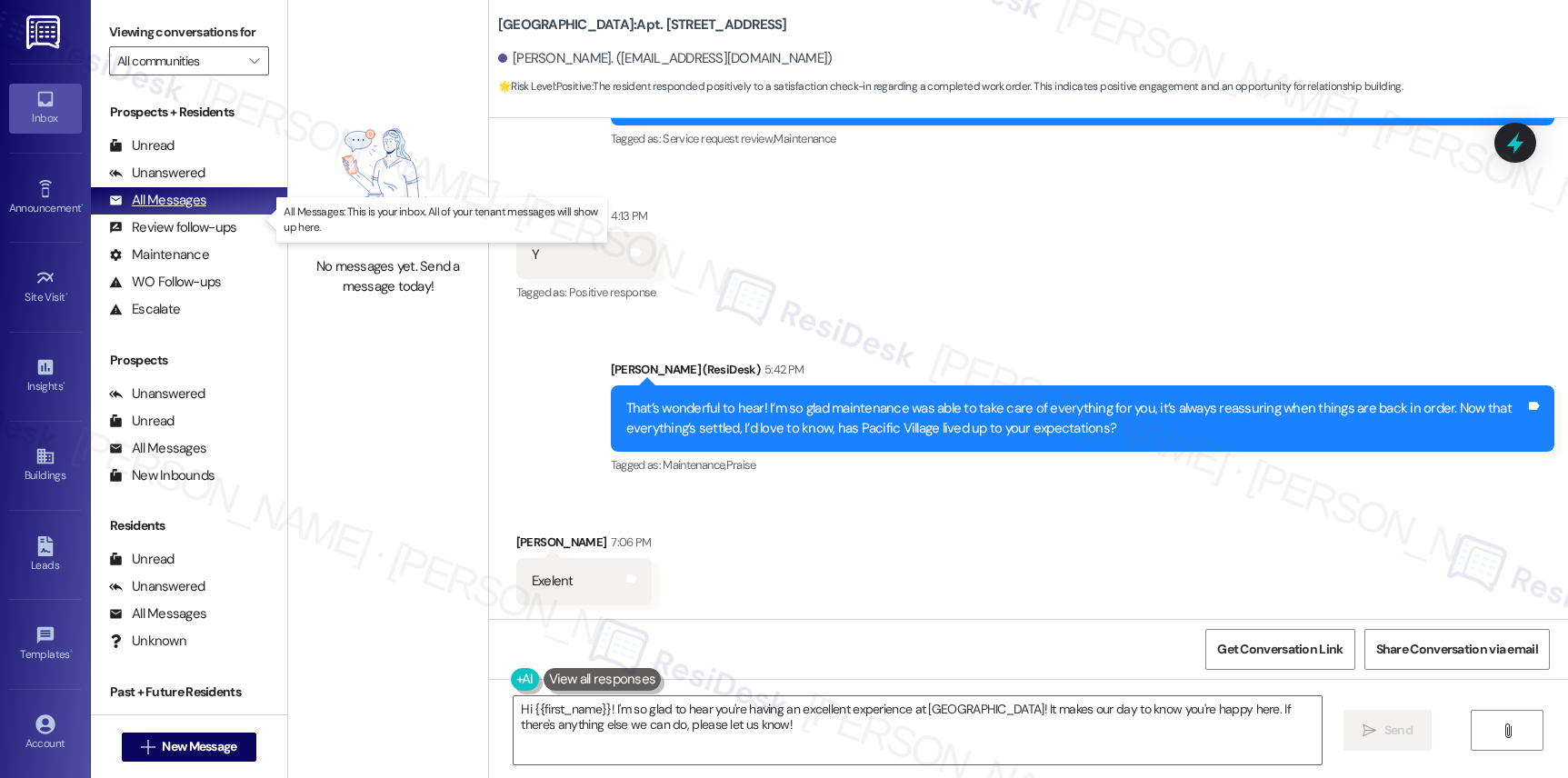
click at [169, 210] on div "All Messages" at bounding box center [158, 200] width 97 height 19
